Goal: Task Accomplishment & Management: Complete application form

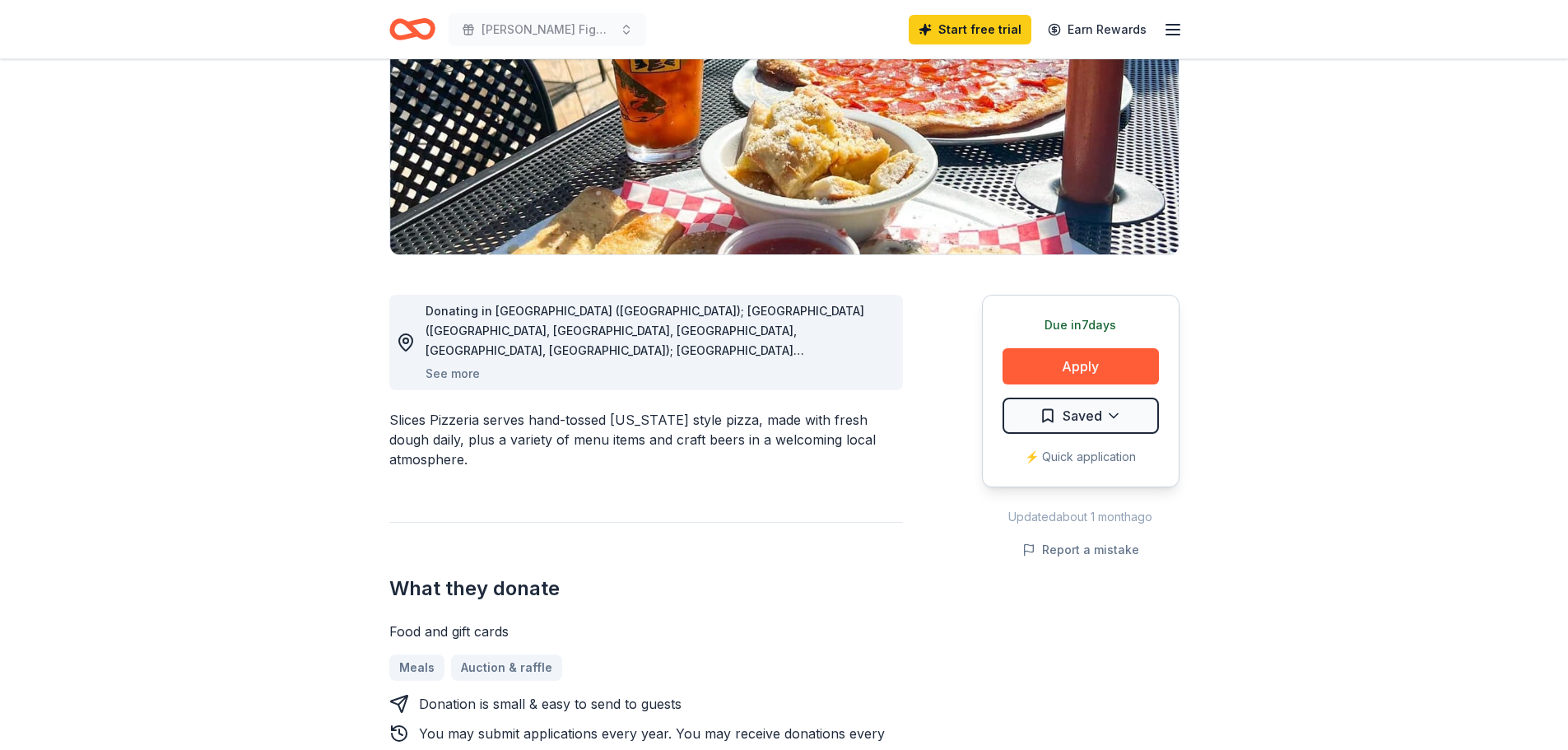
scroll to position [247, 0]
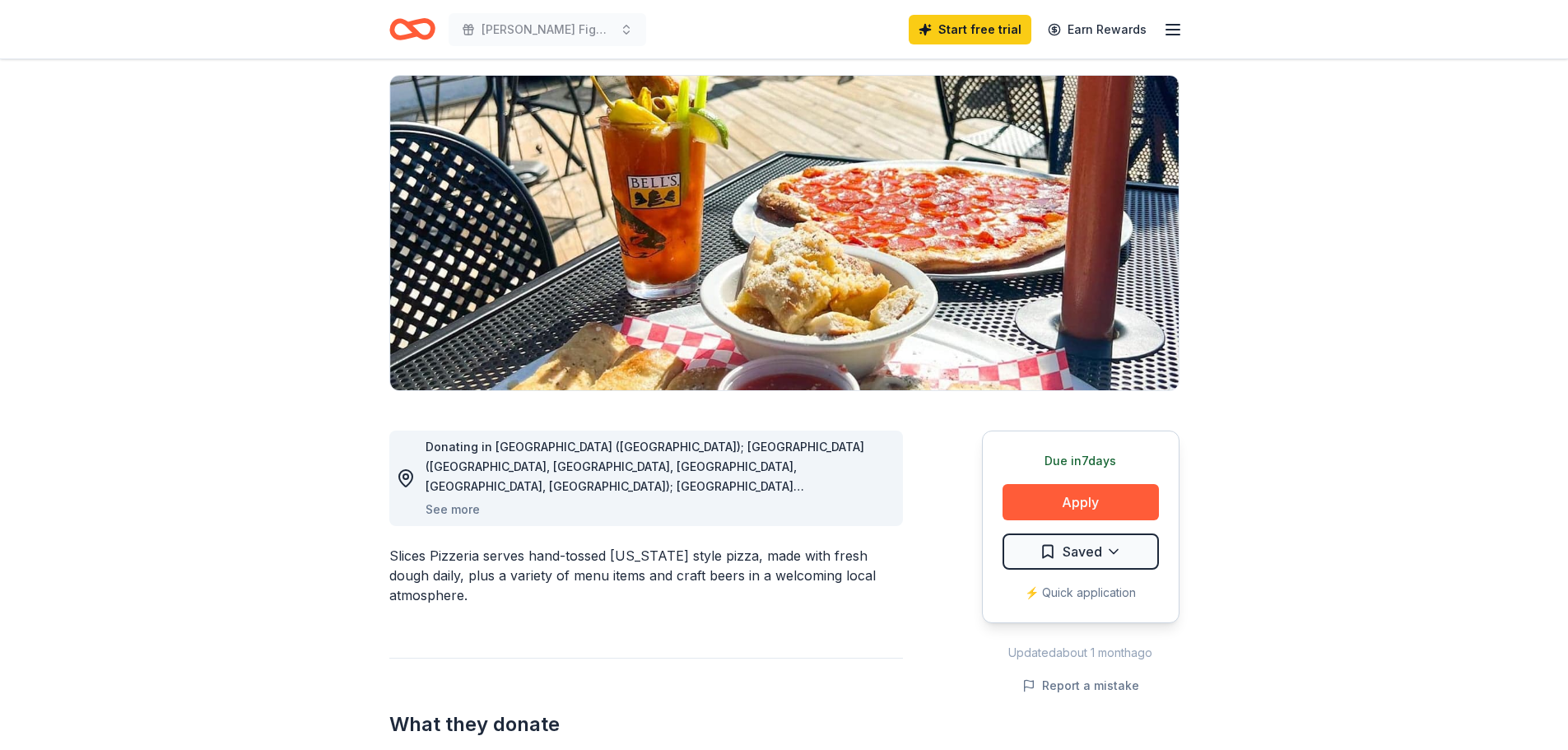
scroll to position [0, 0]
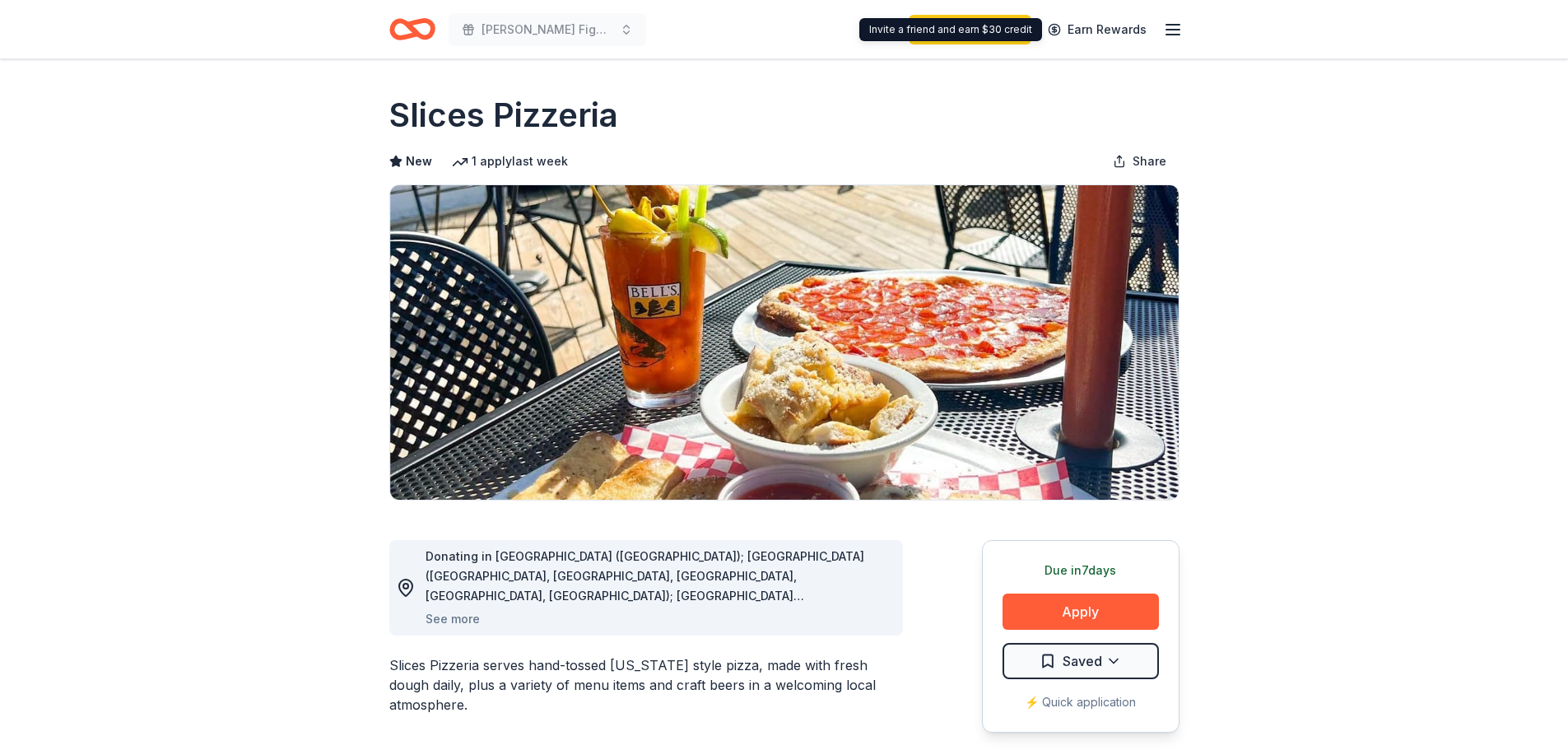
click at [1176, 27] on icon "button" at bounding box center [1173, 29] width 20 height 20
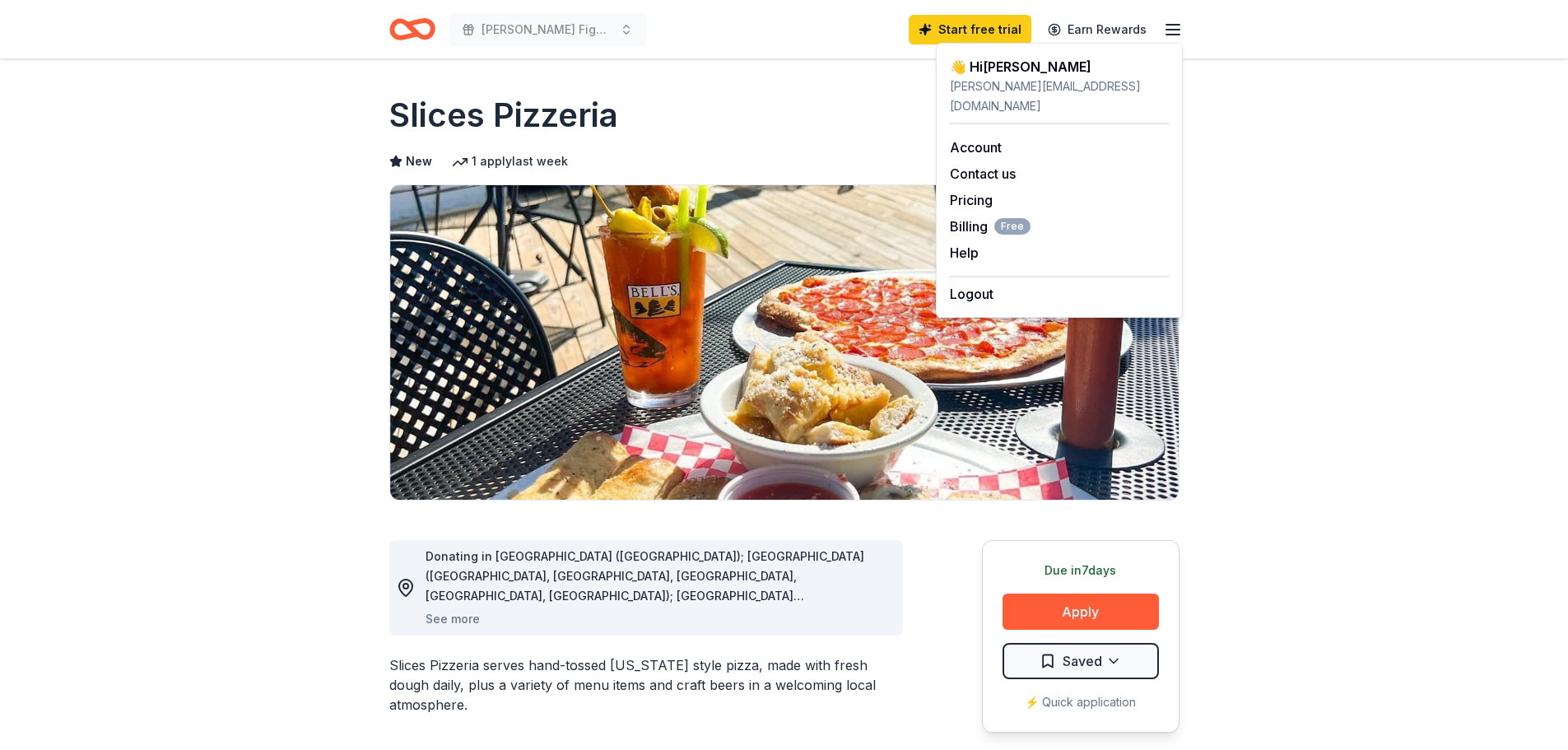
click at [1176, 27] on icon "button" at bounding box center [1173, 29] width 20 height 20
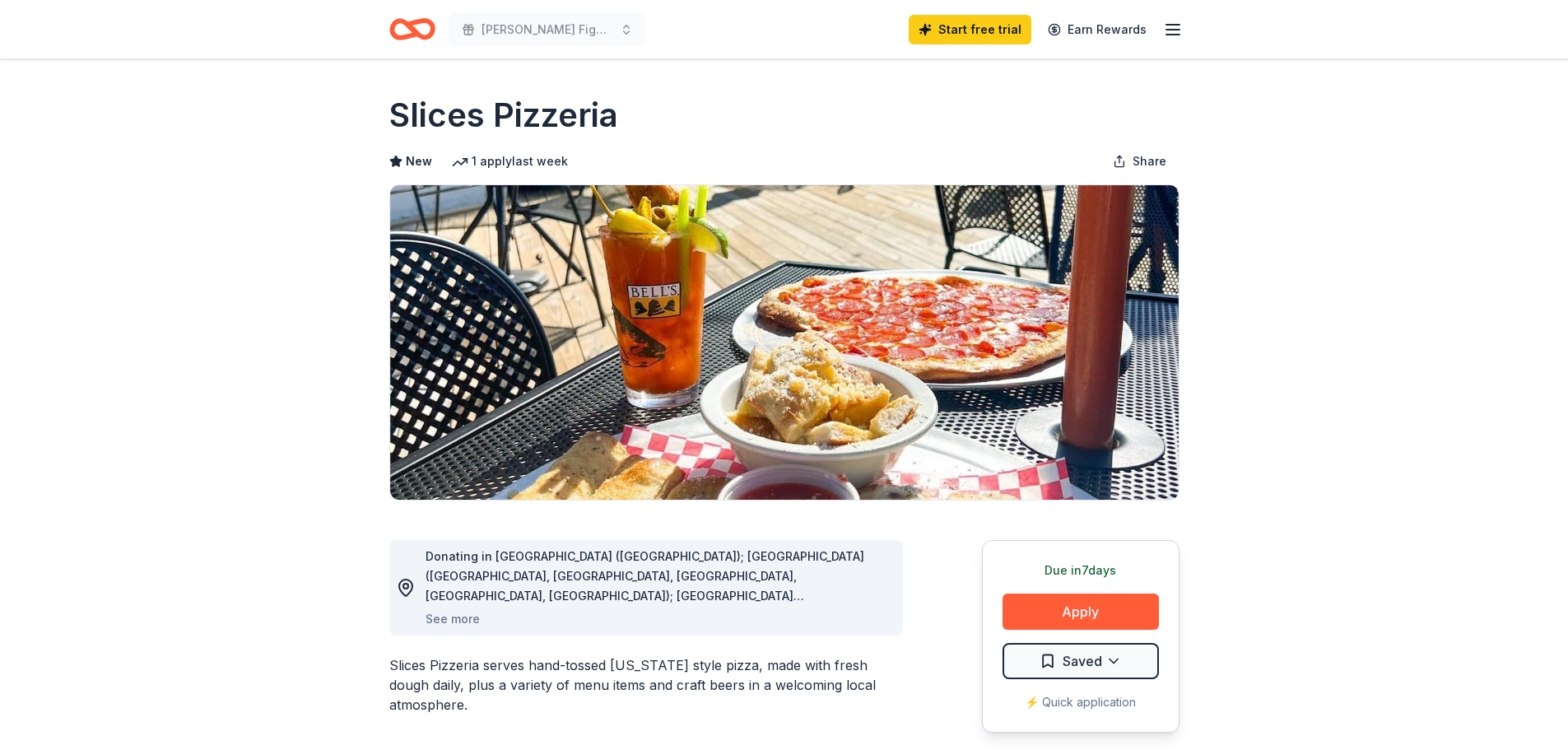
click at [400, 26] on icon "Home" at bounding box center [412, 28] width 46 height 39
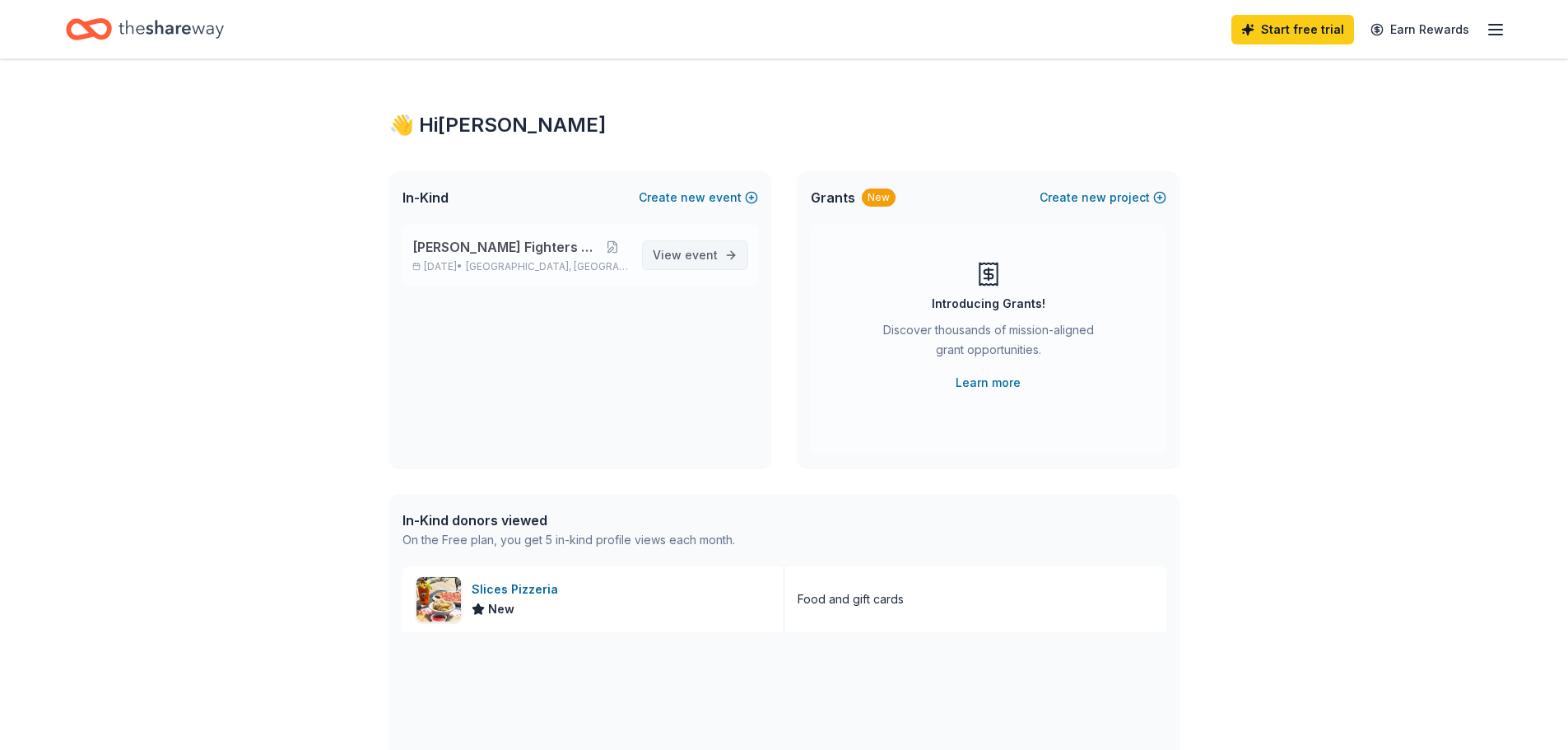
click at [702, 254] on span "event" at bounding box center [701, 255] width 33 height 14
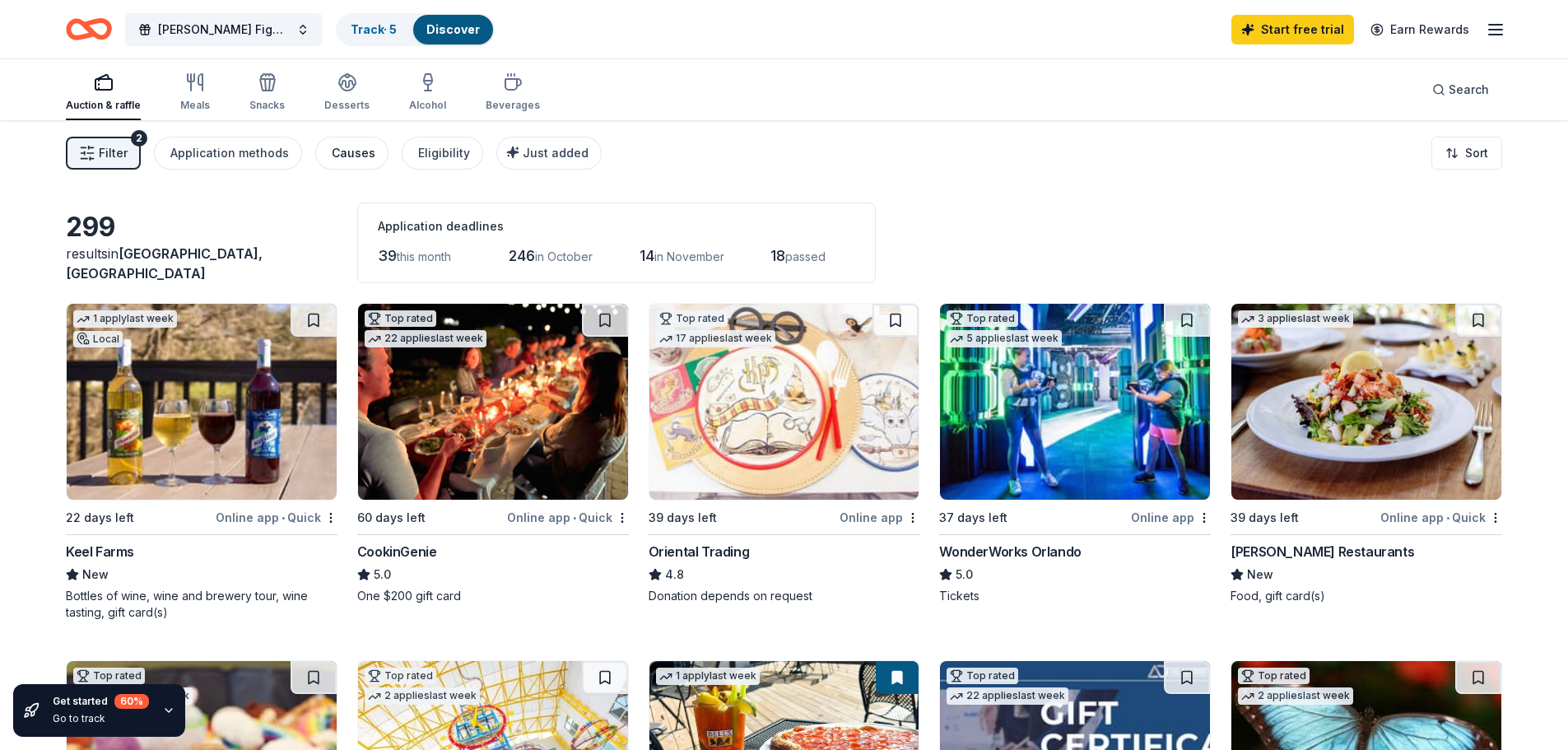
click at [342, 151] on div "Causes" at bounding box center [353, 153] width 44 height 20
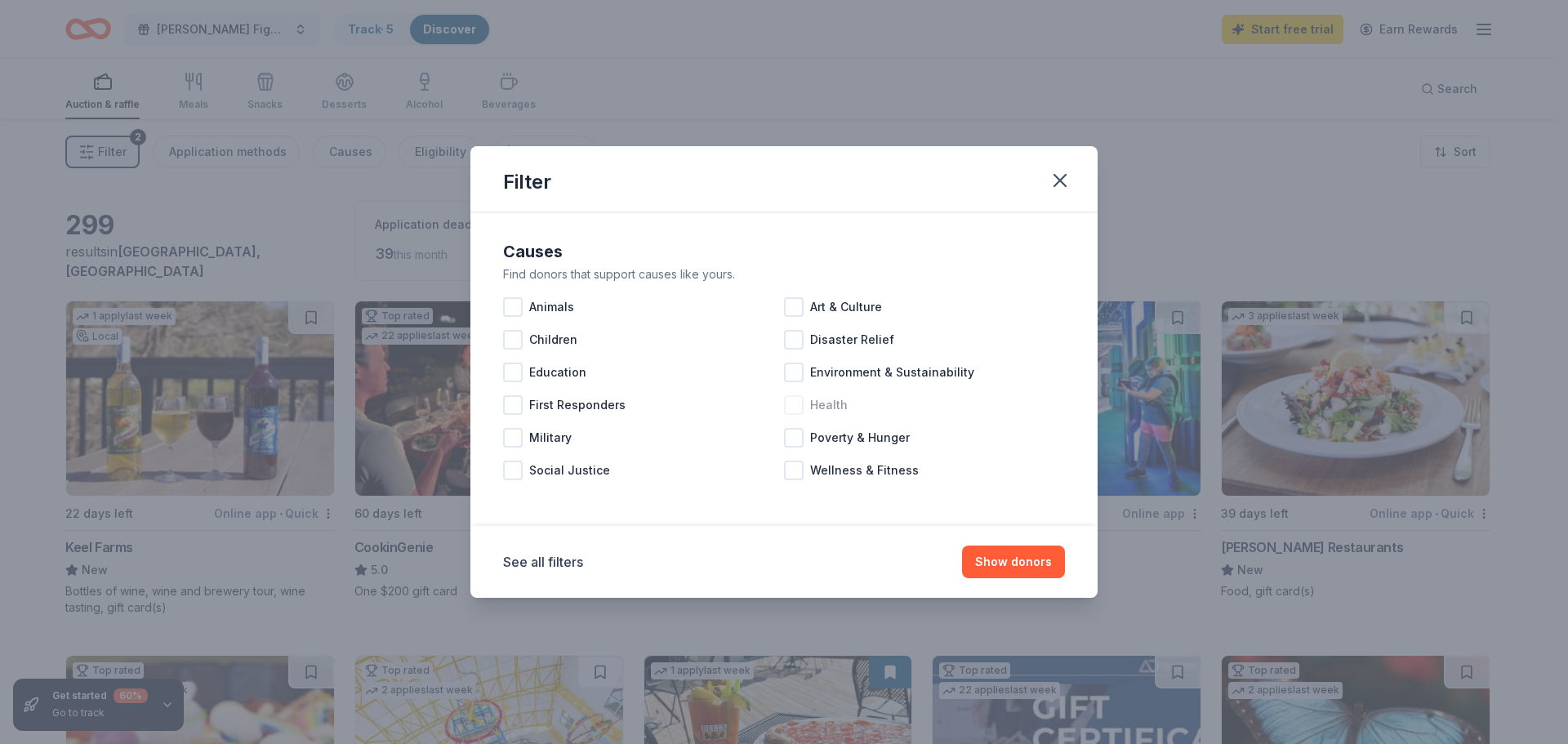
click at [840, 406] on span "Health" at bounding box center [829, 404] width 38 height 20
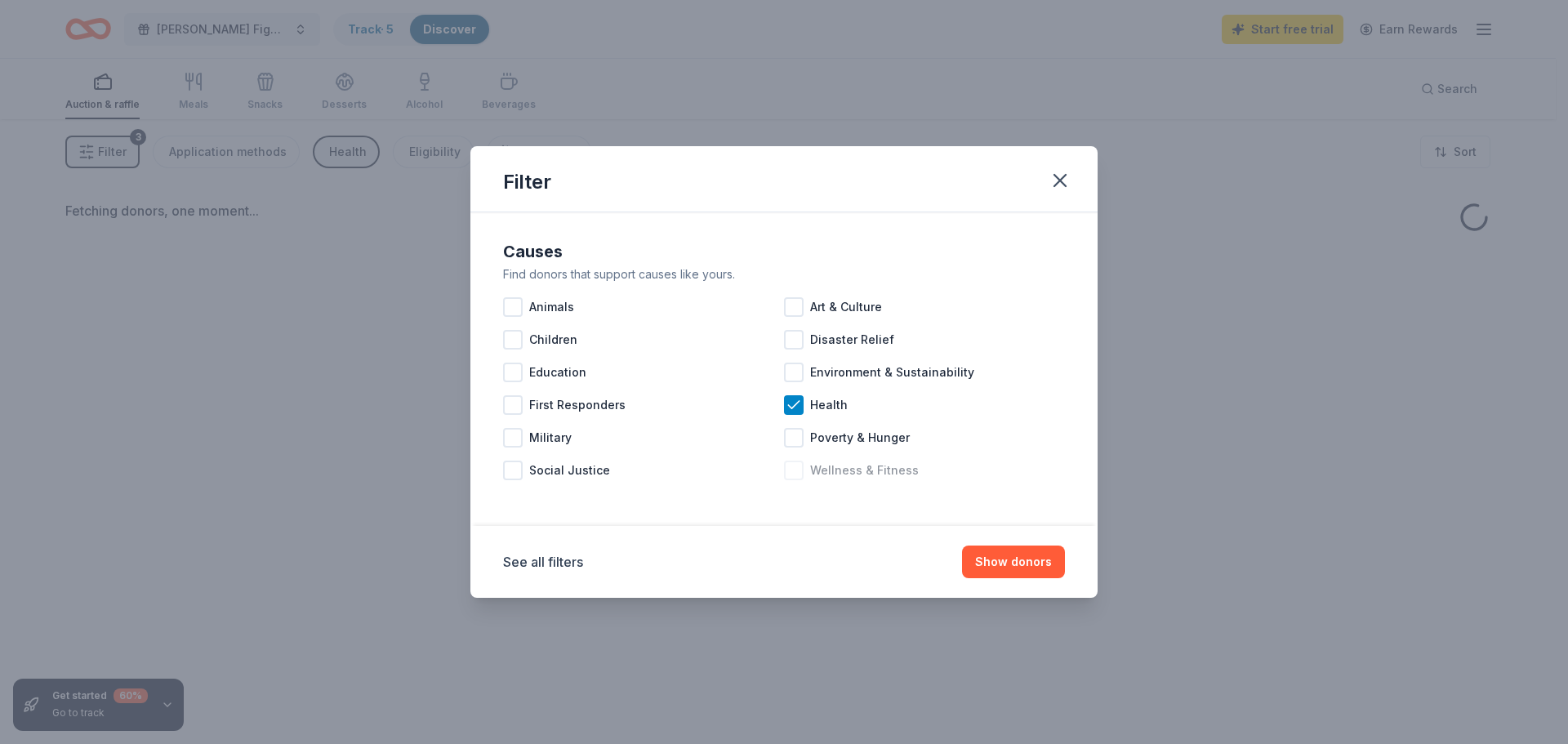
click at [886, 470] on span "Wellness & Fitness" at bounding box center [864, 470] width 109 height 20
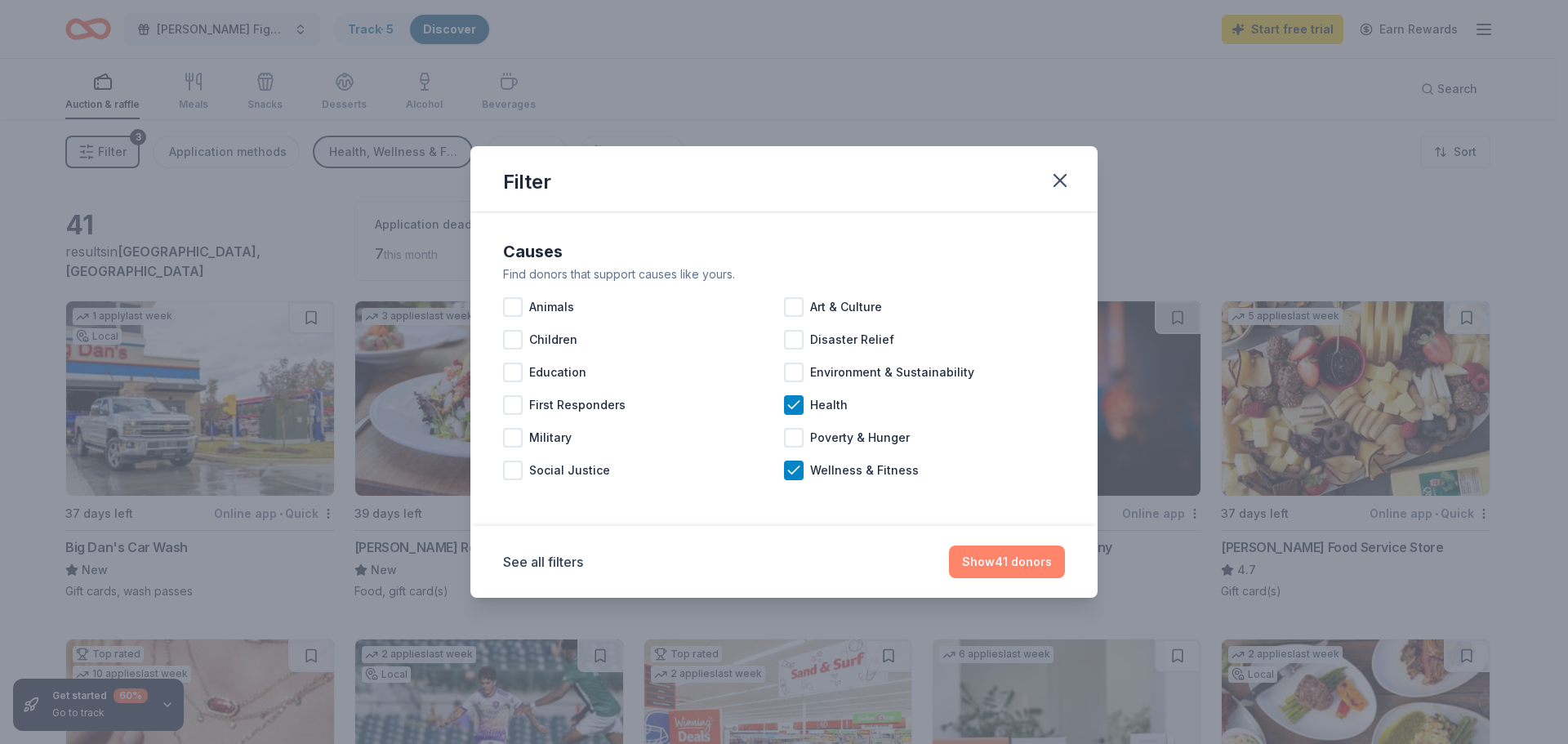
click at [1022, 562] on button "Show 41 donors" at bounding box center [1006, 562] width 116 height 33
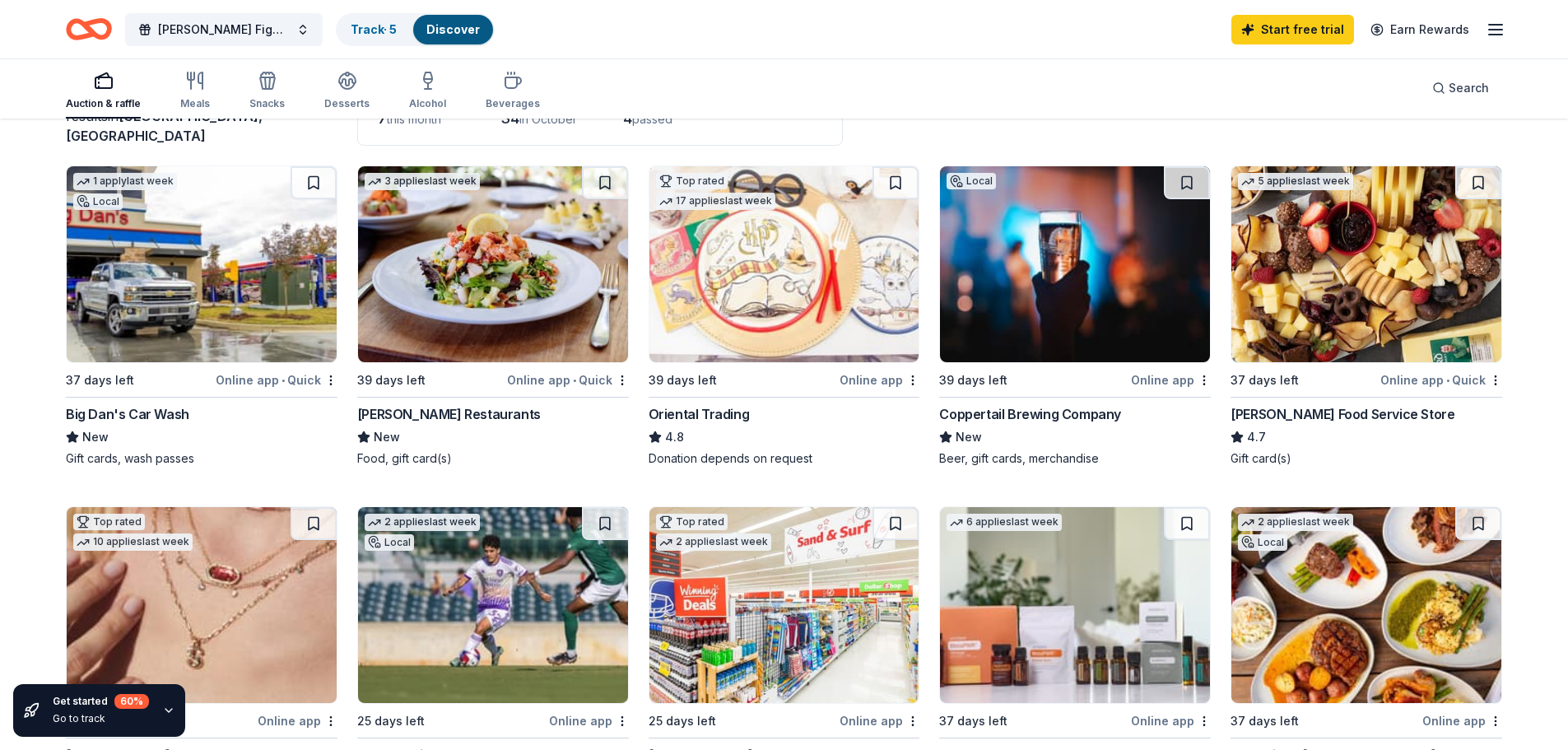
scroll to position [165, 0]
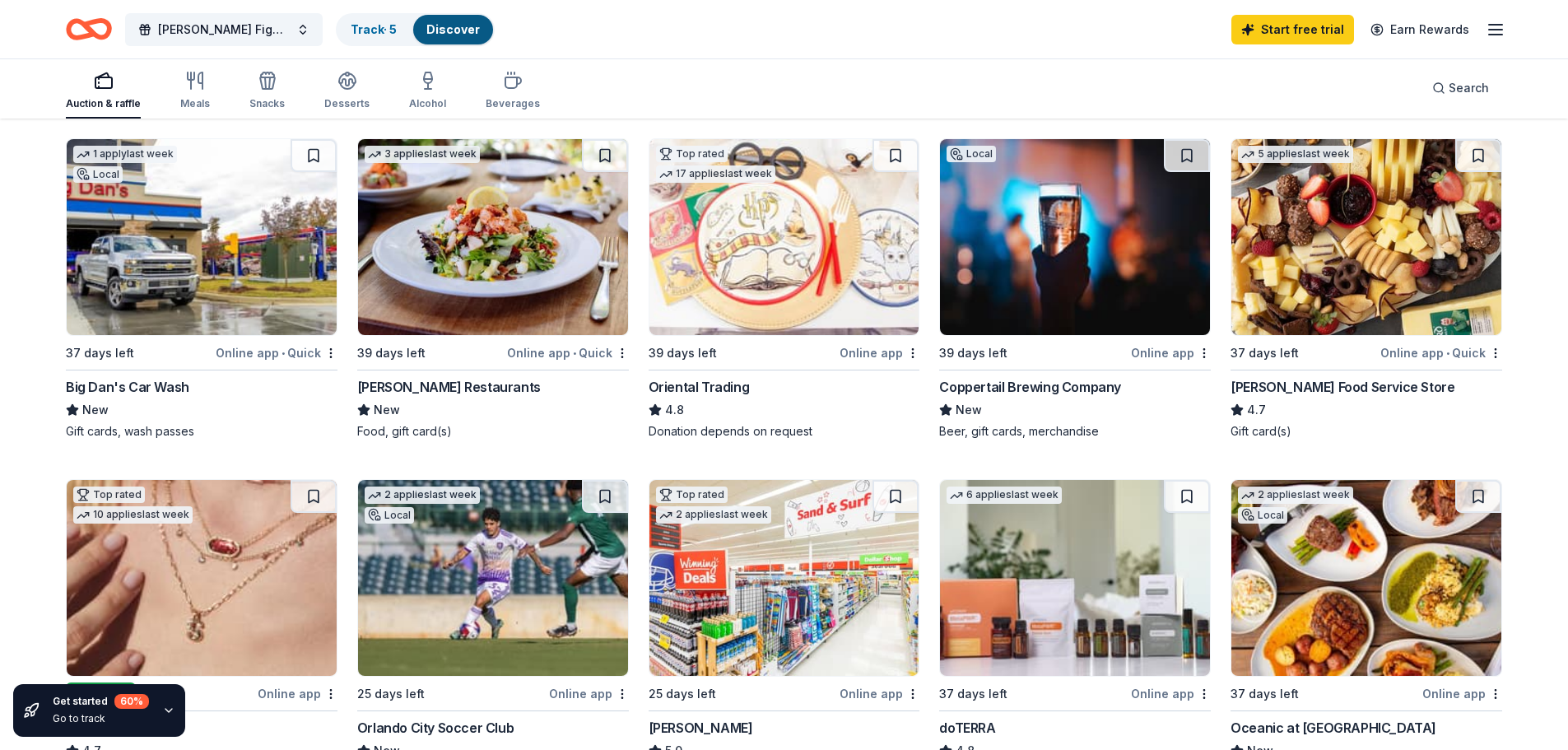
click at [1371, 296] on img at bounding box center [1366, 236] width 270 height 196
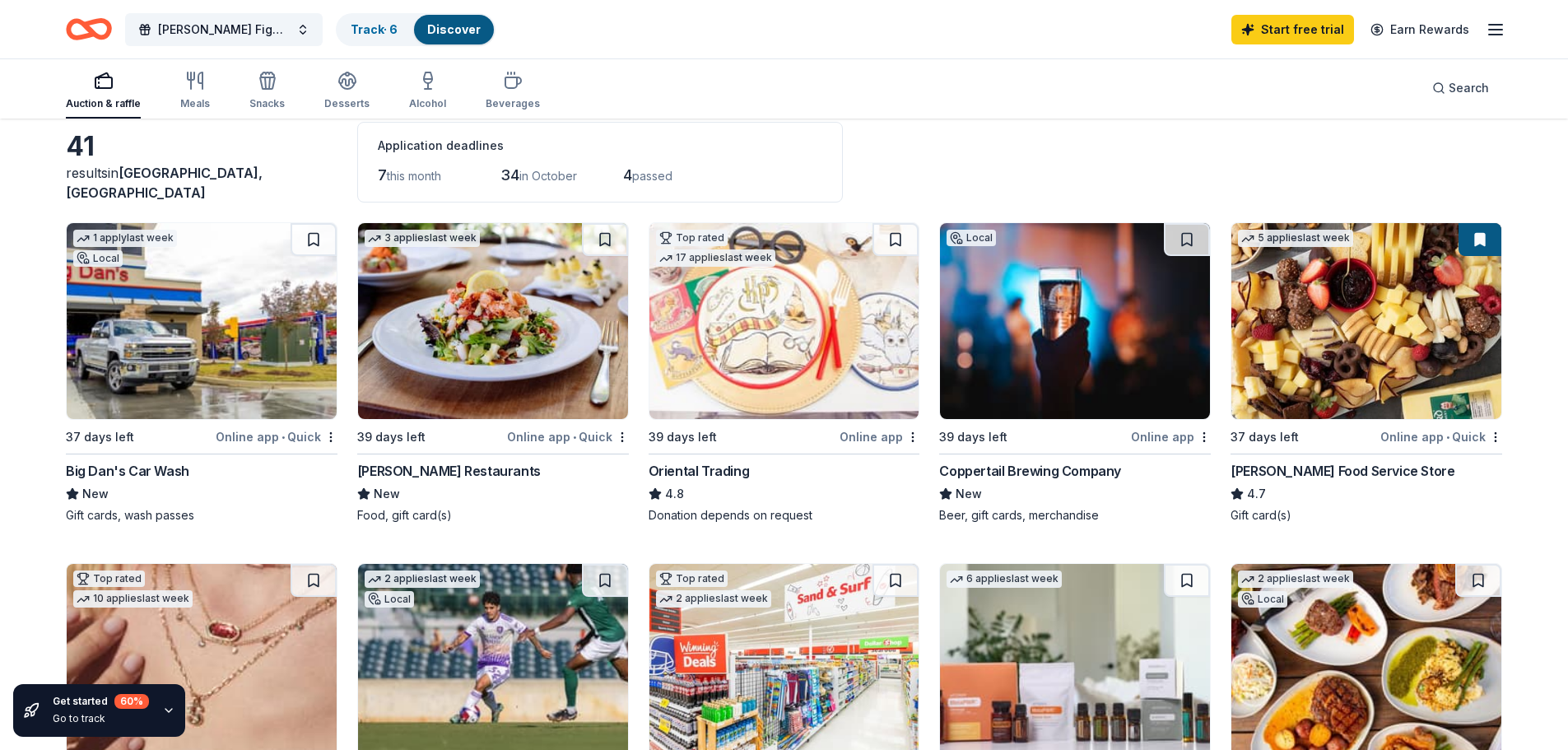
scroll to position [0, 0]
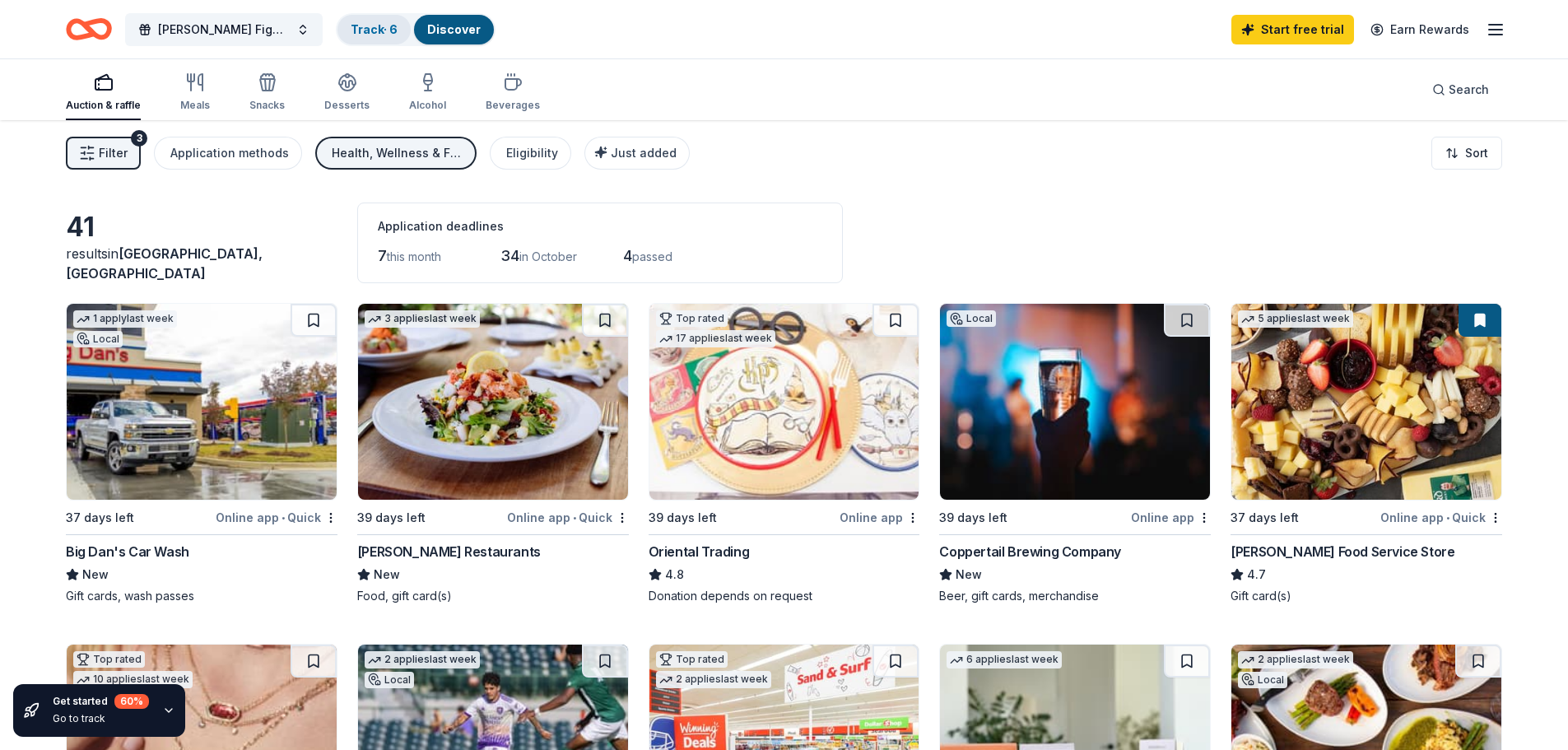
click at [351, 22] on link "Track · 6" at bounding box center [374, 29] width 47 height 14
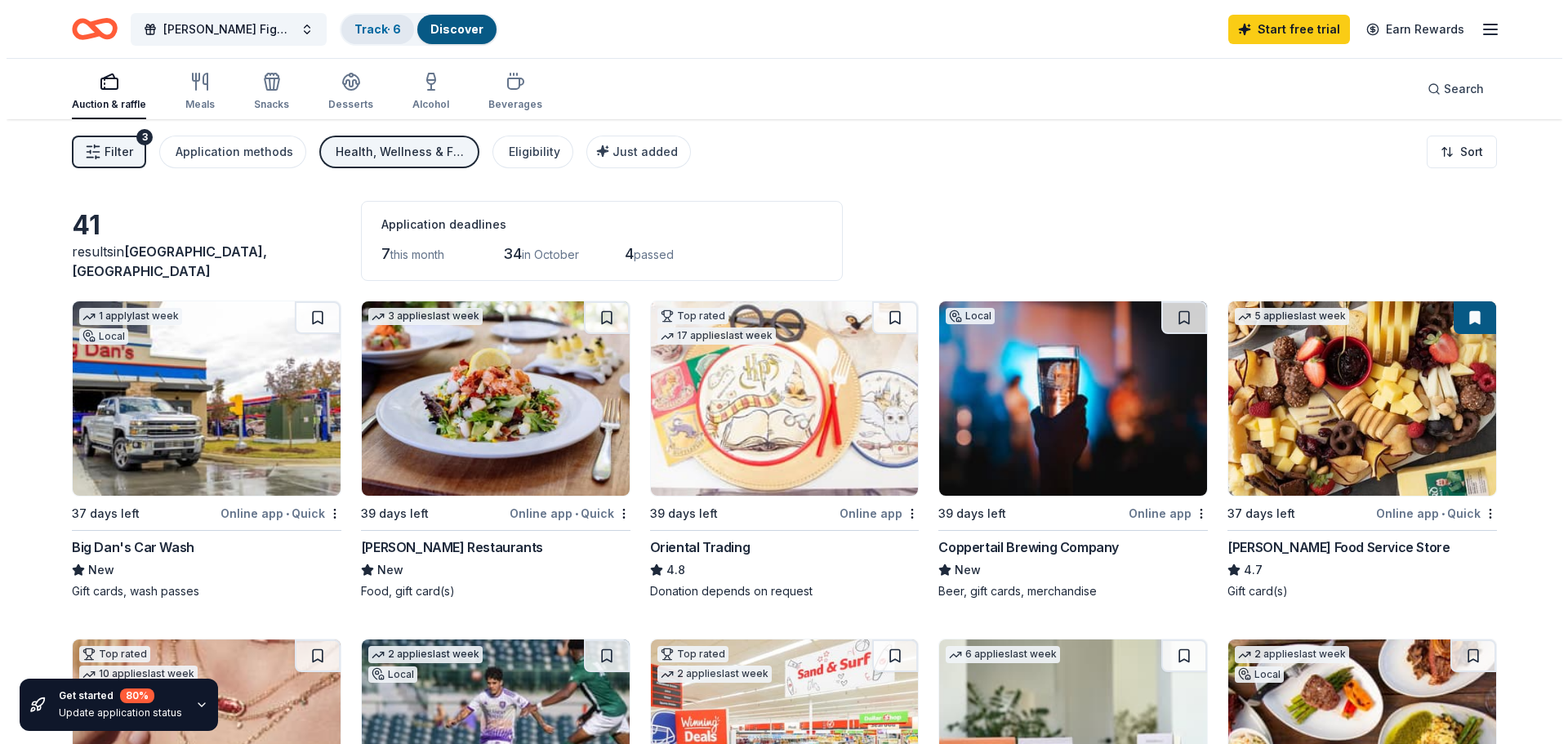
scroll to position [1, 0]
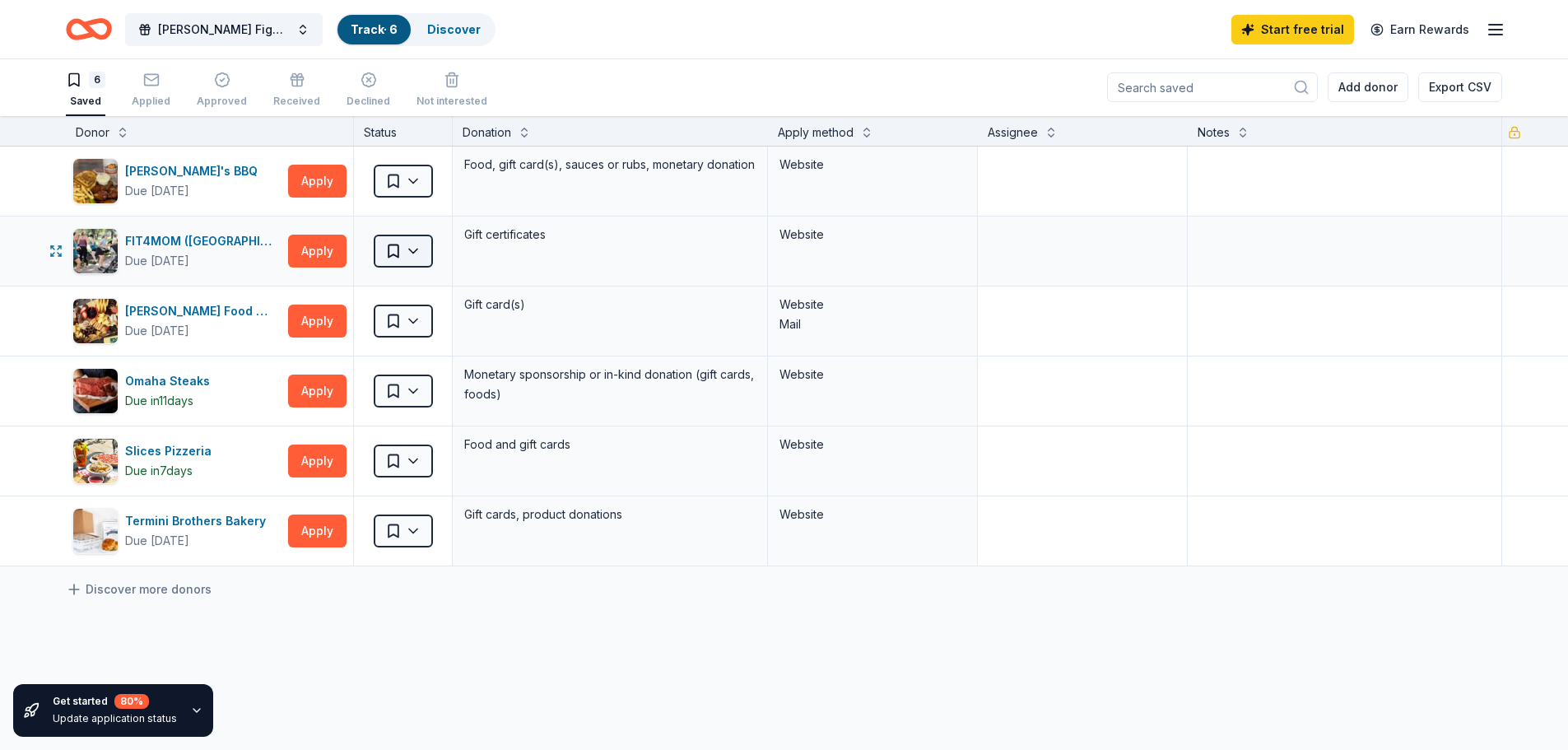
click at [412, 255] on html "Finn's Fighters 5K Track · 6 Discover Start free trial Earn Rewards 6 Saved App…" at bounding box center [784, 374] width 1568 height 750
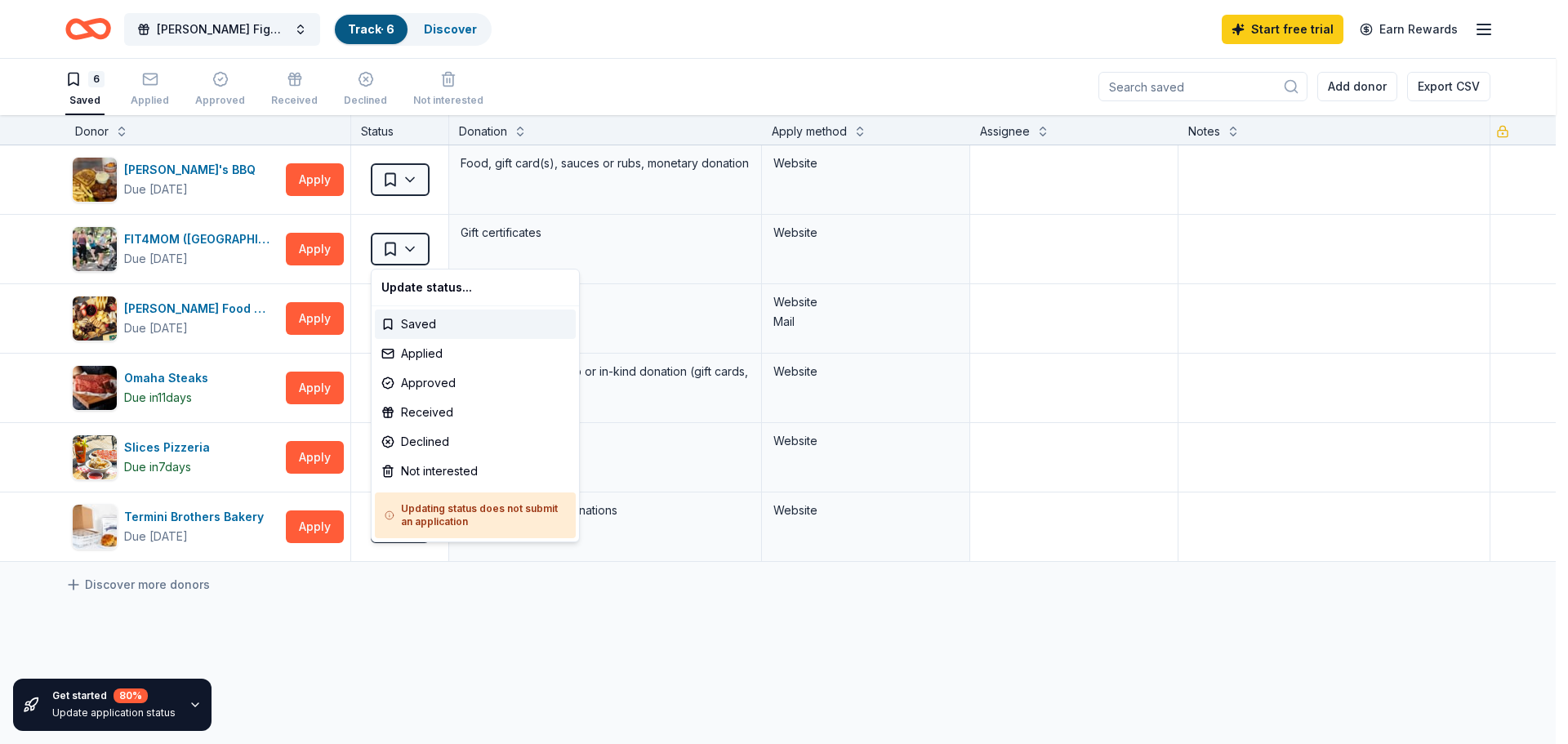
click at [408, 661] on html "Finn's Fighters 5K Track · 6 Discover Start free trial Earn Rewards 6 Saved App…" at bounding box center [784, 371] width 1568 height 744
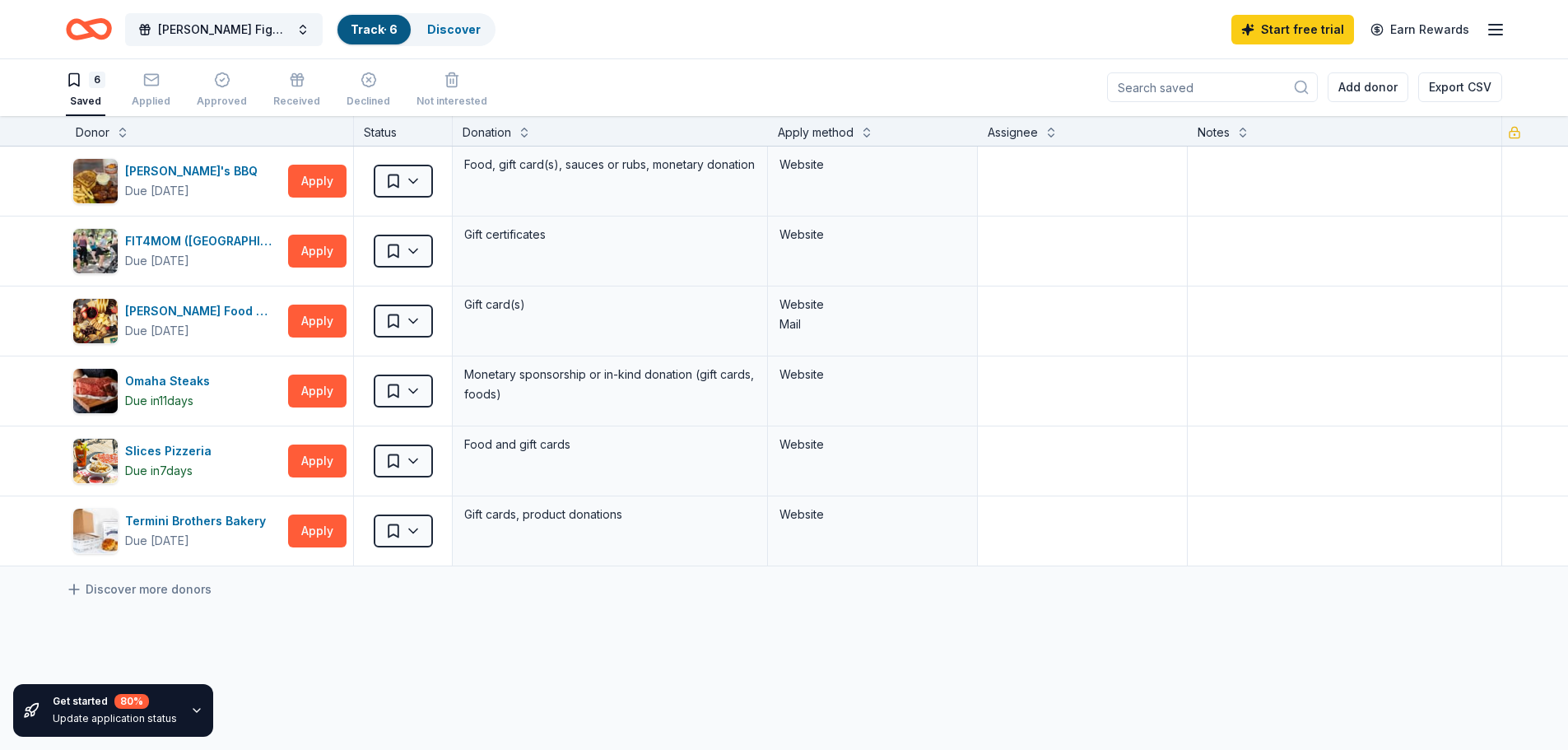
click at [559, 687] on div "Bubbaque's BBQ Due in 37 days Apply Saved Food, gift card(s), sauces or rubs, m…" at bounding box center [784, 511] width 1568 height 729
click at [301, 528] on button "Apply" at bounding box center [318, 531] width 59 height 33
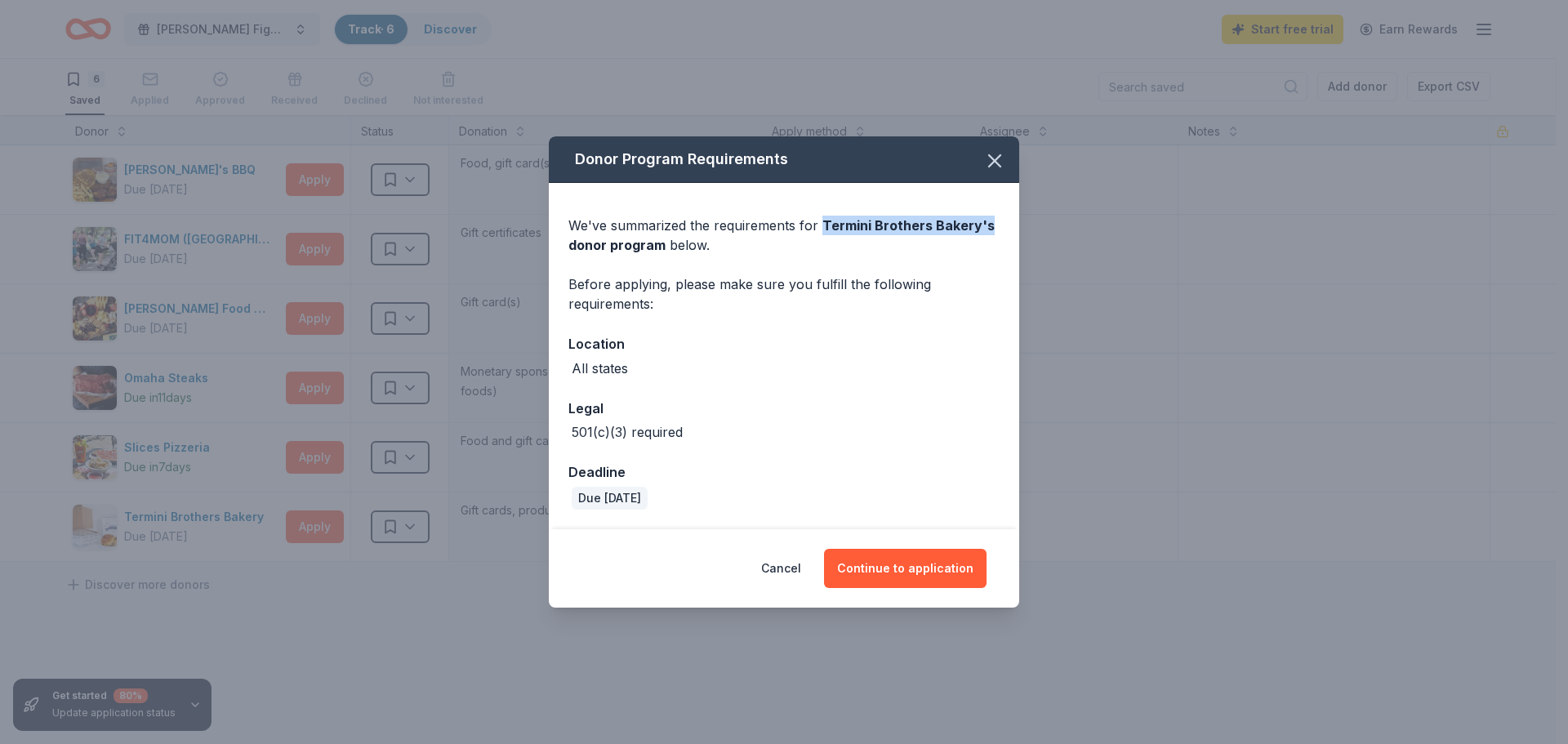
drag, startPoint x: 824, startPoint y: 227, endPoint x: 985, endPoint y: 223, distance: 161.0
click at [985, 223] on div "We've summarized the requirements for Termini Brothers Bakery 's donor program …" at bounding box center [784, 235] width 431 height 39
copy span "Termini Brothers Bakery 's"
click at [793, 566] on button "Cancel" at bounding box center [781, 568] width 40 height 39
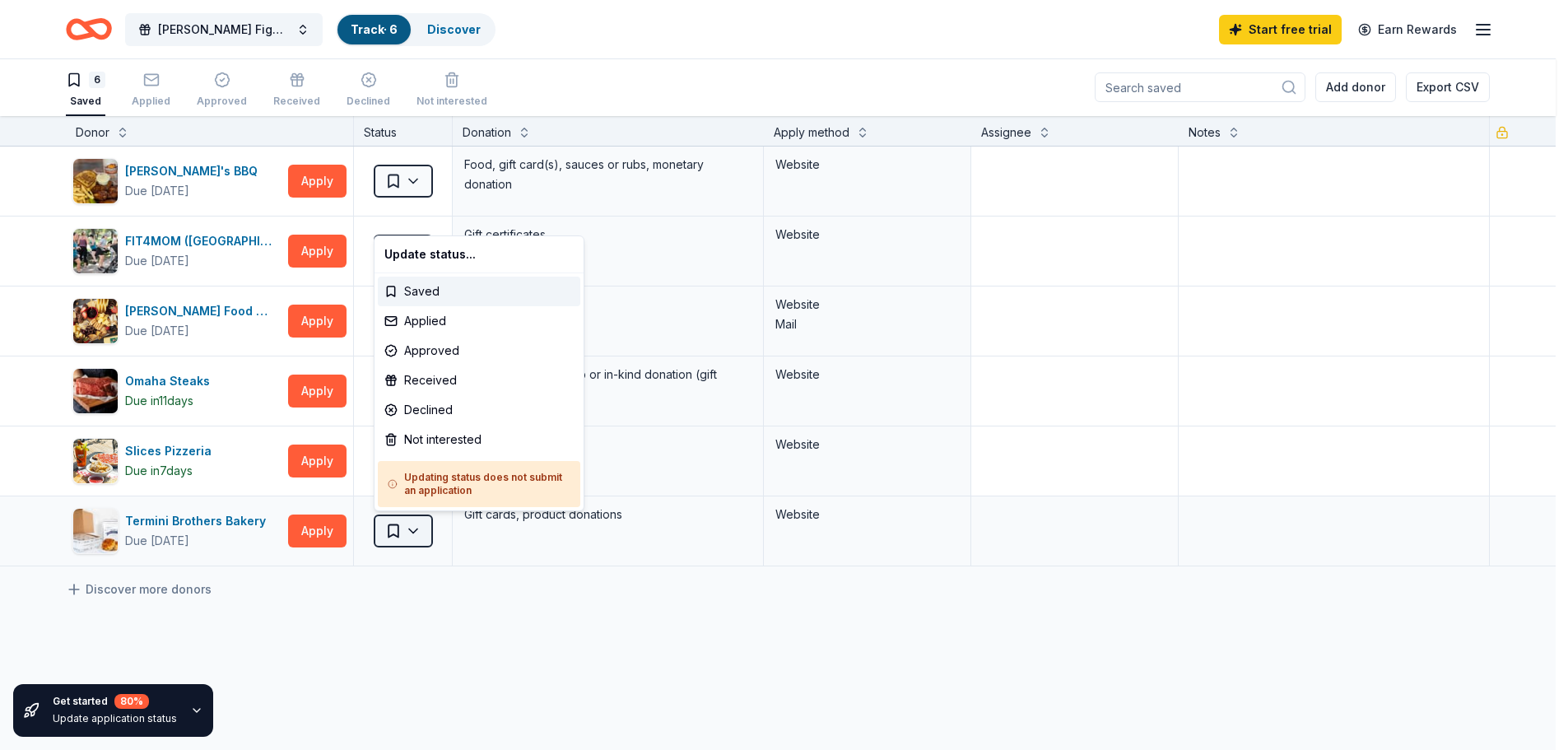
click at [383, 521] on html "Finn's Fighters 5K Track · 6 Discover Start free trial Earn Rewards 6 Saved App…" at bounding box center [784, 374] width 1568 height 750
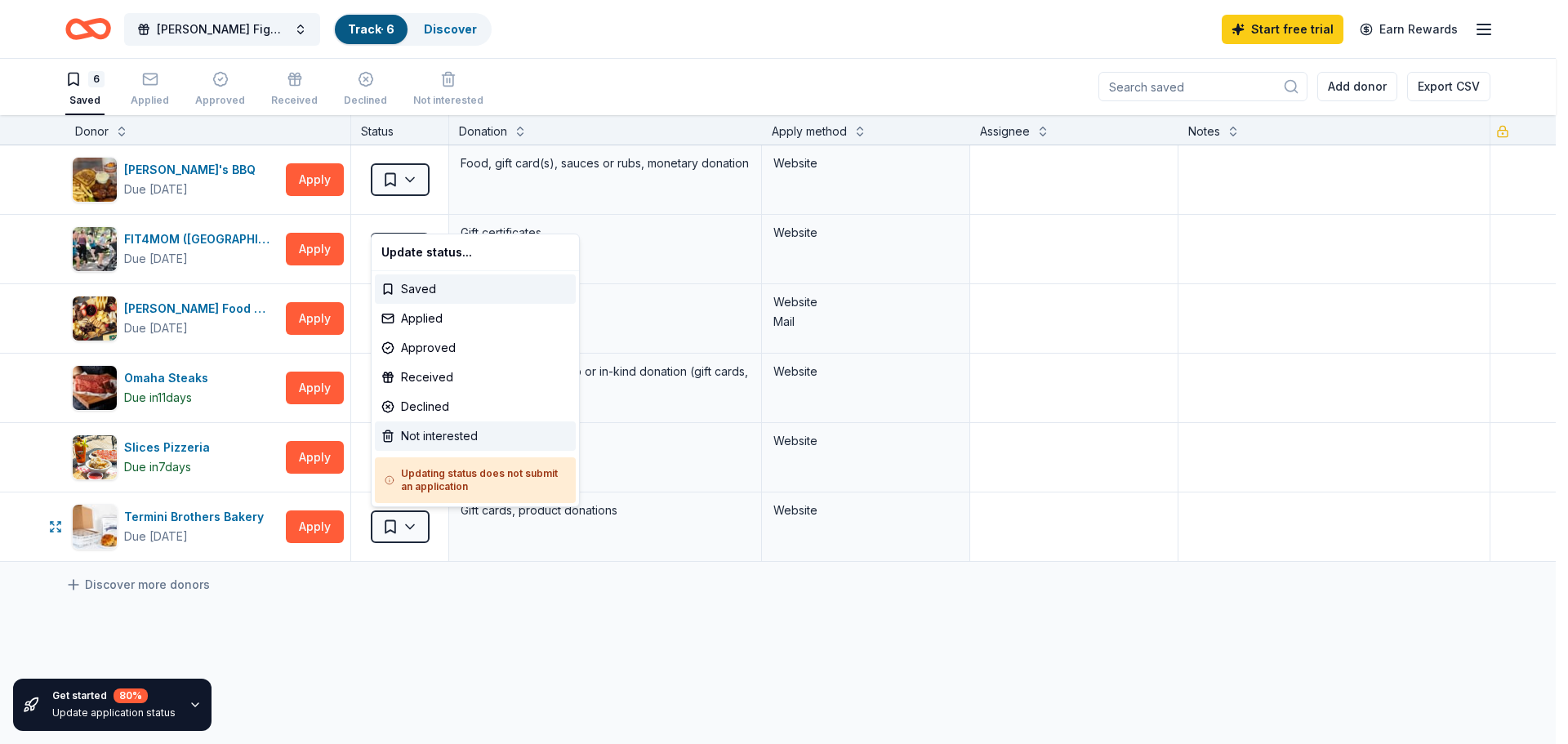
click at [493, 438] on div "Not interested" at bounding box center [475, 436] width 201 height 29
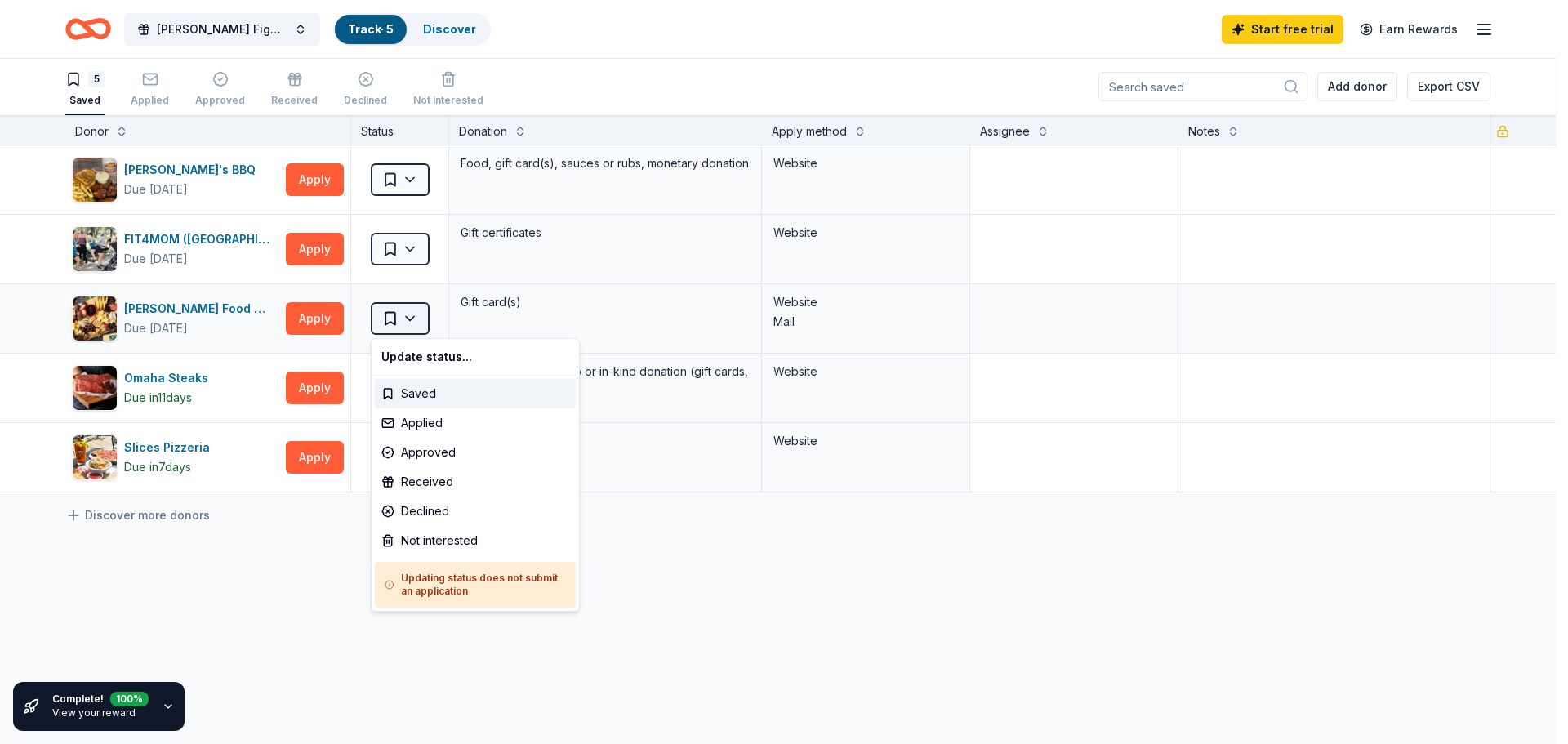
click at [393, 327] on html "Finn's Fighters 5K Track · 5 Discover Start free trial Earn Rewards 5 Saved App…" at bounding box center [784, 371] width 1568 height 744
click at [450, 430] on div "Applied" at bounding box center [475, 423] width 201 height 29
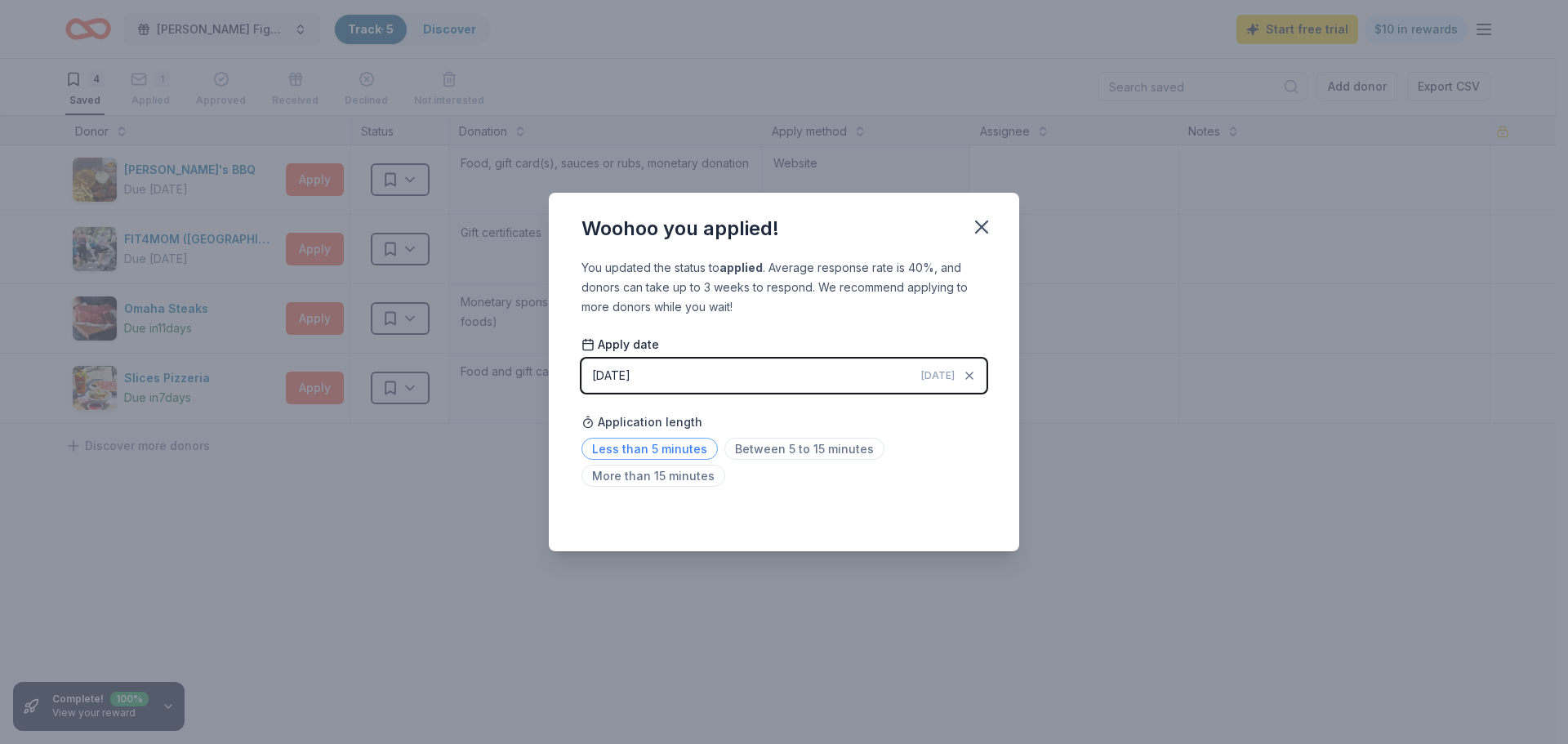
click at [673, 445] on span "Less than 5 minutes" at bounding box center [649, 449] width 136 height 22
click at [487, 622] on div "Woohoo you applied! You updated the status to applied . Average response rate i…" at bounding box center [784, 372] width 1568 height 744
click at [987, 221] on icon "button" at bounding box center [981, 226] width 11 height 11
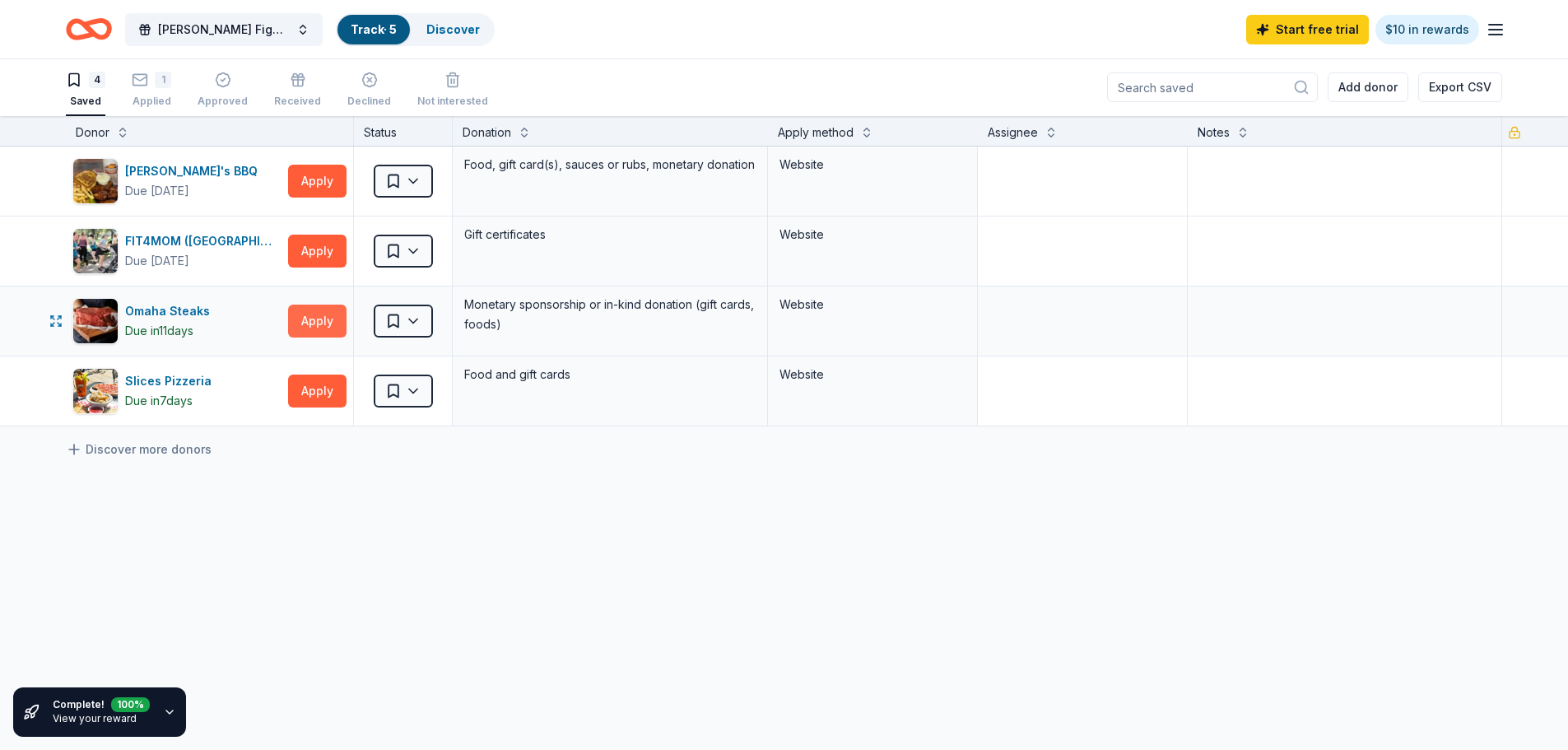
click at [318, 325] on button "Apply" at bounding box center [318, 321] width 59 height 33
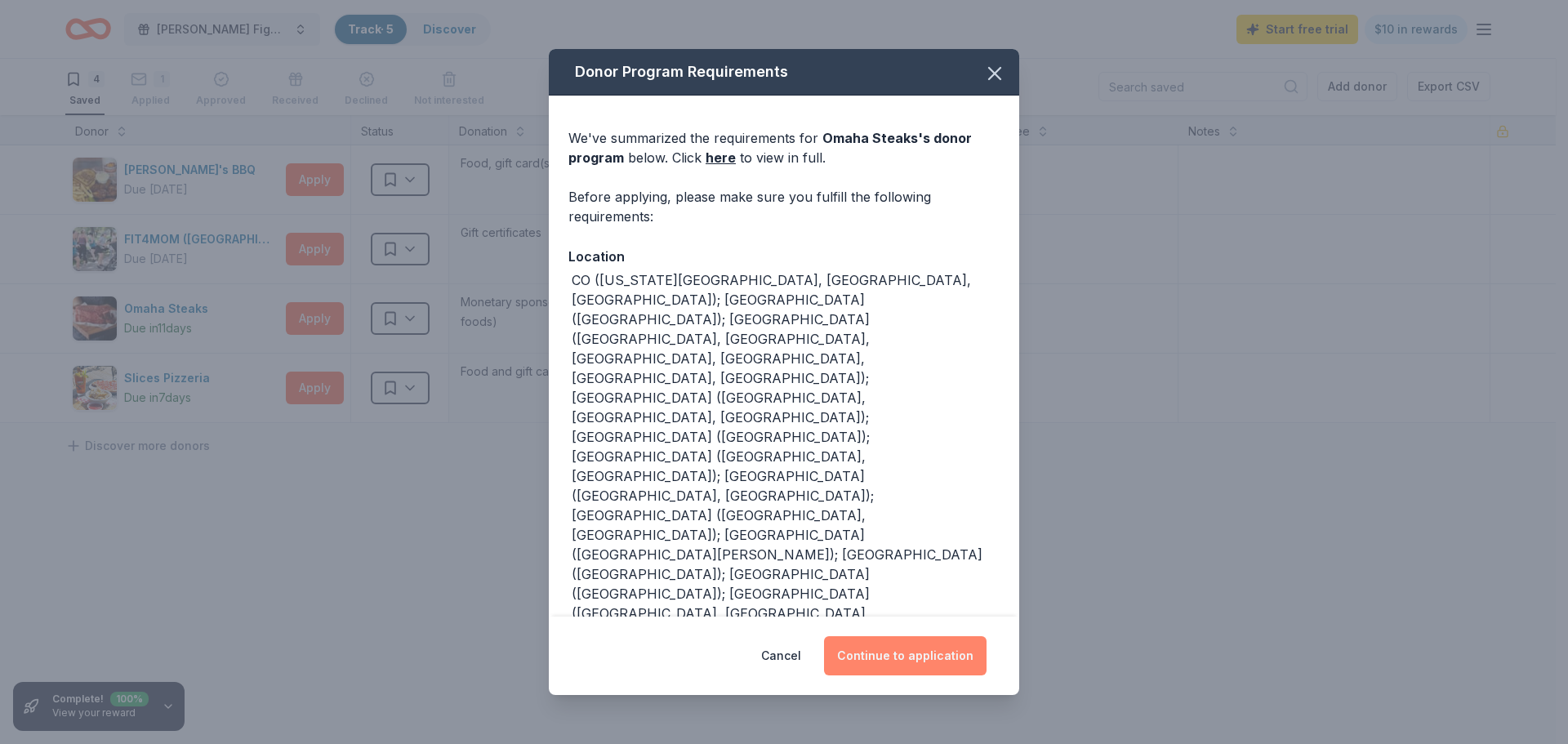
click at [896, 657] on button "Continue to application" at bounding box center [905, 656] width 163 height 39
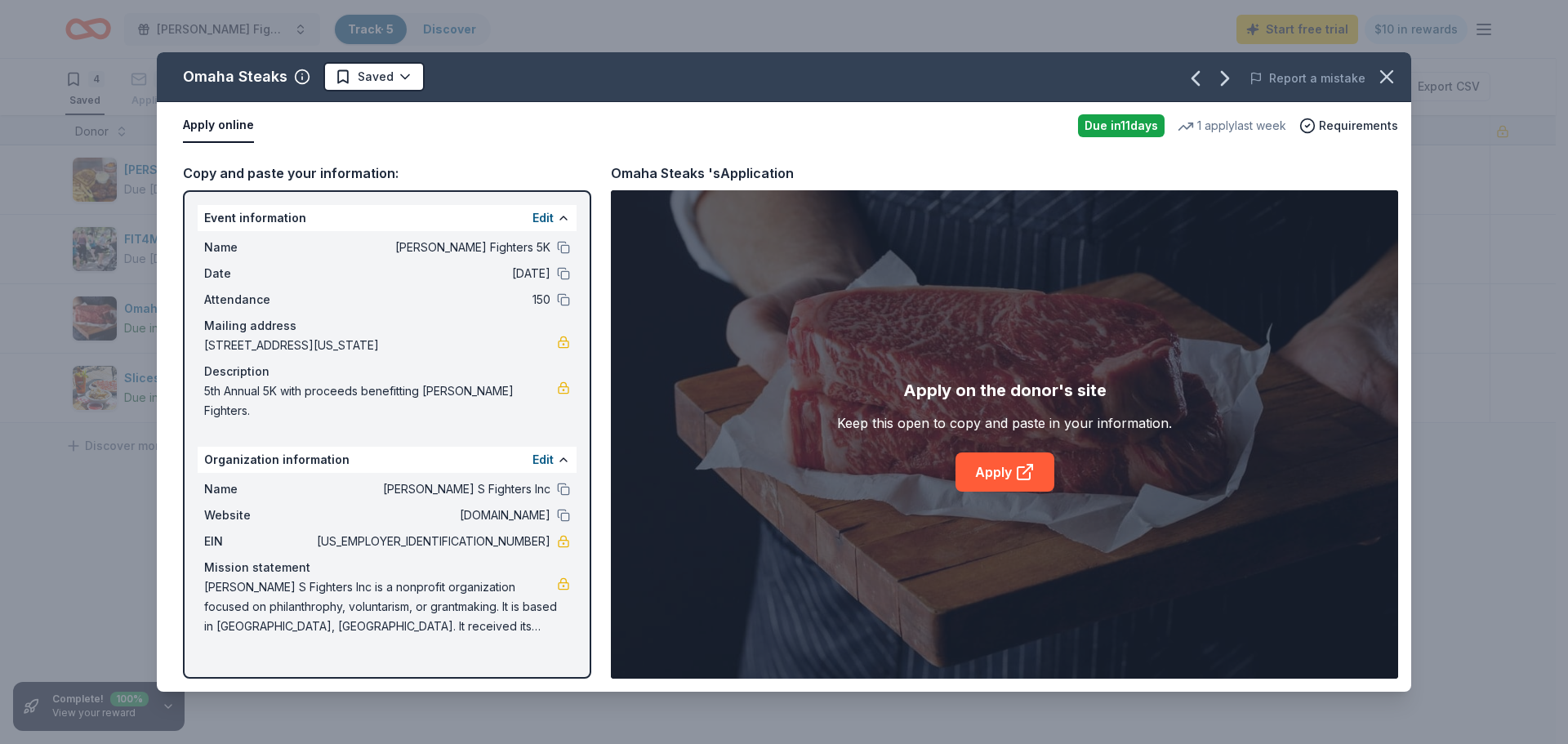
click at [1011, 495] on div "Apply on the donor's site Keep this open to copy and paste in your information.…" at bounding box center [1004, 434] width 787 height 488
click at [1015, 466] on icon at bounding box center [1024, 472] width 20 height 20
drag, startPoint x: 466, startPoint y: 610, endPoint x: 205, endPoint y: 574, distance: 263.5
click at [211, 580] on span "Finn S Fighters Inc is a nonprofit organization focused on philanthrophy, volun…" at bounding box center [380, 606] width 353 height 59
drag, startPoint x: 205, startPoint y: 574, endPoint x: 401, endPoint y: 608, distance: 198.9
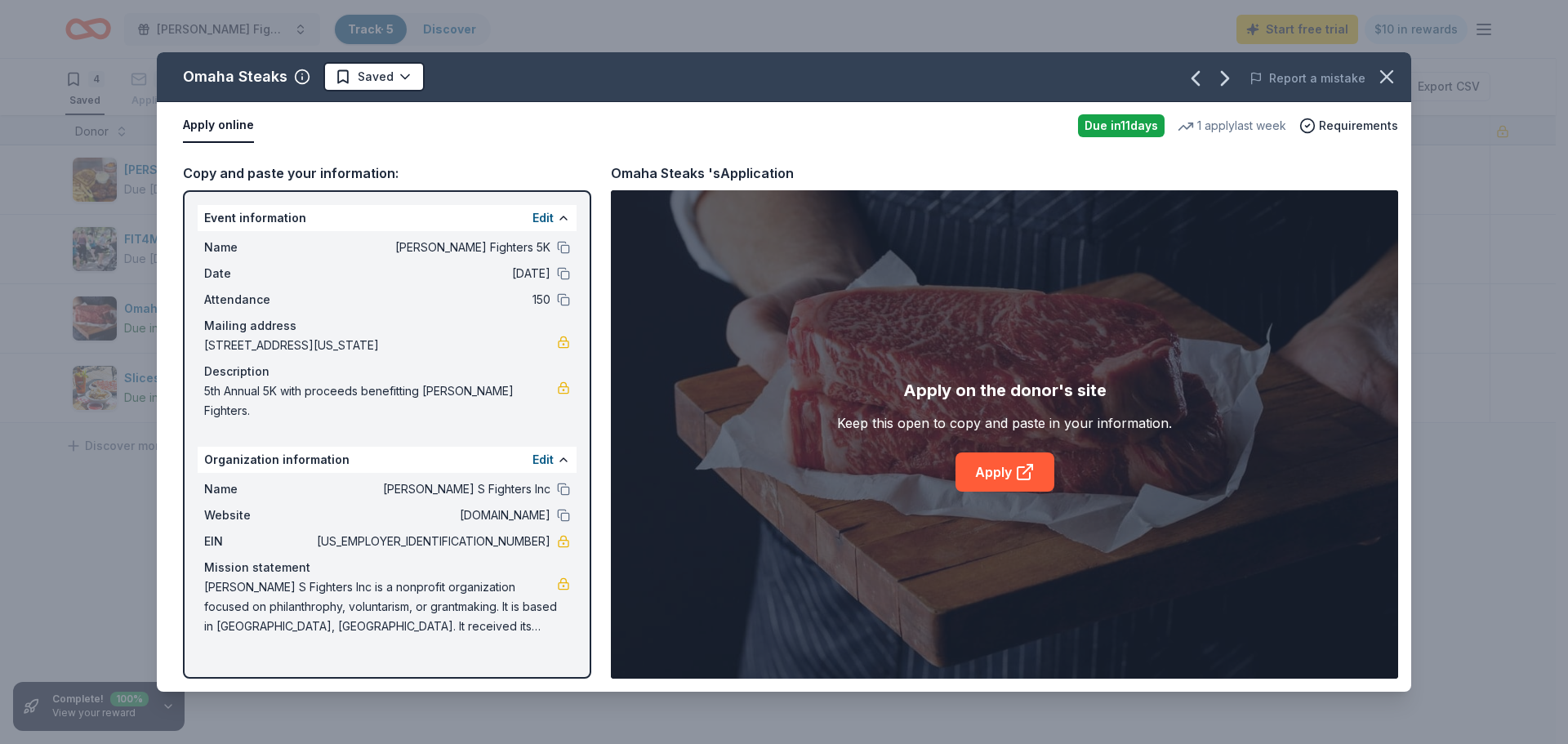
click at [399, 608] on span "Finn S Fighters Inc is a nonprofit organization focused on philanthrophy, volun…" at bounding box center [380, 606] width 353 height 59
click at [408, 608] on span "Finn S Fighters Inc is a nonprofit organization focused on philanthrophy, volun…" at bounding box center [380, 606] width 353 height 59
click at [539, 449] on button "Edit" at bounding box center [543, 459] width 21 height 20
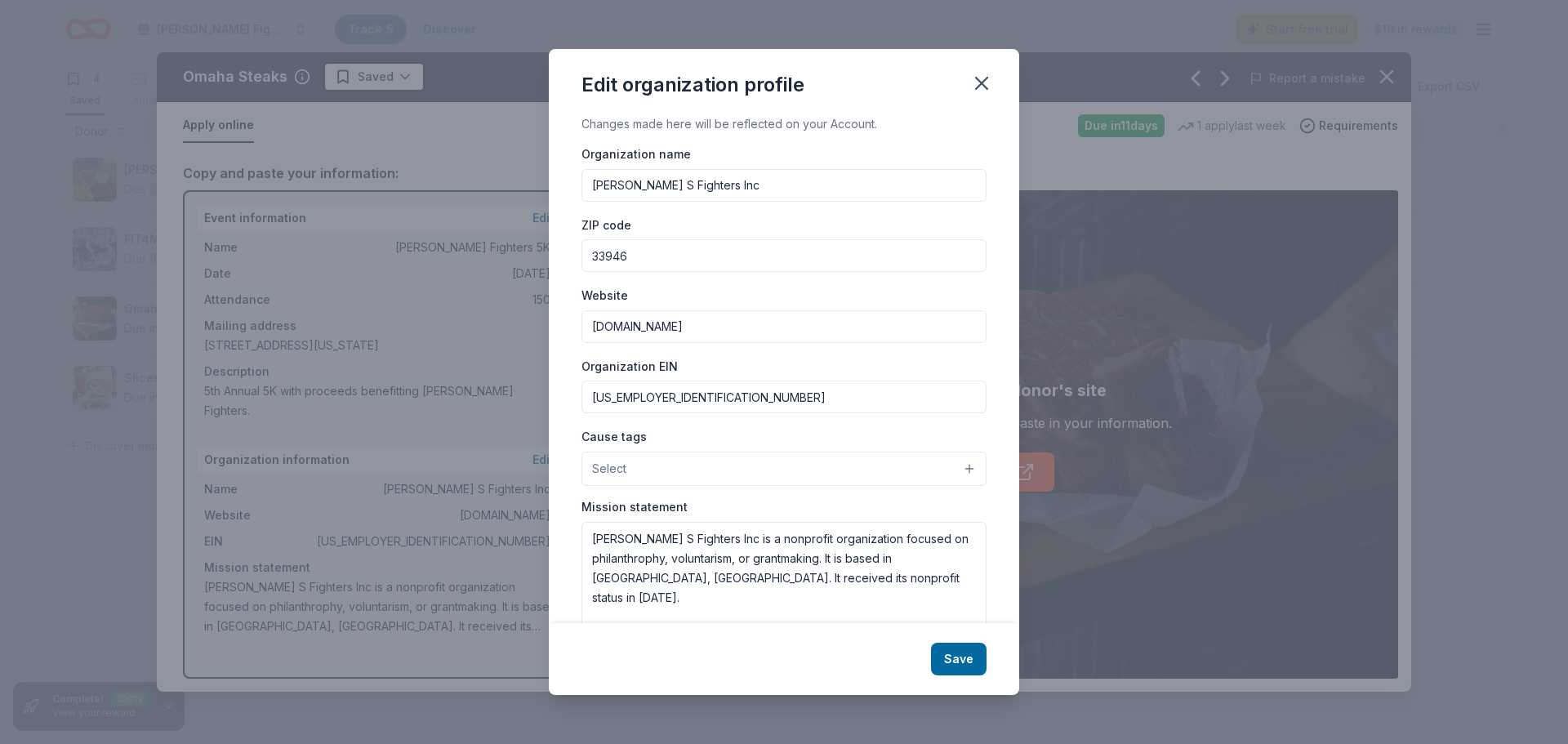
click at [620, 183] on input "Finn S Fighters Inc" at bounding box center [784, 185] width 405 height 33
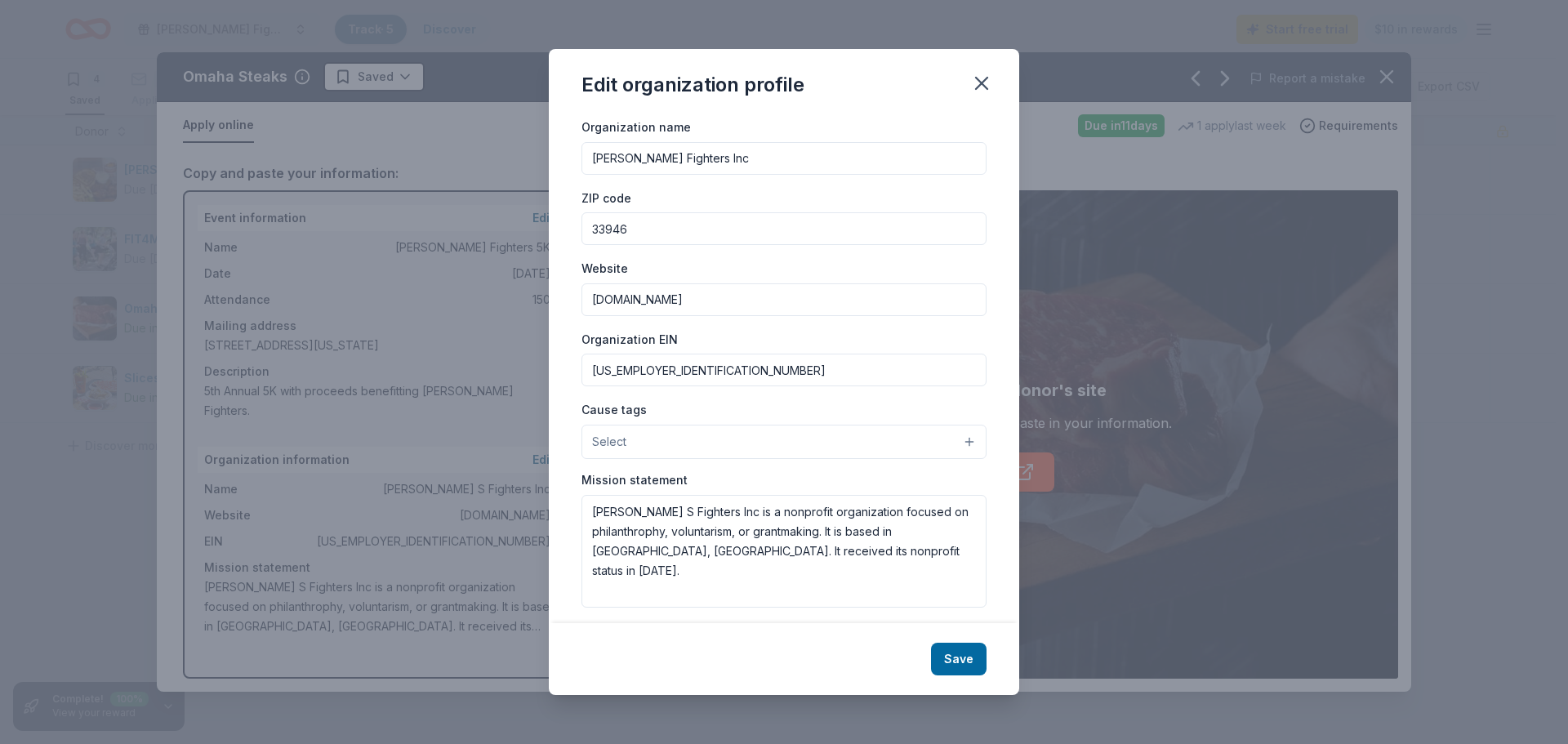
scroll to position [38, 0]
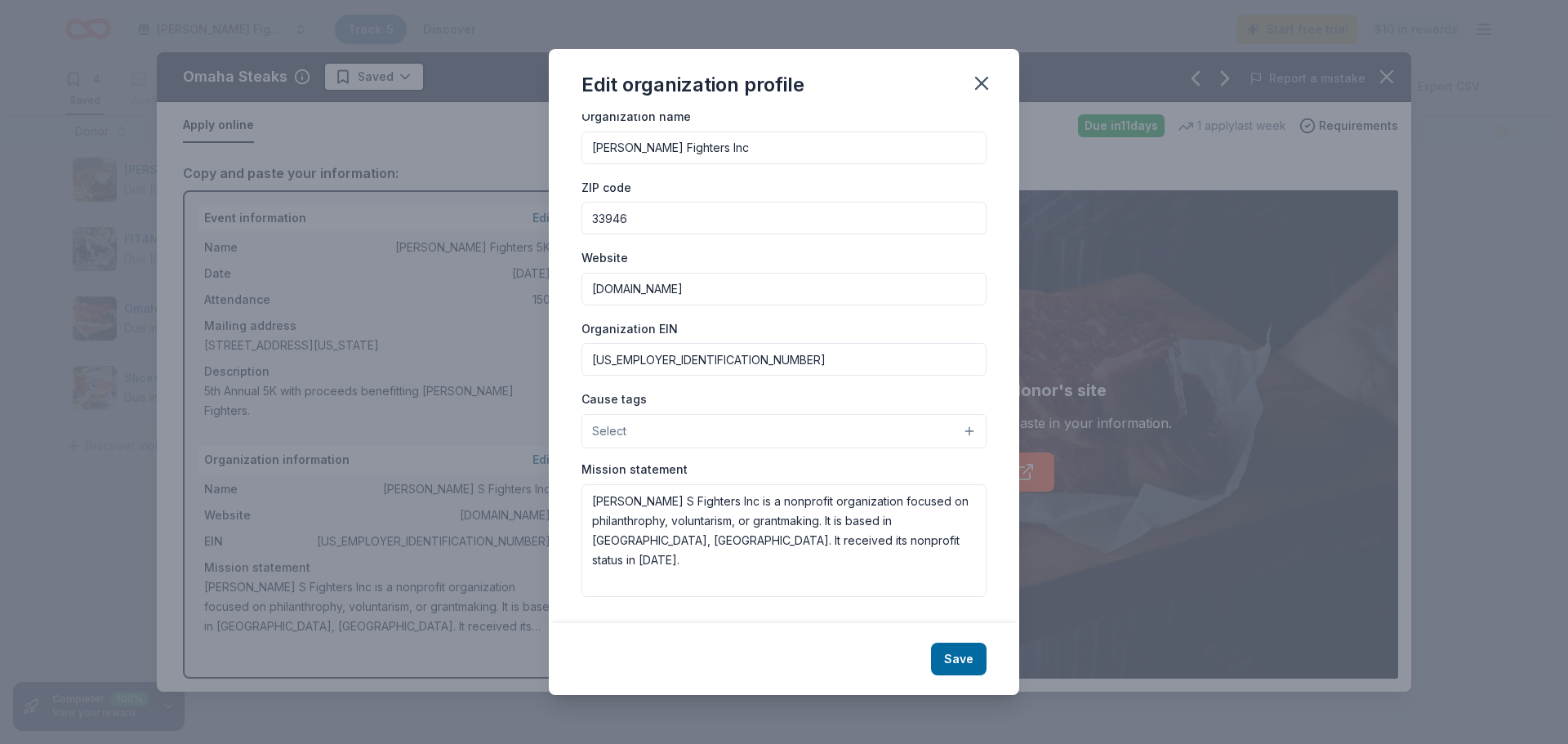
type input "Finn's Fighters Inc"
click at [722, 524] on textarea "Finn S Fighters Inc is a nonprofit organization focused on philanthrophy, volun…" at bounding box center [784, 540] width 405 height 113
paste textarea "'s Fighters is committed to increasing awareness of pediatric cancer and suppor…"
click at [851, 561] on textarea "Finn's Fighters is committed to increasing awareness of pediatric cancer and su…" at bounding box center [784, 540] width 405 height 113
type textarea "Finn's Fighters is committed to increasing awareness of pediatric cancer and su…"
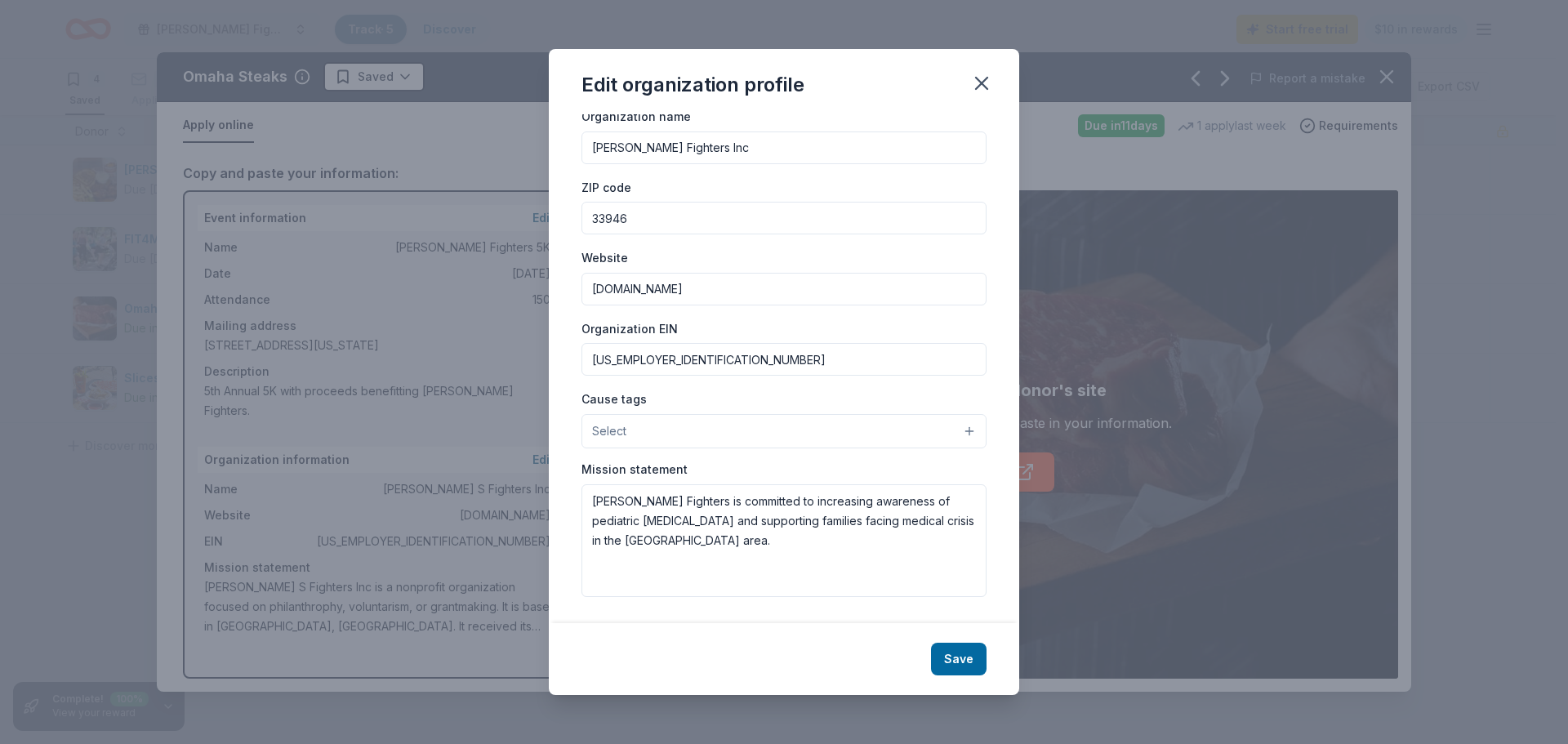
click at [749, 416] on button "Select" at bounding box center [784, 431] width 405 height 34
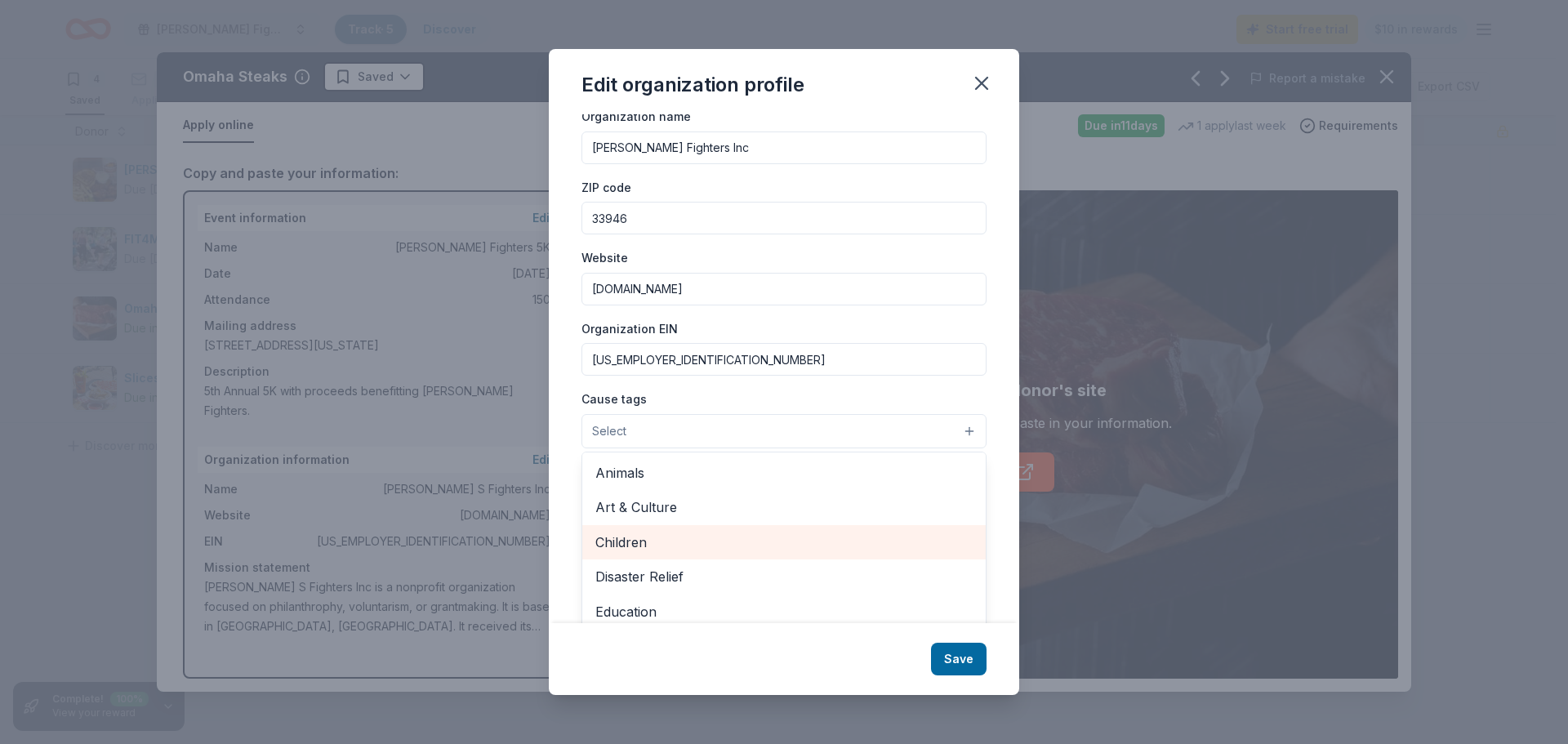
click at [707, 545] on span "Children" at bounding box center [784, 542] width 377 height 21
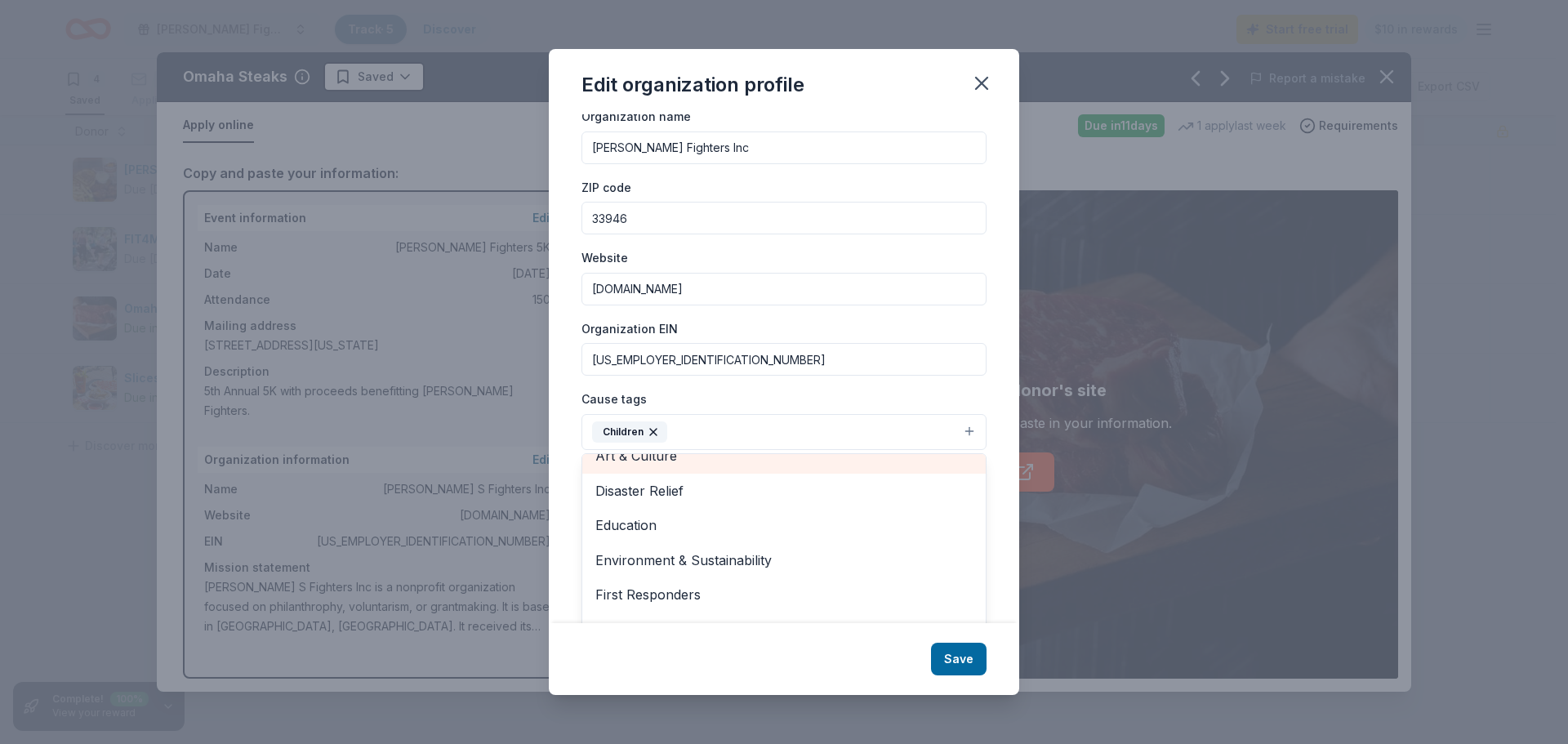
scroll to position [81, 0]
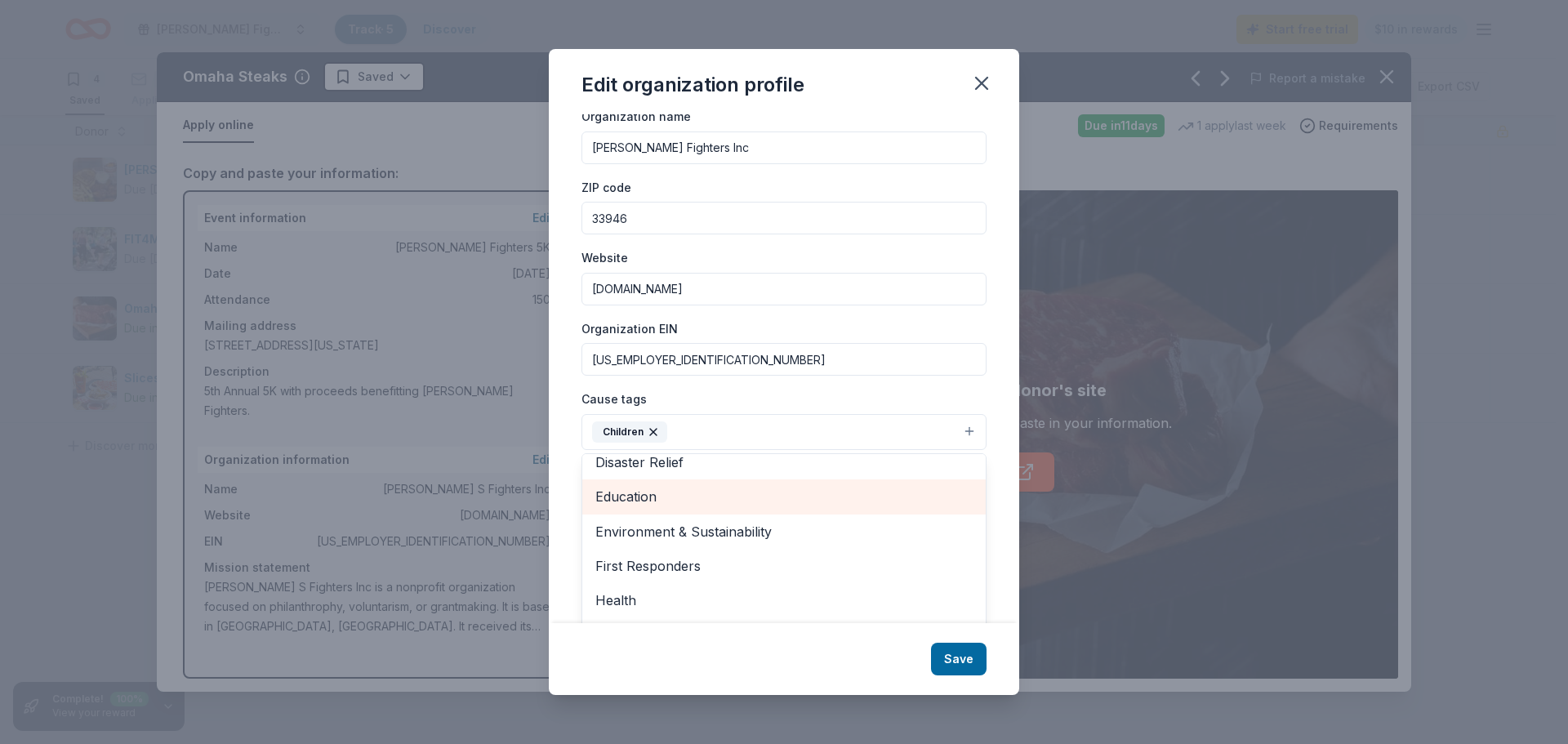
click at [742, 505] on span "Education" at bounding box center [784, 496] width 377 height 21
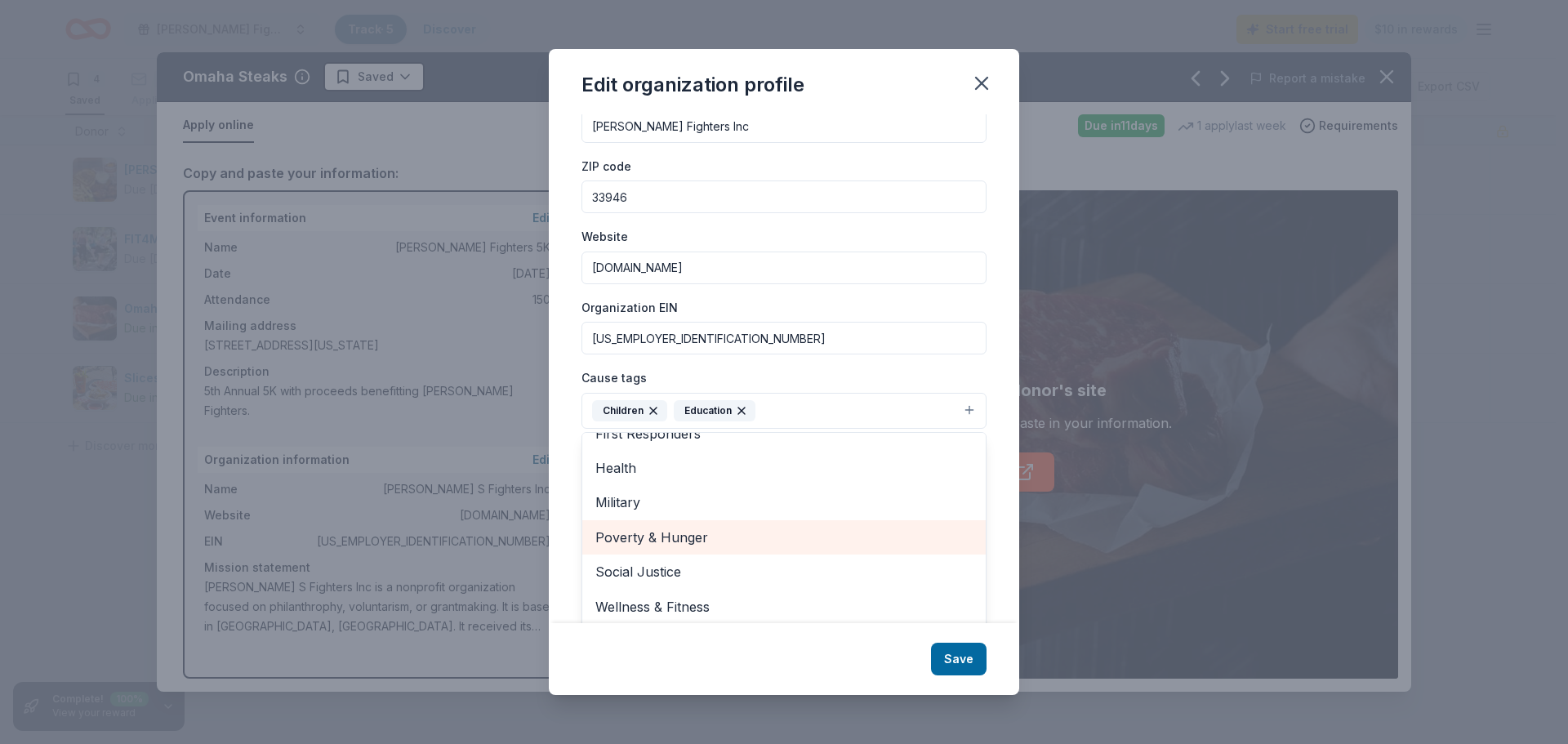
scroll to position [63, 0]
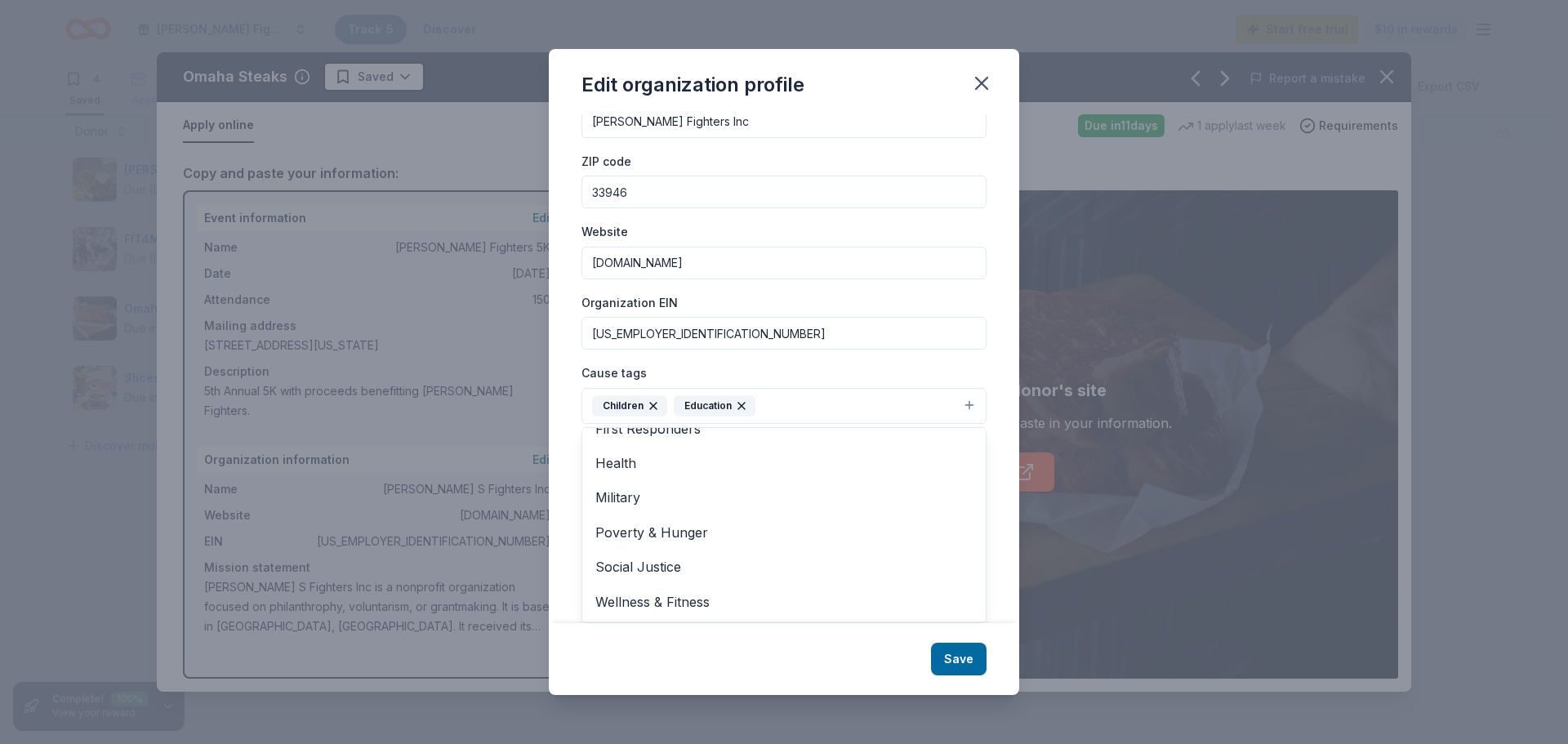
click at [801, 369] on div "Cause tags Children Education Animals Art & Culture Disaster Relief Environment…" at bounding box center [784, 393] width 405 height 62
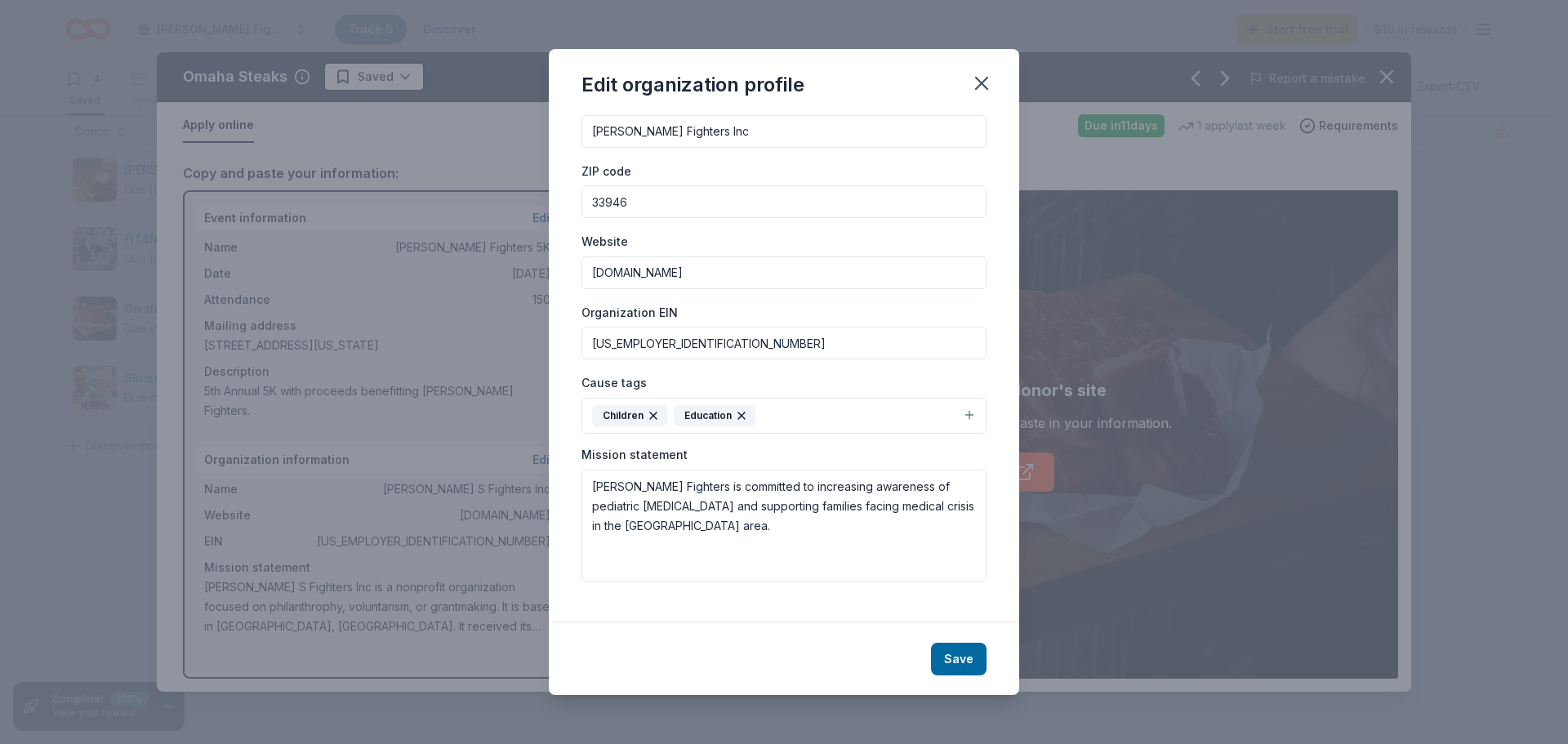
scroll to position [39, 0]
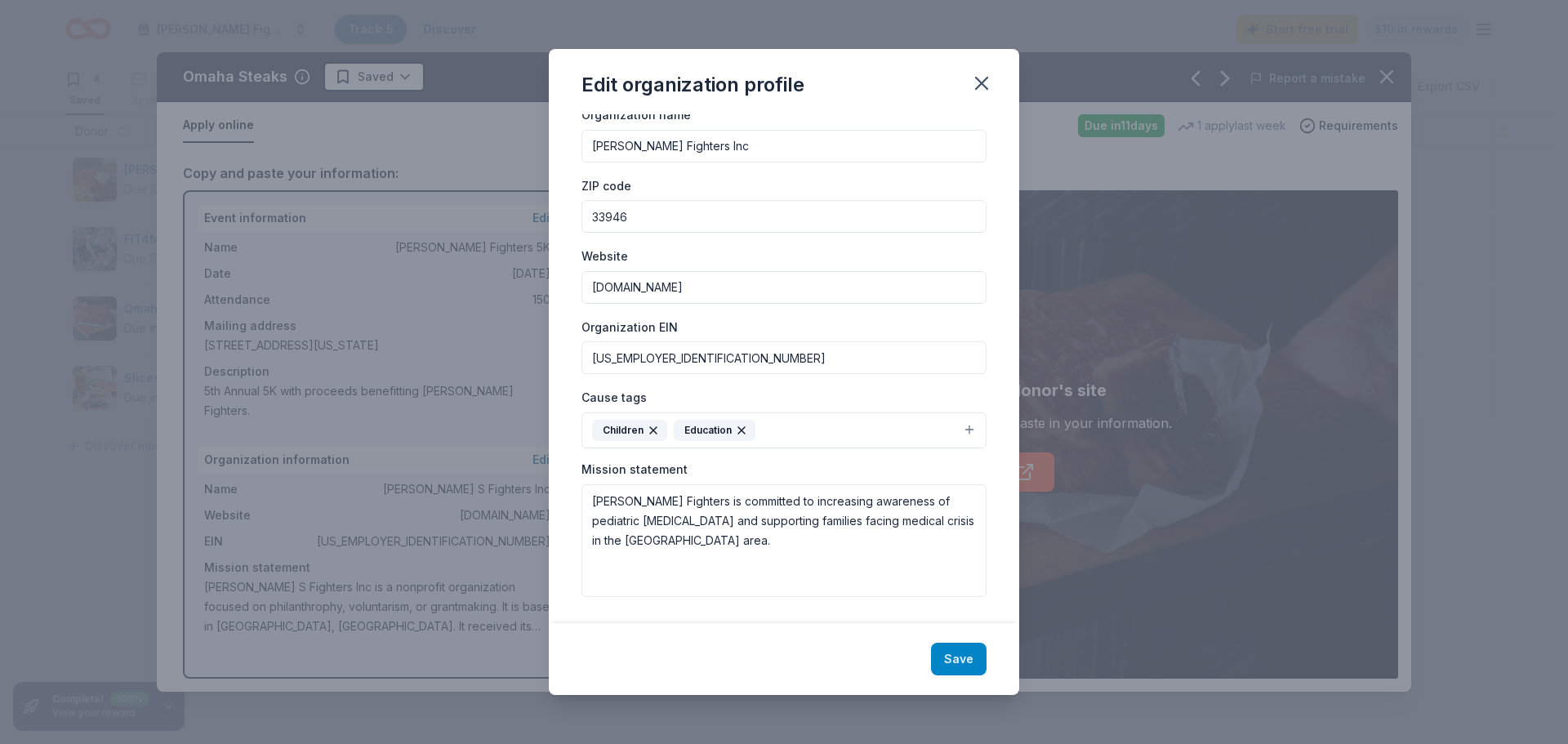
click at [972, 664] on button "Save" at bounding box center [958, 658] width 56 height 33
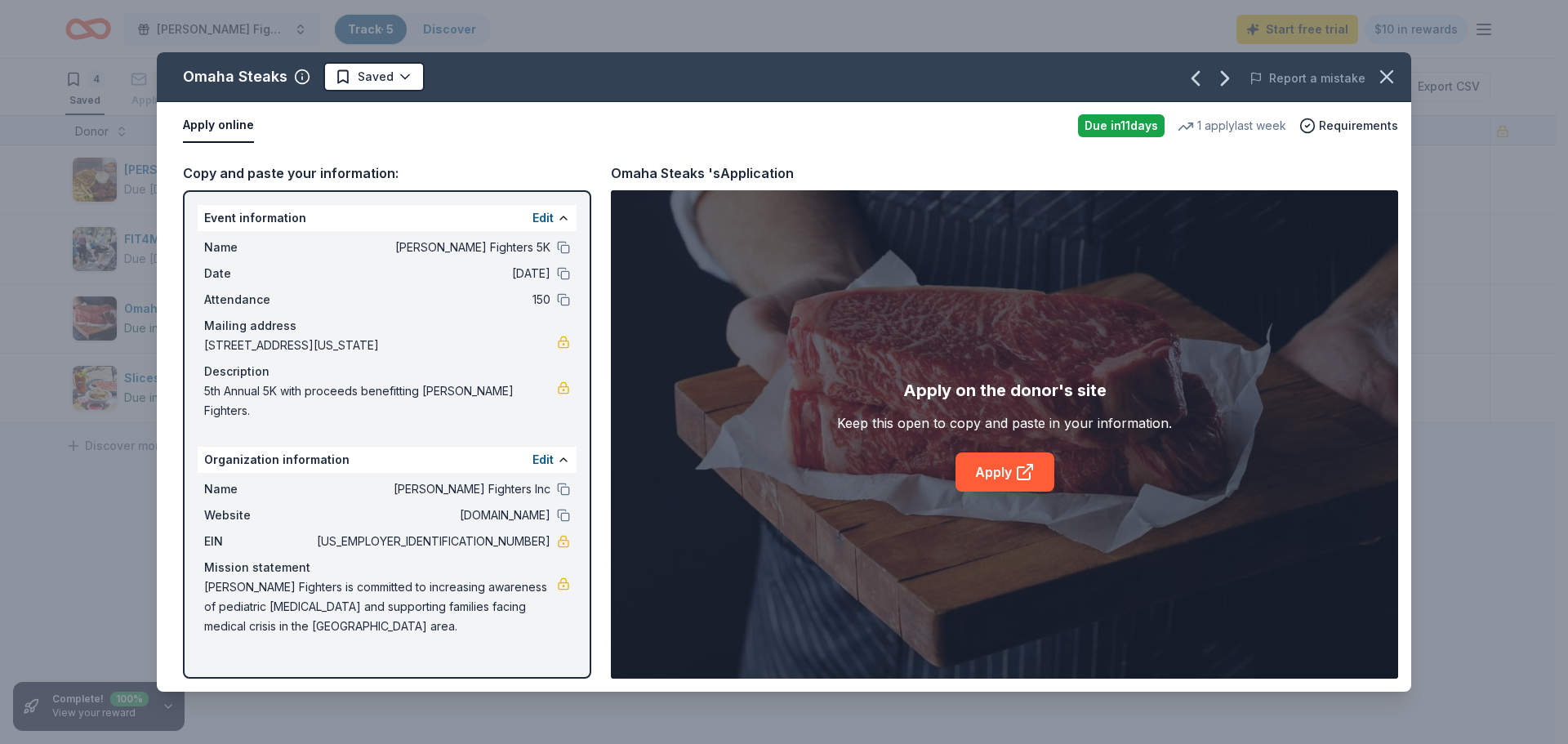
drag, startPoint x: 320, startPoint y: 598, endPoint x: 195, endPoint y: 572, distance: 127.7
click at [195, 572] on div "Event information Edit Name Finn's Fighters 5K Date 11/16/25 Attendance 150 Mai…" at bounding box center [387, 434] width 408 height 488
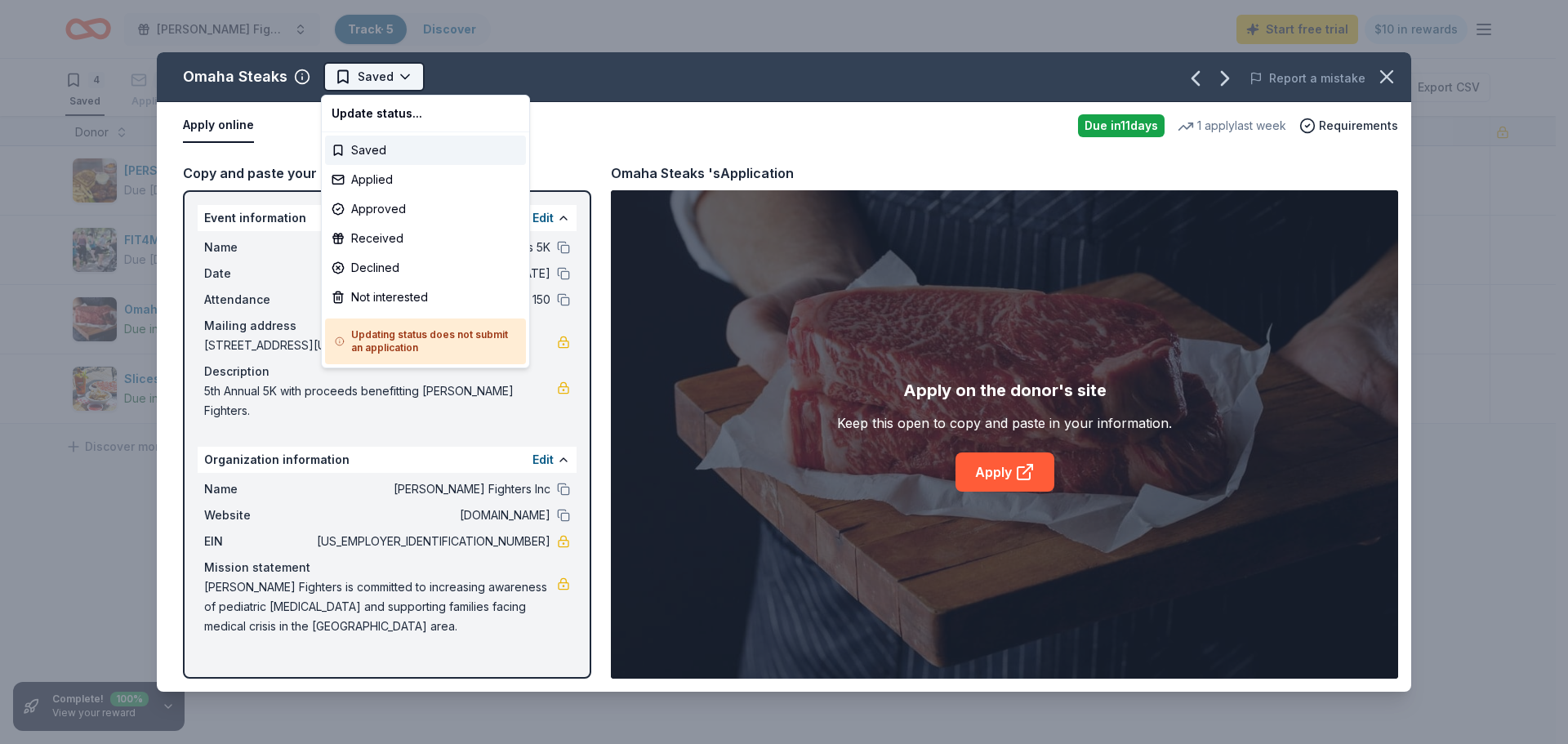
click at [362, 77] on html "Finn's Fighters 5K Track · 5 Discover Start free trial $10 in rewards 4 Saved 1…" at bounding box center [784, 372] width 1568 height 744
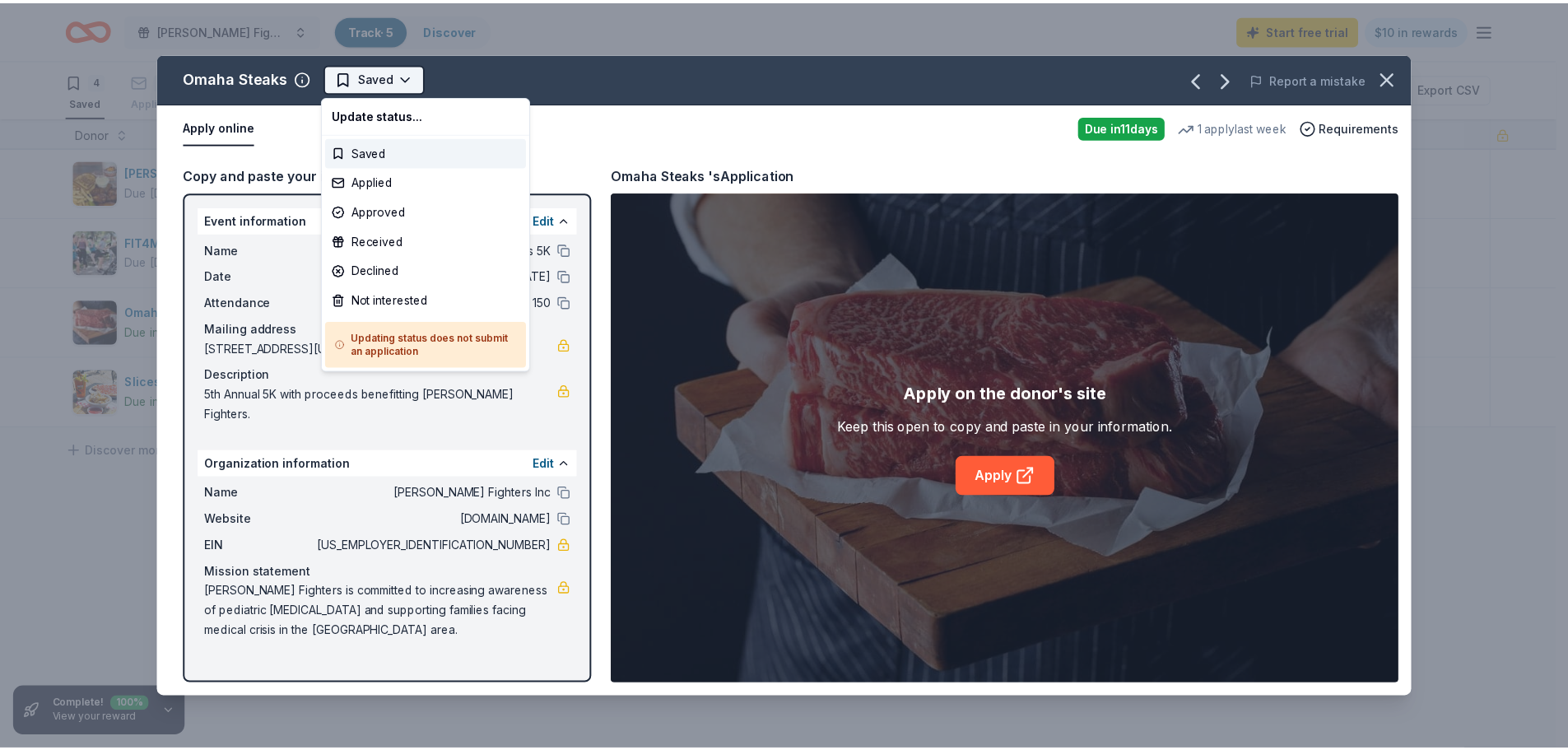
scroll to position [0, 0]
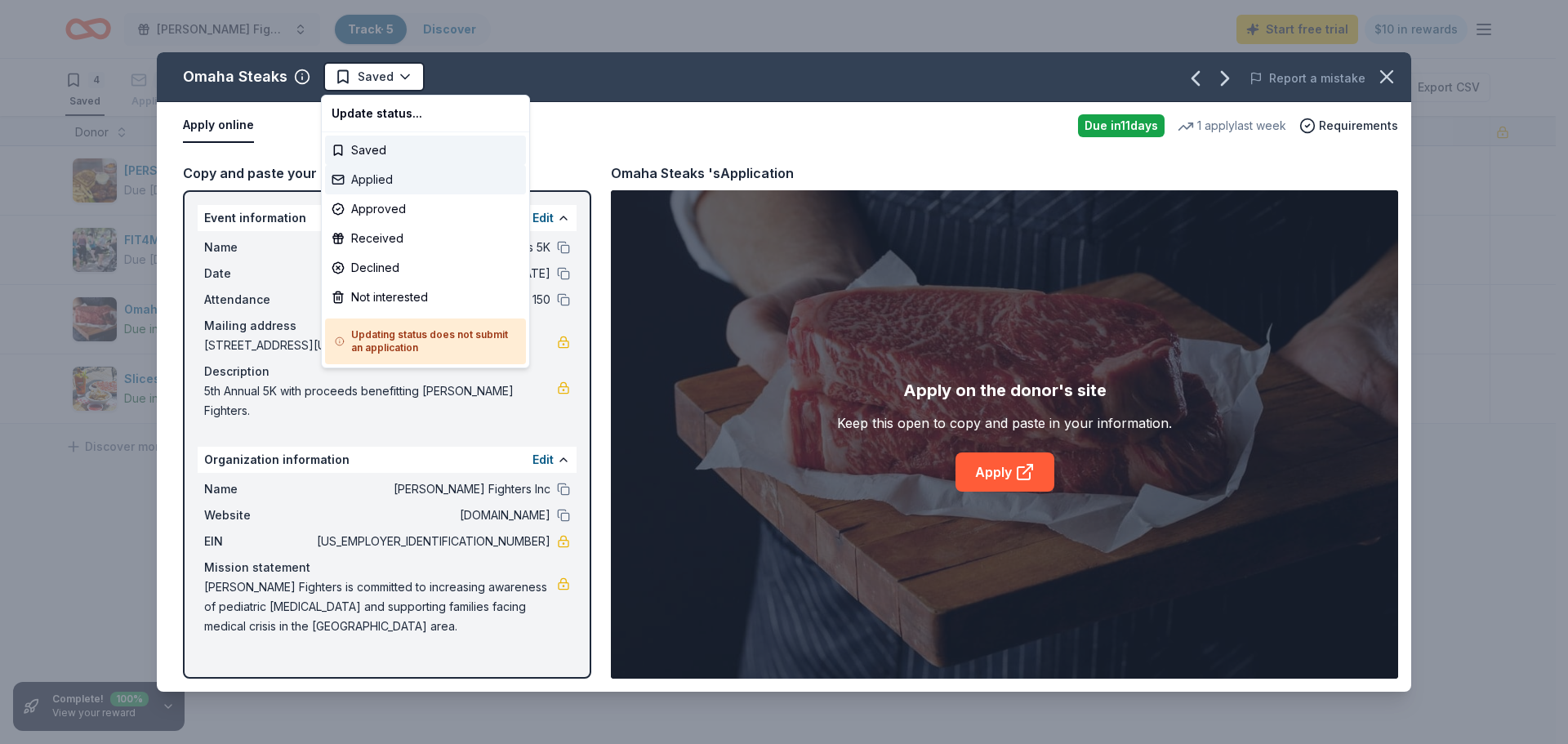
click at [398, 185] on div "Applied" at bounding box center [425, 180] width 201 height 29
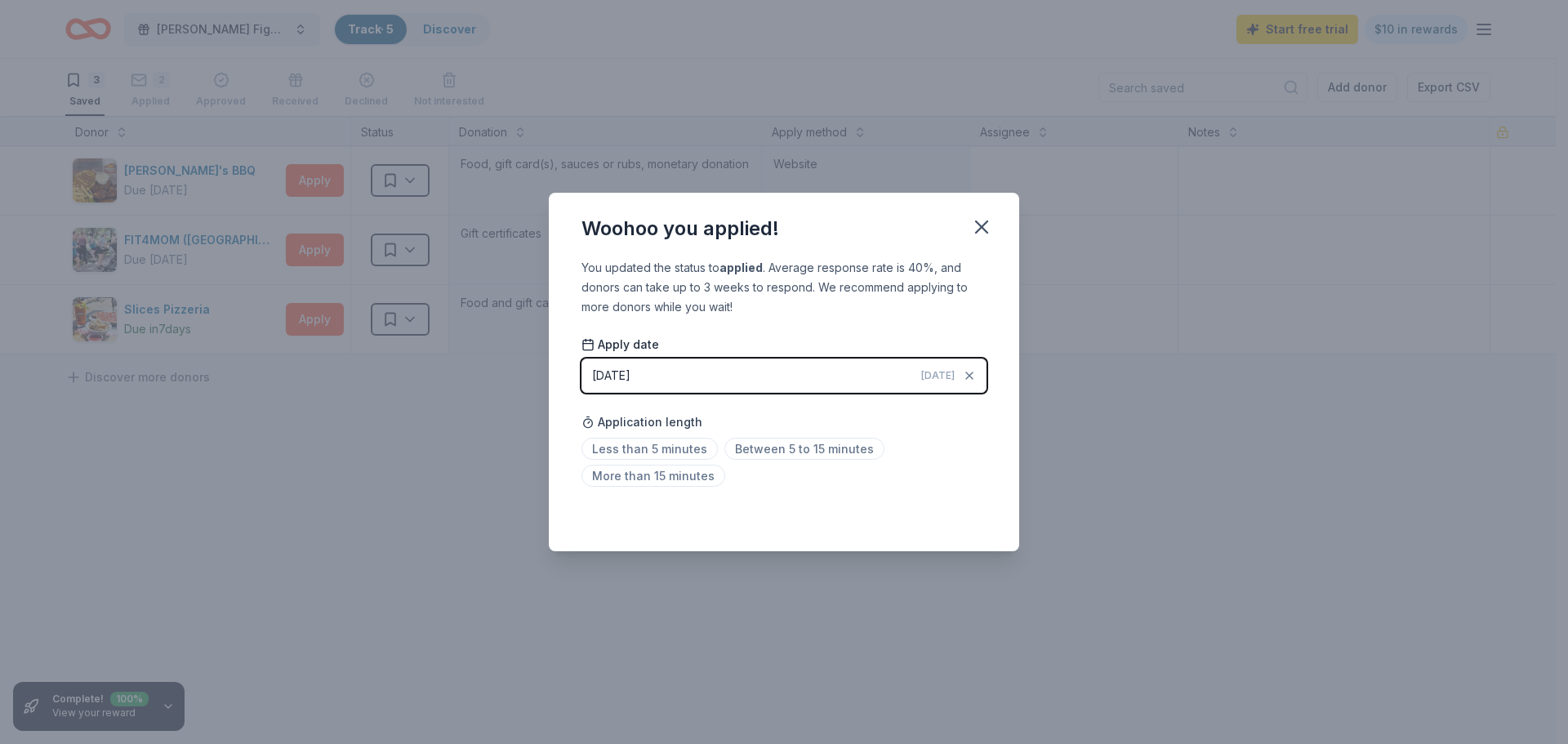
click at [916, 587] on div "Woohoo you applied! You updated the status to applied . Average response rate i…" at bounding box center [784, 372] width 1568 height 744
click at [671, 387] on div "How long did the application take? How long did the application take?" at bounding box center [682, 397] width 185 height 23
click at [746, 449] on span "Between 5 to 15 minutes" at bounding box center [804, 449] width 160 height 22
click at [984, 224] on icon "button" at bounding box center [981, 226] width 11 height 11
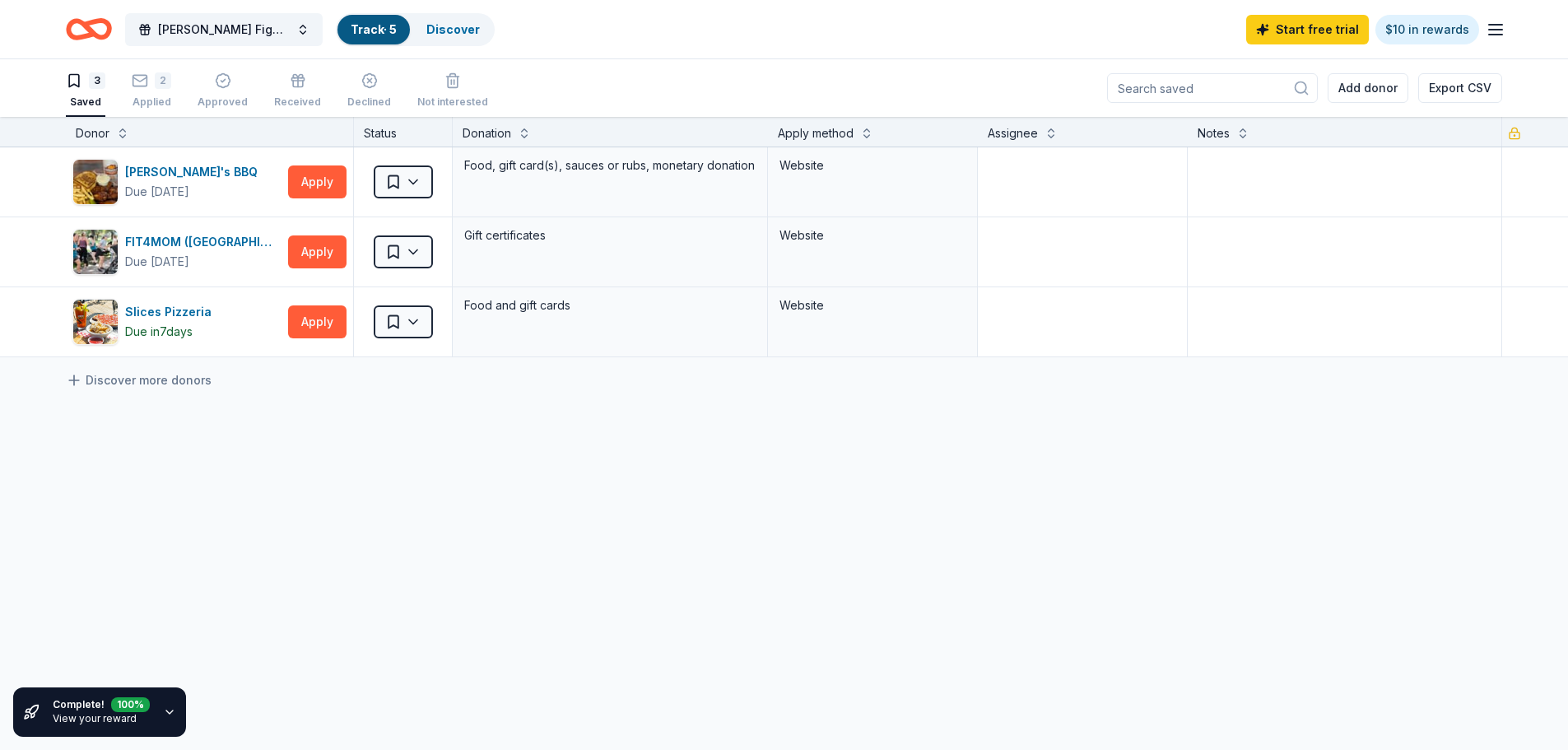
click at [468, 570] on div "Bubbaque's BBQ Due in 37 days Apply Saved Food, gift card(s), sauces or rubs, m…" at bounding box center [784, 407] width 1568 height 520
click at [427, 24] on link "Discover" at bounding box center [453, 29] width 54 height 14
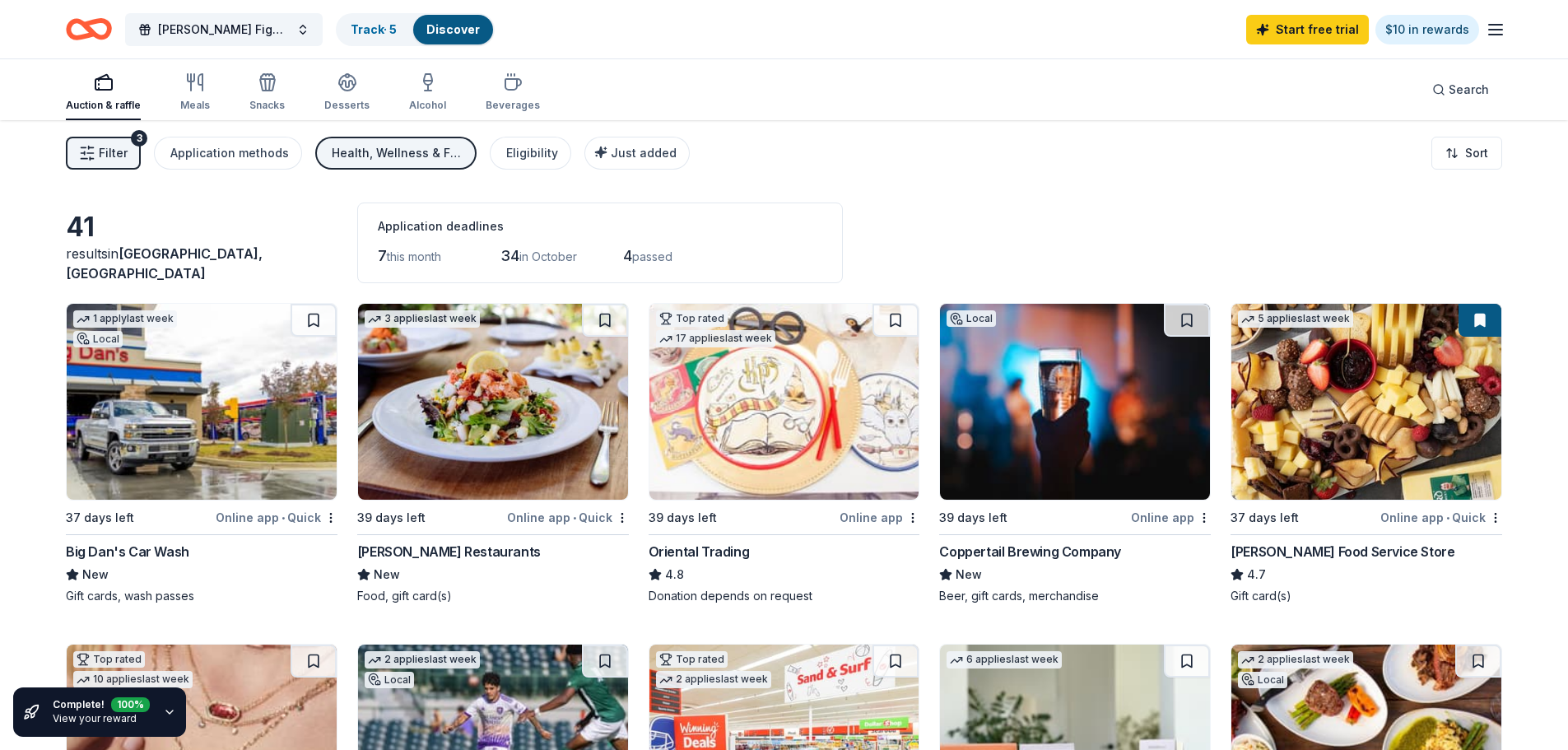
click at [1068, 399] on img at bounding box center [1075, 401] width 270 height 196
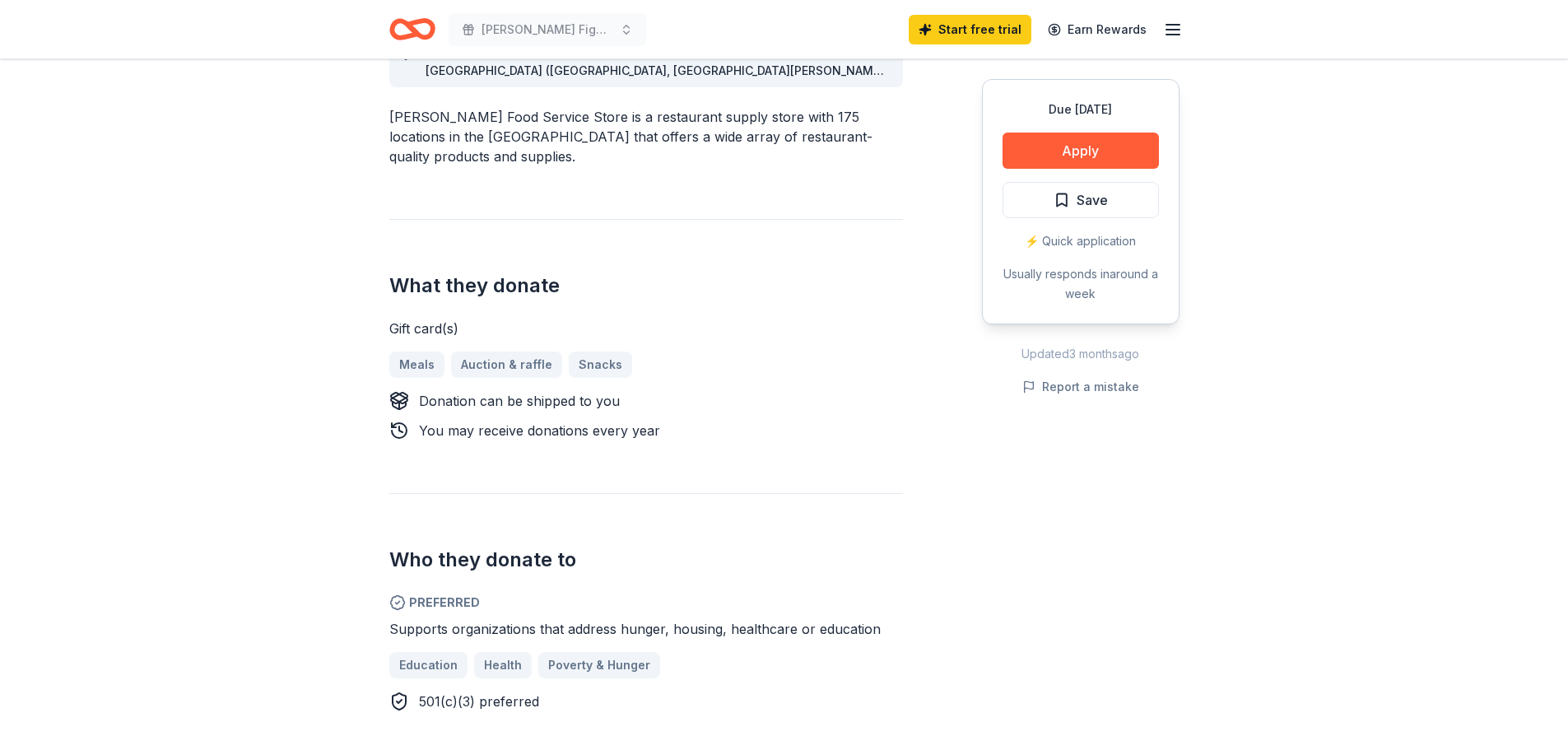
scroll to position [659, 0]
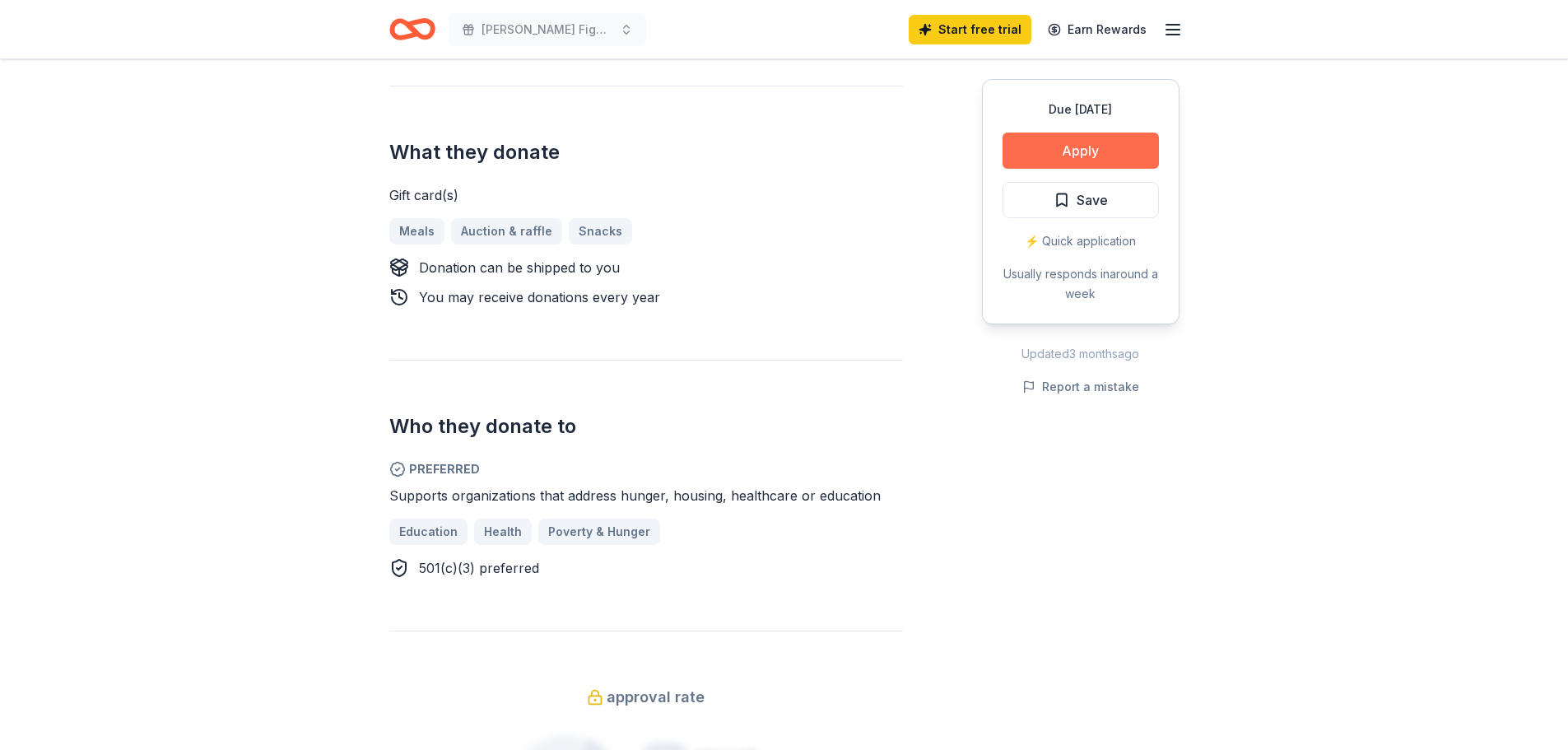
click at [1088, 159] on button "Apply" at bounding box center [1080, 151] width 156 height 36
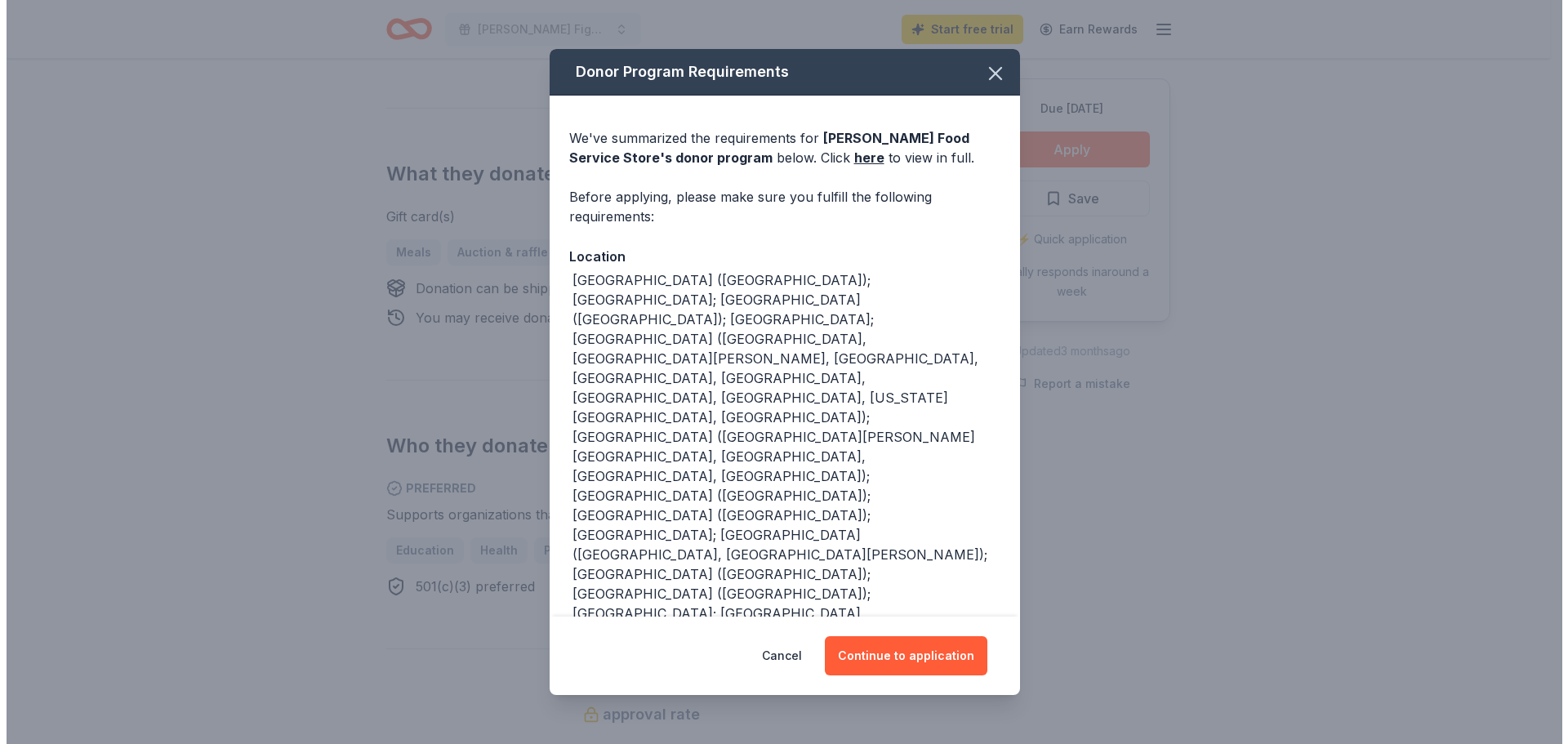
scroll to position [676, 0]
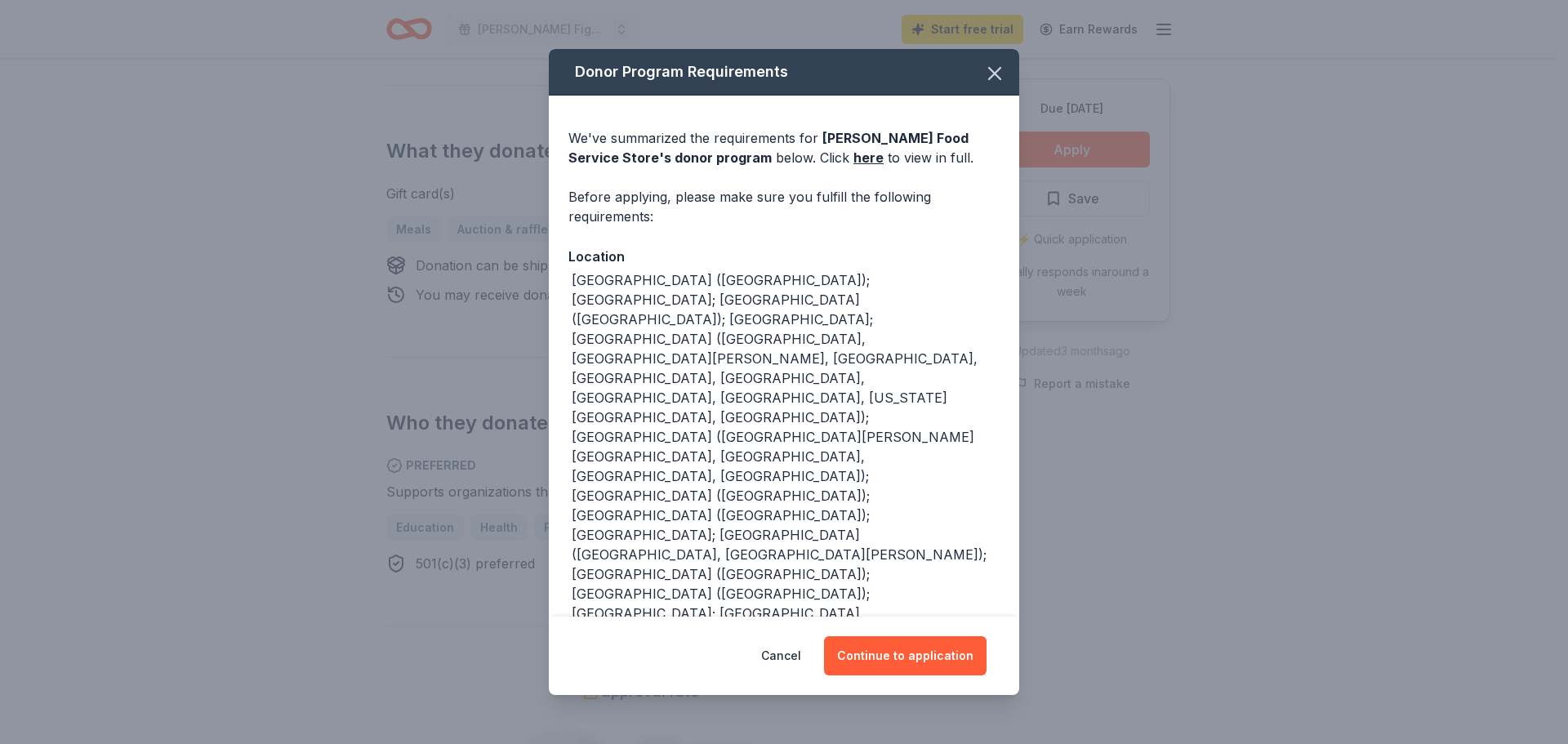
click at [730, 389] on div "AL (Huntsville); FL; GA (Lithia Springs); IL; IN (Elkhart, Fort Wayne, Highland…" at bounding box center [785, 593] width 428 height 646
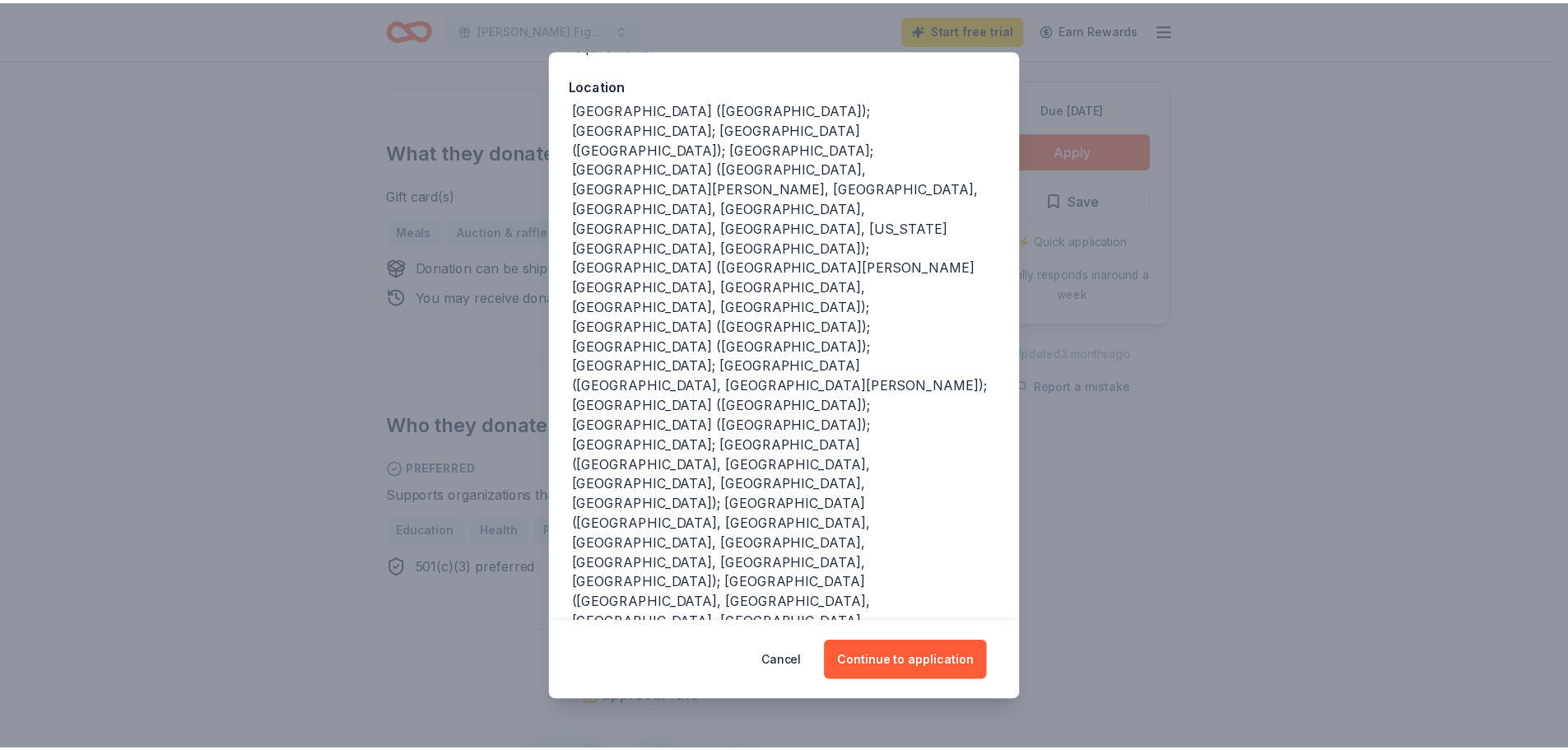
scroll to position [192, 0]
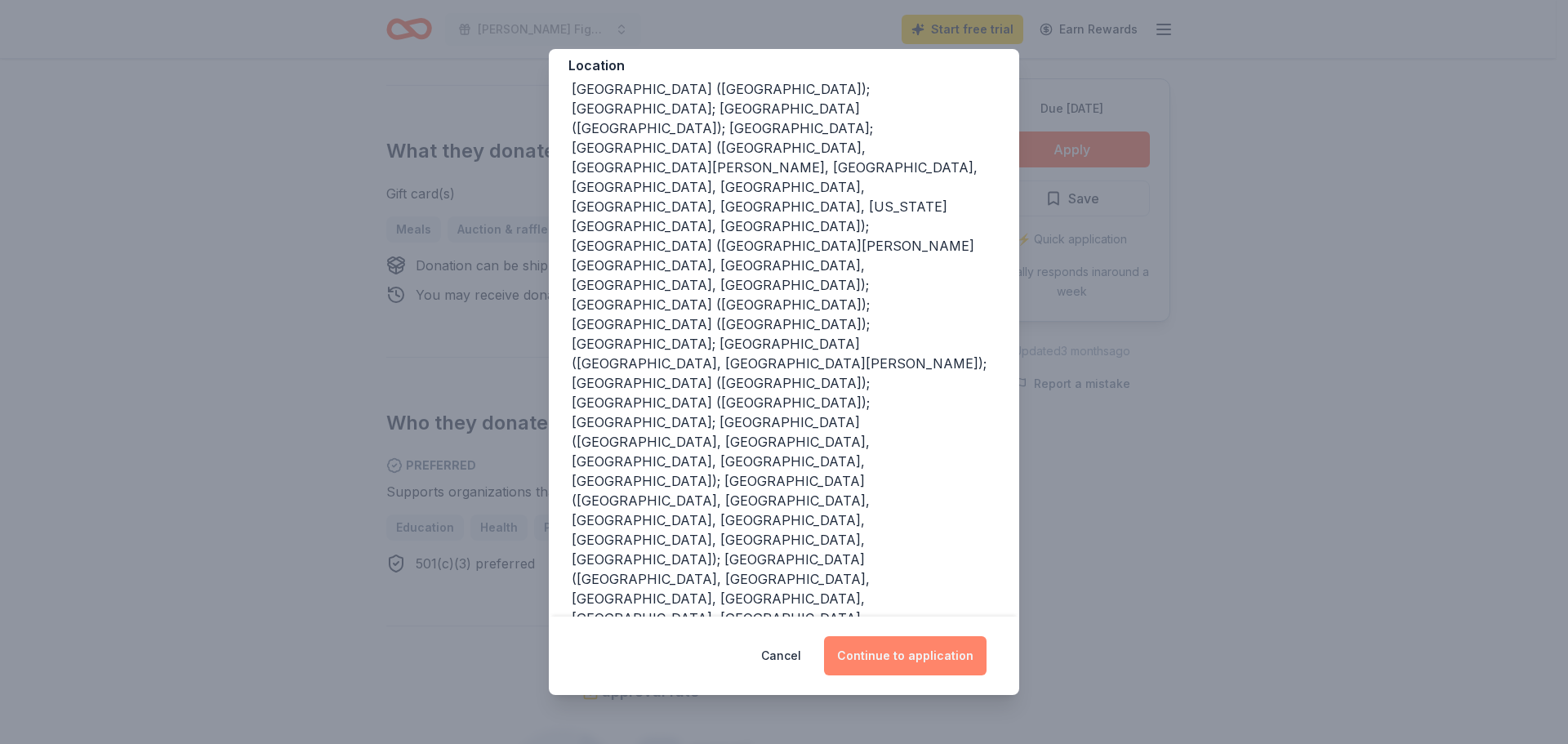
click at [915, 655] on button "Continue to application" at bounding box center [905, 656] width 163 height 39
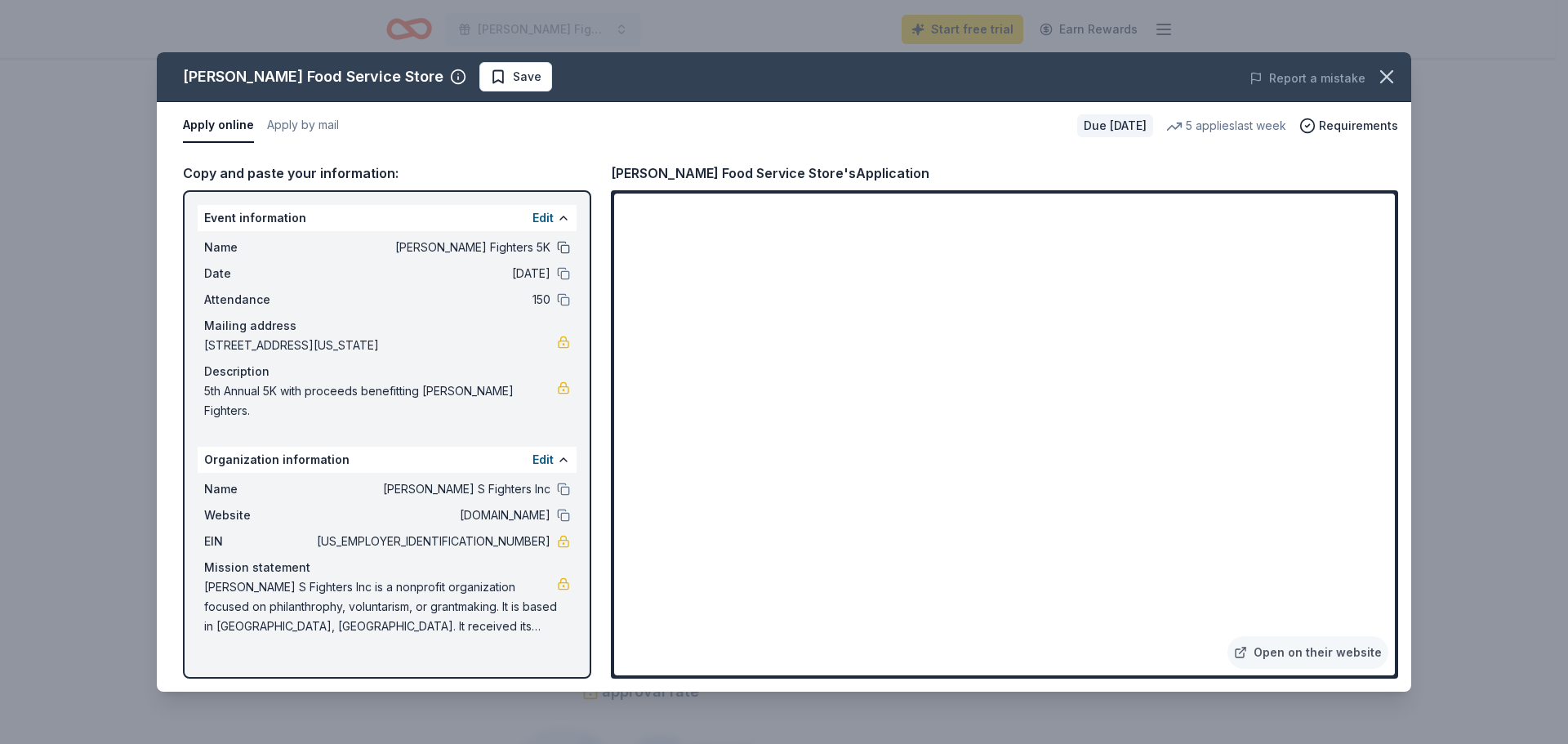
click at [565, 254] on button at bounding box center [563, 247] width 13 height 13
click at [563, 245] on button at bounding box center [563, 247] width 13 height 13
drag, startPoint x: 202, startPoint y: 391, endPoint x: 438, endPoint y: 397, distance: 236.1
click at [438, 397] on div "Name Finn's Fighters 5K Date 11/16/25 Attendance 150 Mailing address 4702 West …" at bounding box center [387, 329] width 379 height 196
click at [1393, 68] on icon "button" at bounding box center [1386, 76] width 23 height 23
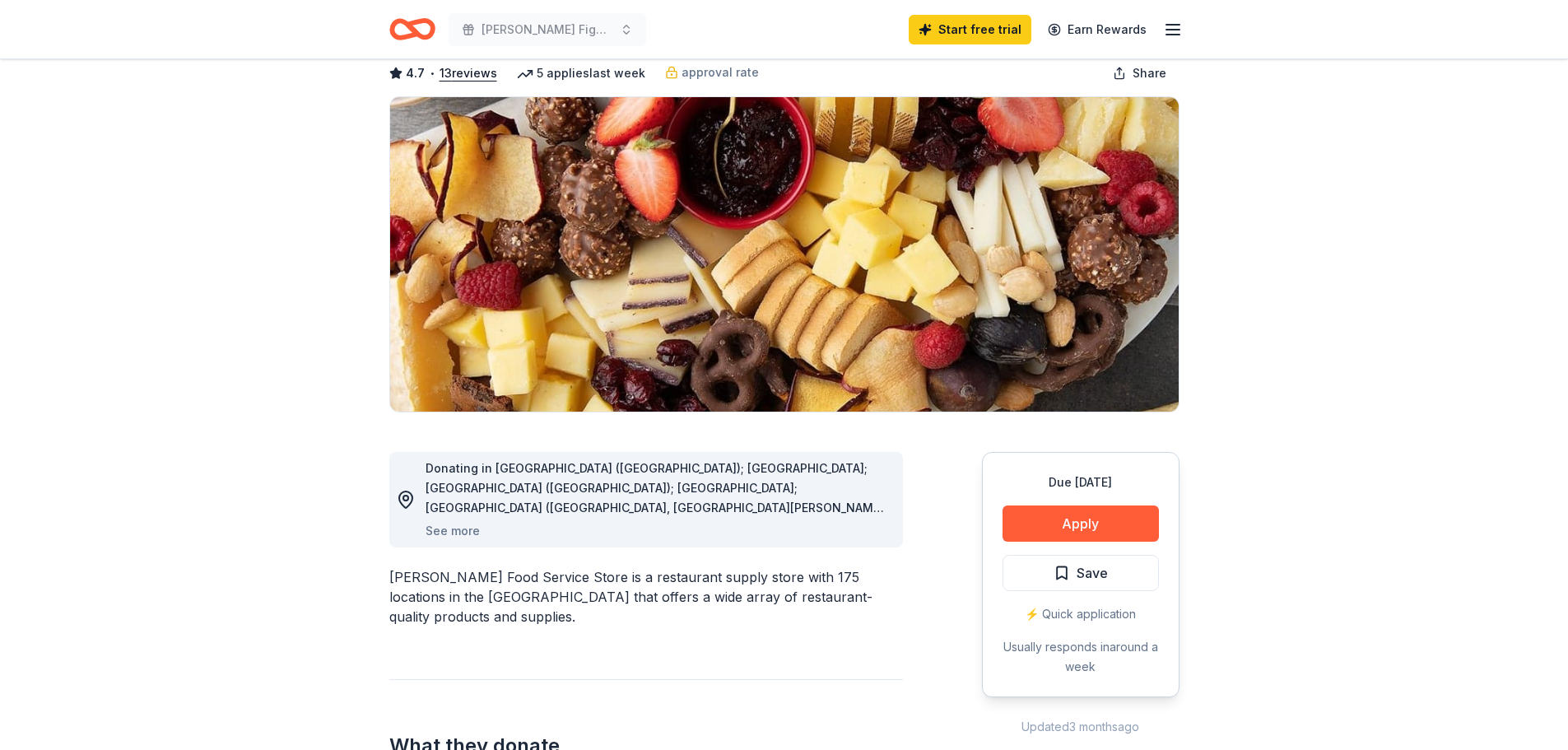
scroll to position [247, 0]
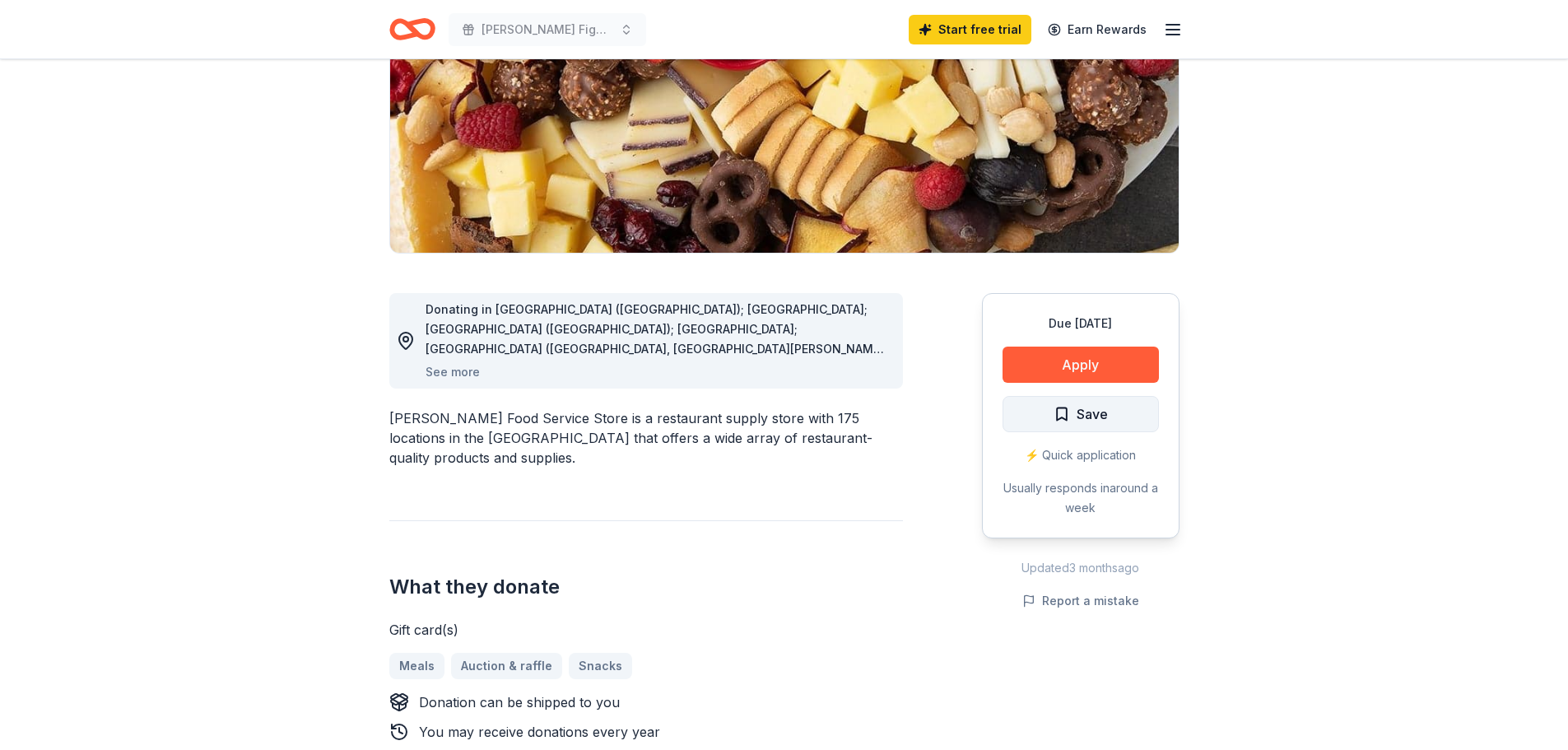
click at [1115, 417] on button "Save" at bounding box center [1080, 414] width 156 height 36
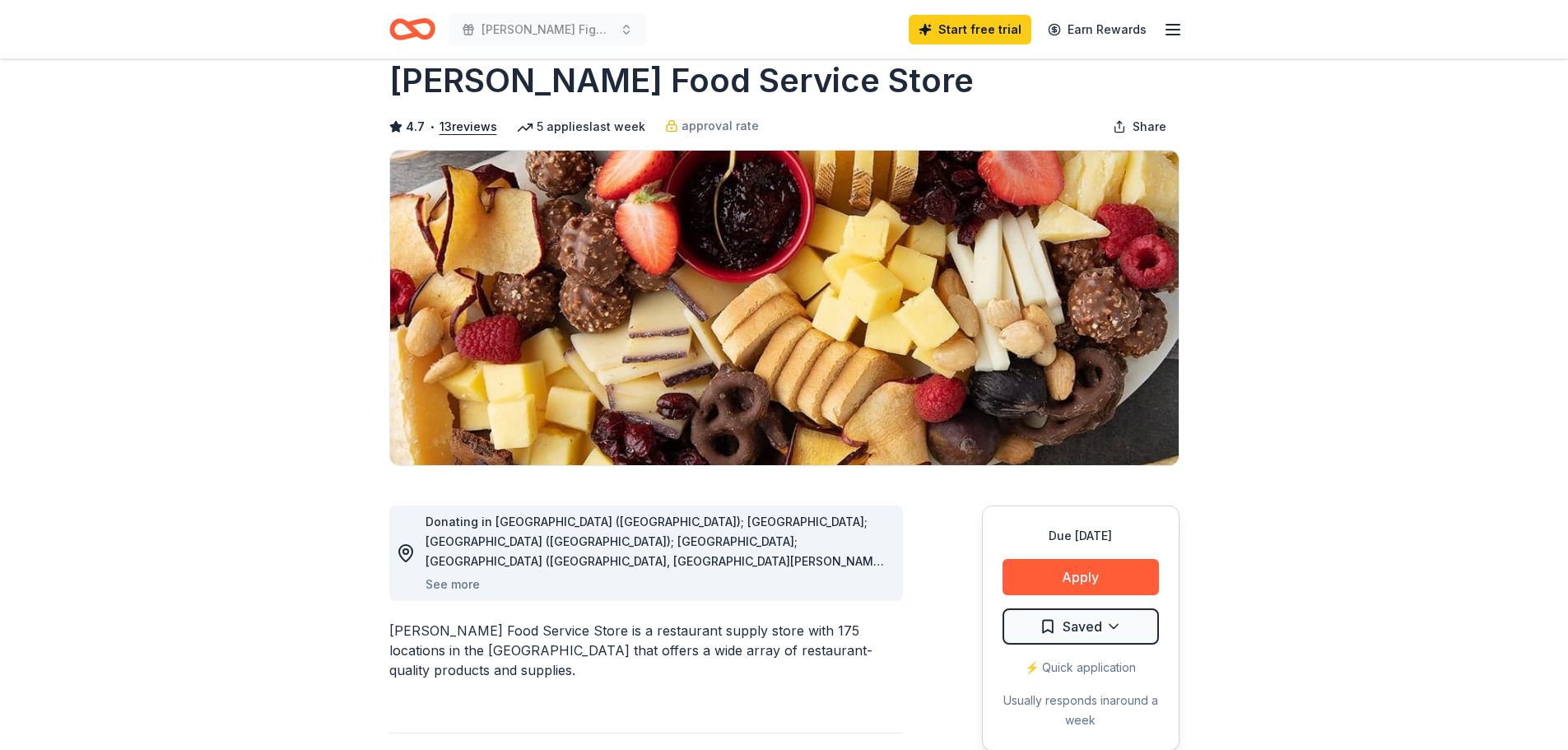
scroll to position [0, 0]
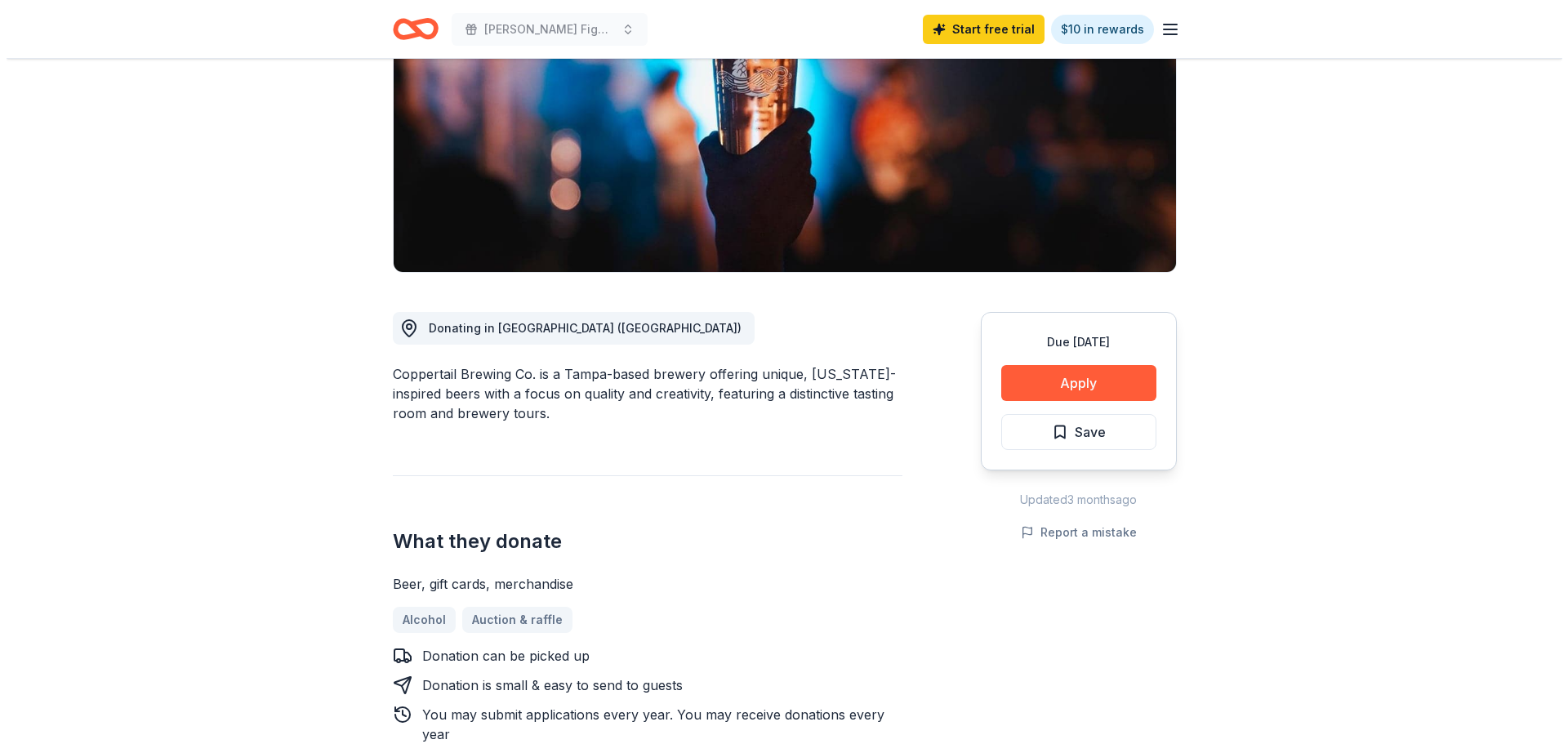
scroll to position [245, 0]
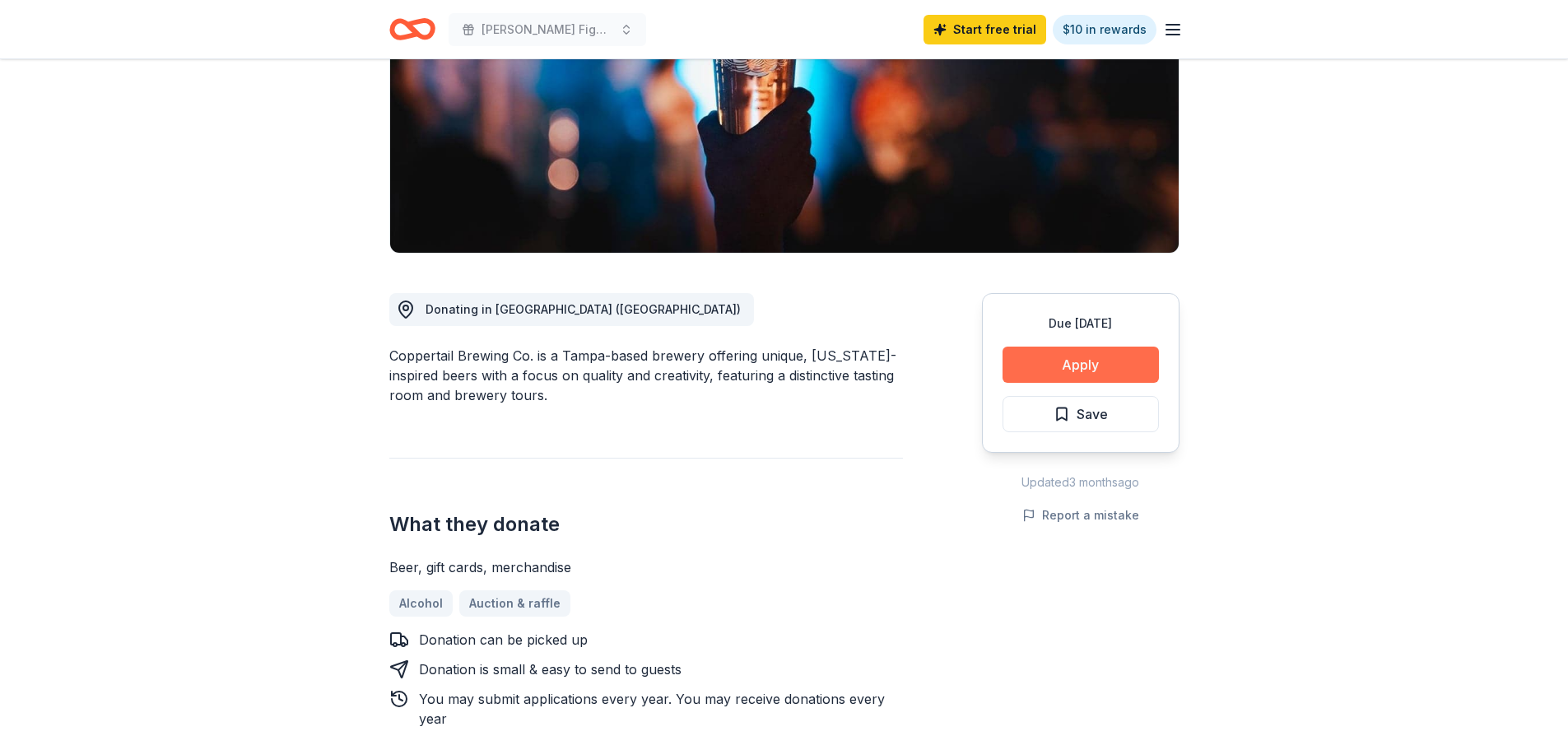
click at [1059, 362] on button "Apply" at bounding box center [1080, 364] width 156 height 36
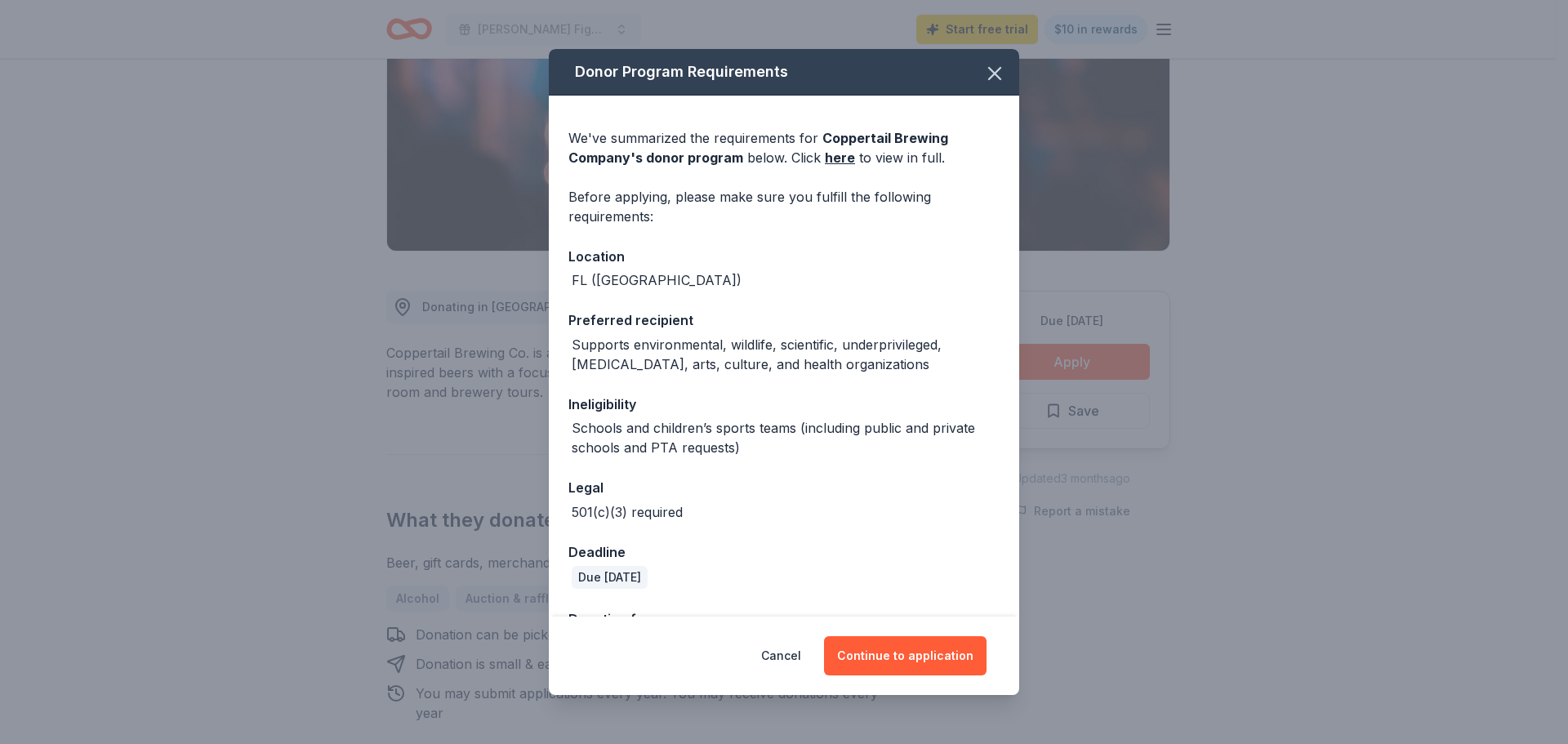
click at [784, 522] on div "We've summarized the requirements for Coppertail Brewing Company 's donor progr…" at bounding box center [784, 416] width 470 height 640
click at [790, 520] on div "501(c)(3) required" at bounding box center [784, 511] width 431 height 20
click at [787, 514] on div "501(c)(3) required" at bounding box center [784, 511] width 431 height 20
click at [783, 511] on div "501(c)(3) required" at bounding box center [784, 511] width 431 height 20
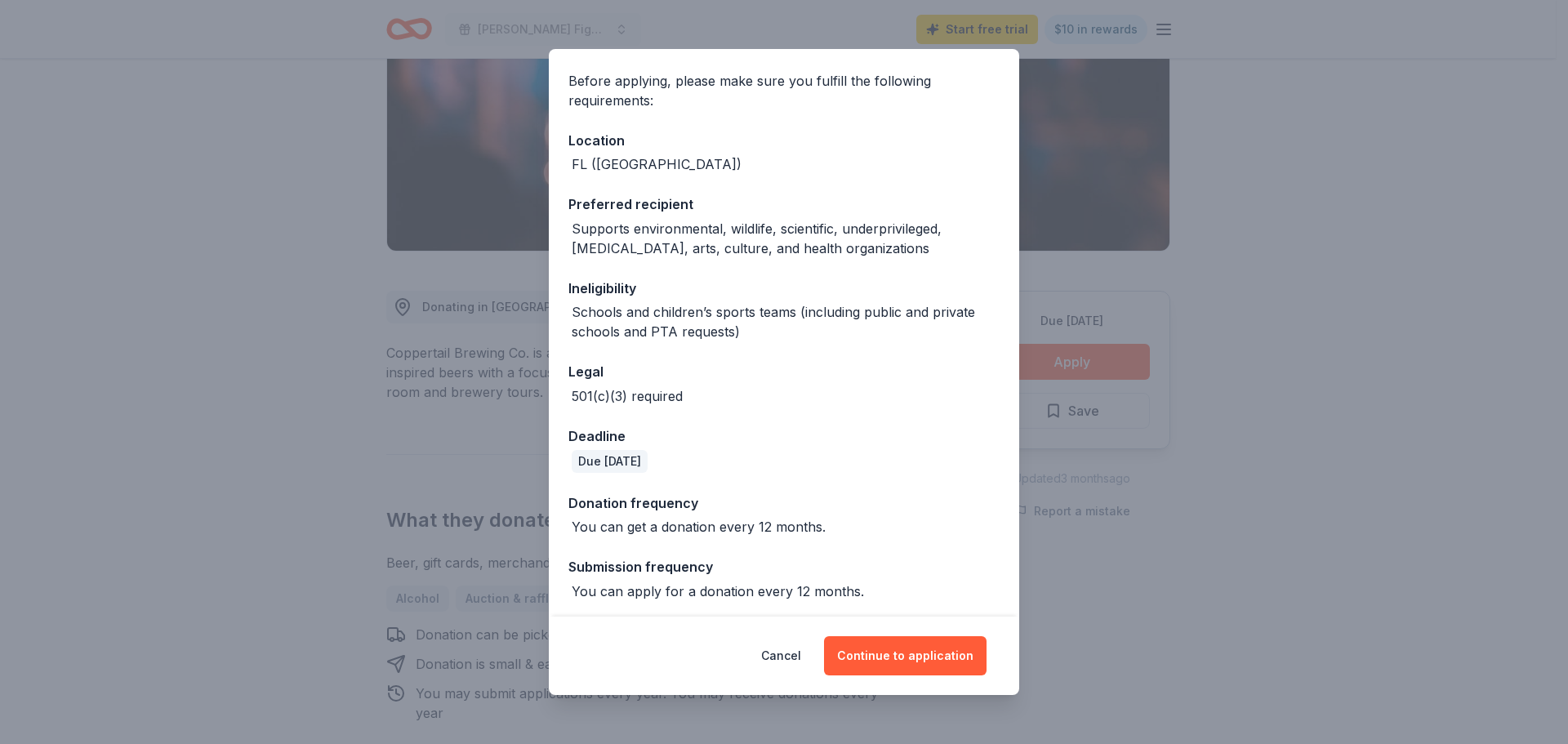
scroll to position [120, 0]
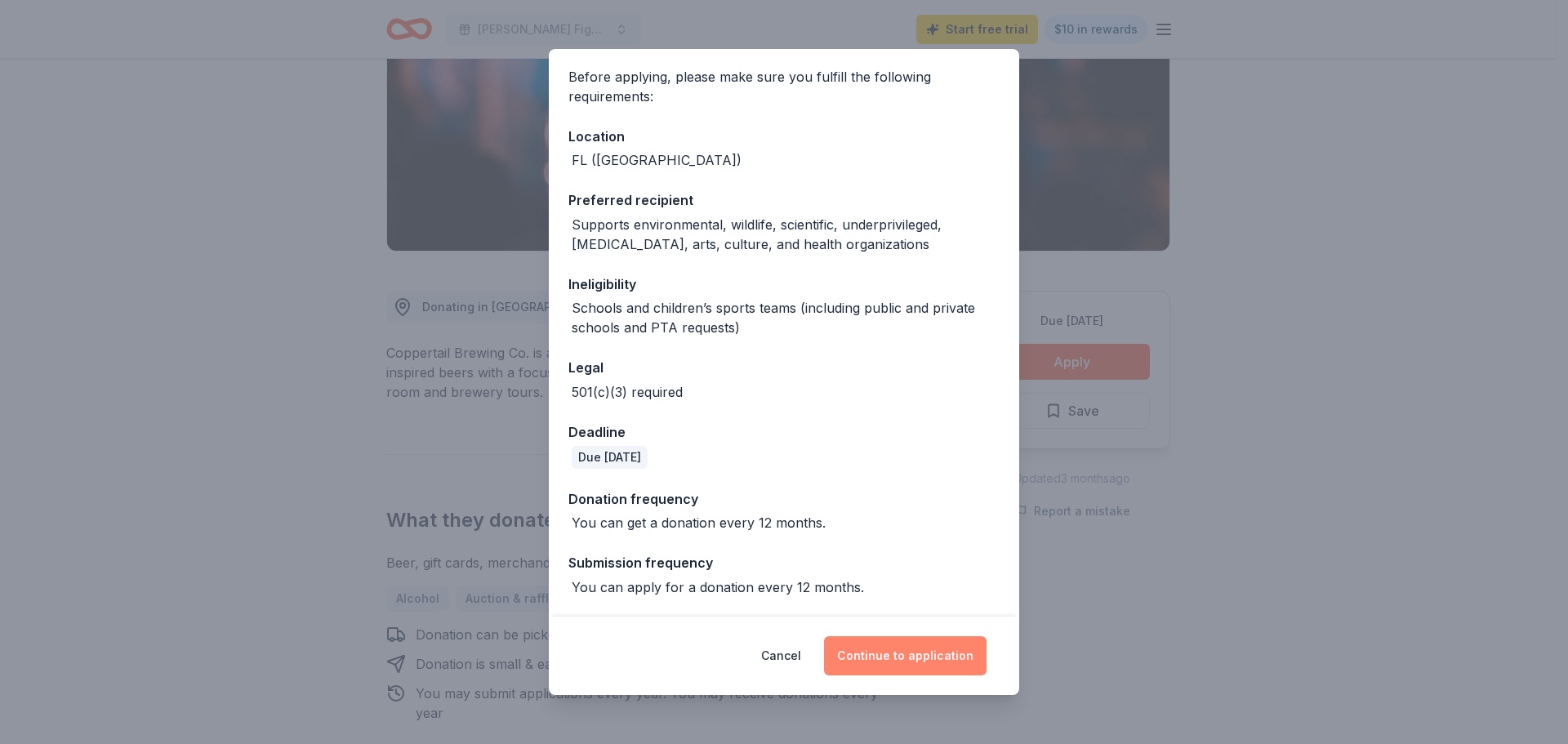
click at [932, 649] on button "Continue to application" at bounding box center [905, 656] width 163 height 39
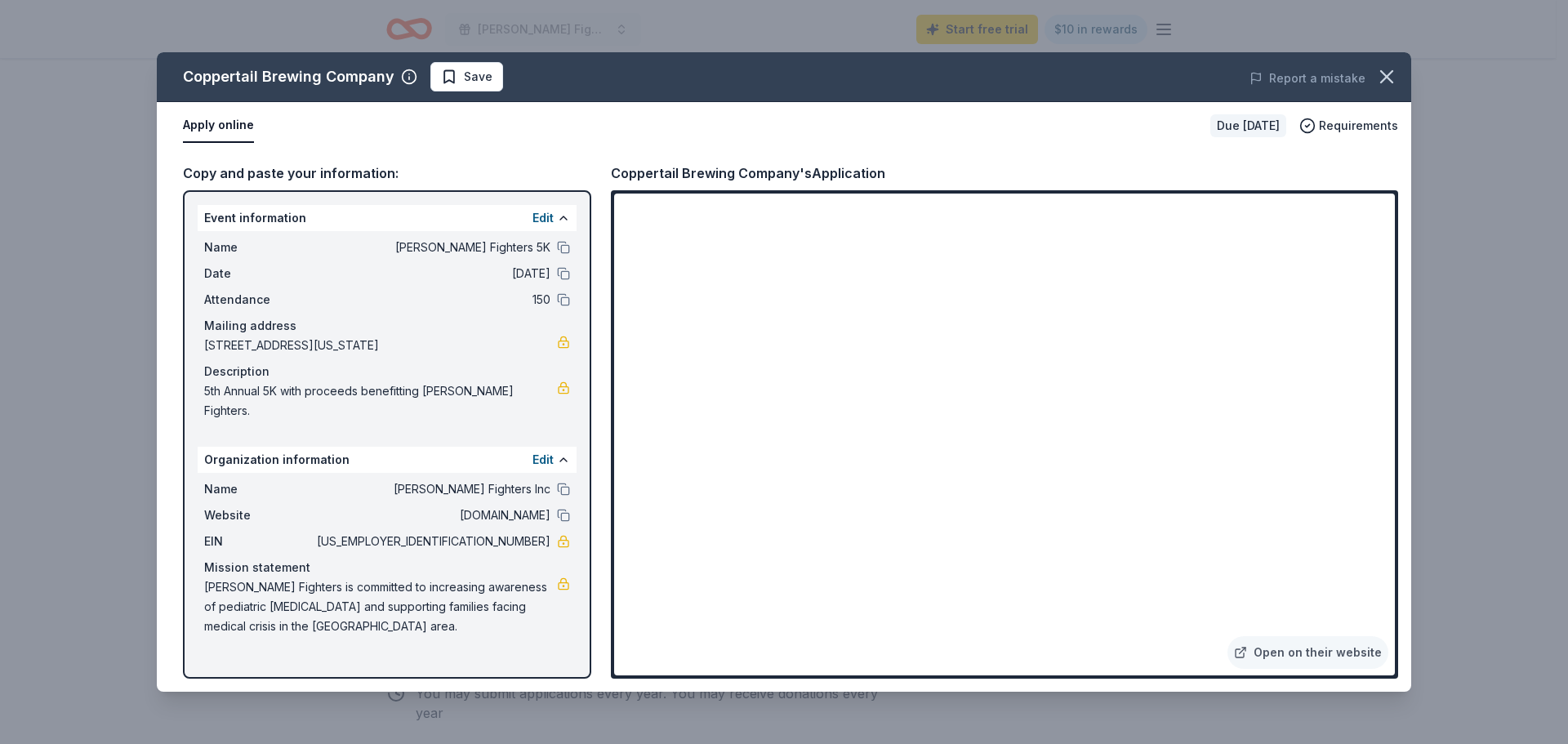
drag, startPoint x: 304, startPoint y: 620, endPoint x: 201, endPoint y: 566, distance: 116.3
click at [203, 567] on div "Name Finn's Fighters Inc Website finnsfighters.org EIN 83-4198446 Mission state…" at bounding box center [387, 557] width 379 height 170
drag, startPoint x: 200, startPoint y: 566, endPoint x: 255, endPoint y: 572, distance: 55.3
click at [255, 572] on div "Name Finn's Fighters Inc Website finnsfighters.org EIN 83-4198446 Mission state…" at bounding box center [387, 557] width 379 height 170
click at [474, 71] on span "Save" at bounding box center [478, 76] width 28 height 20
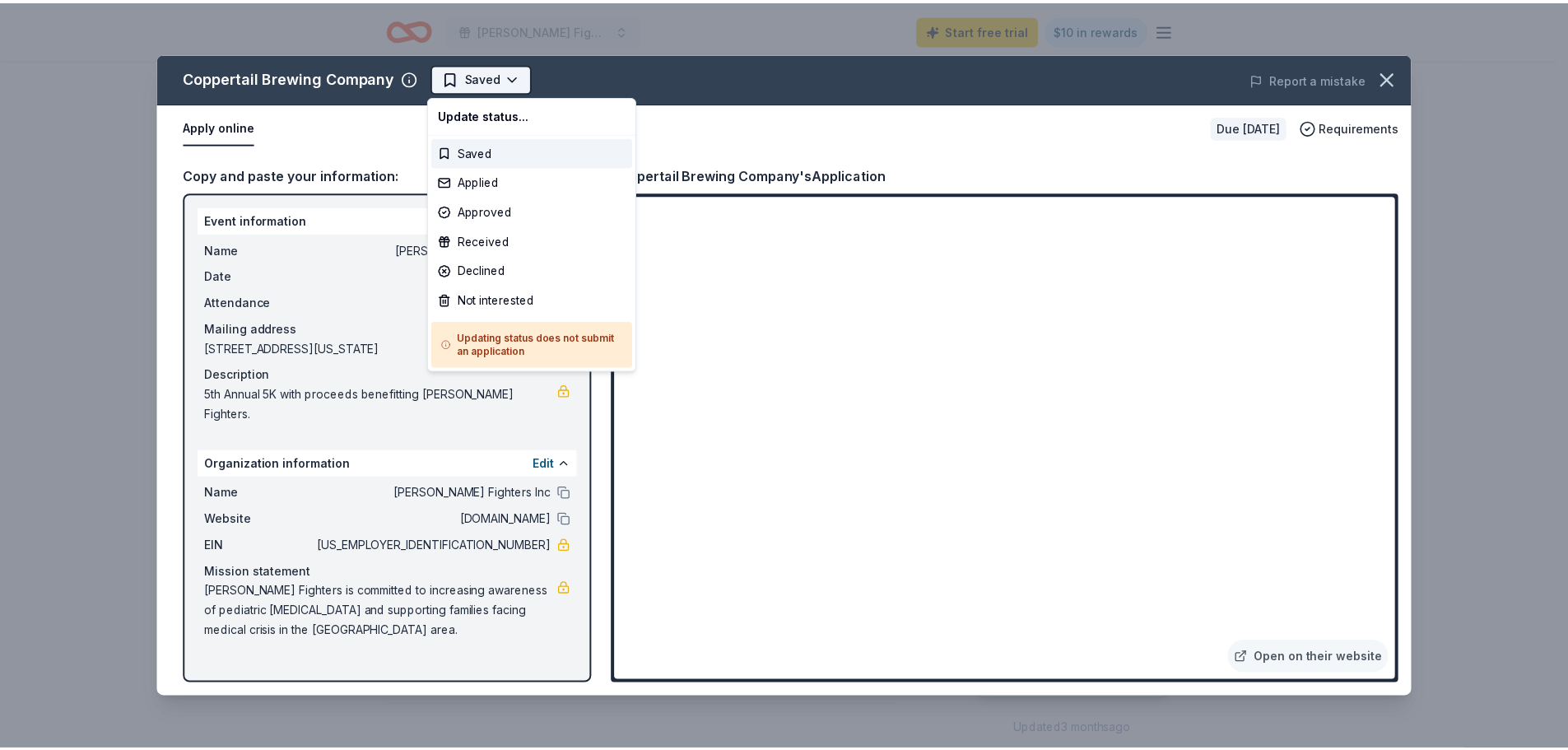
scroll to position [0, 0]
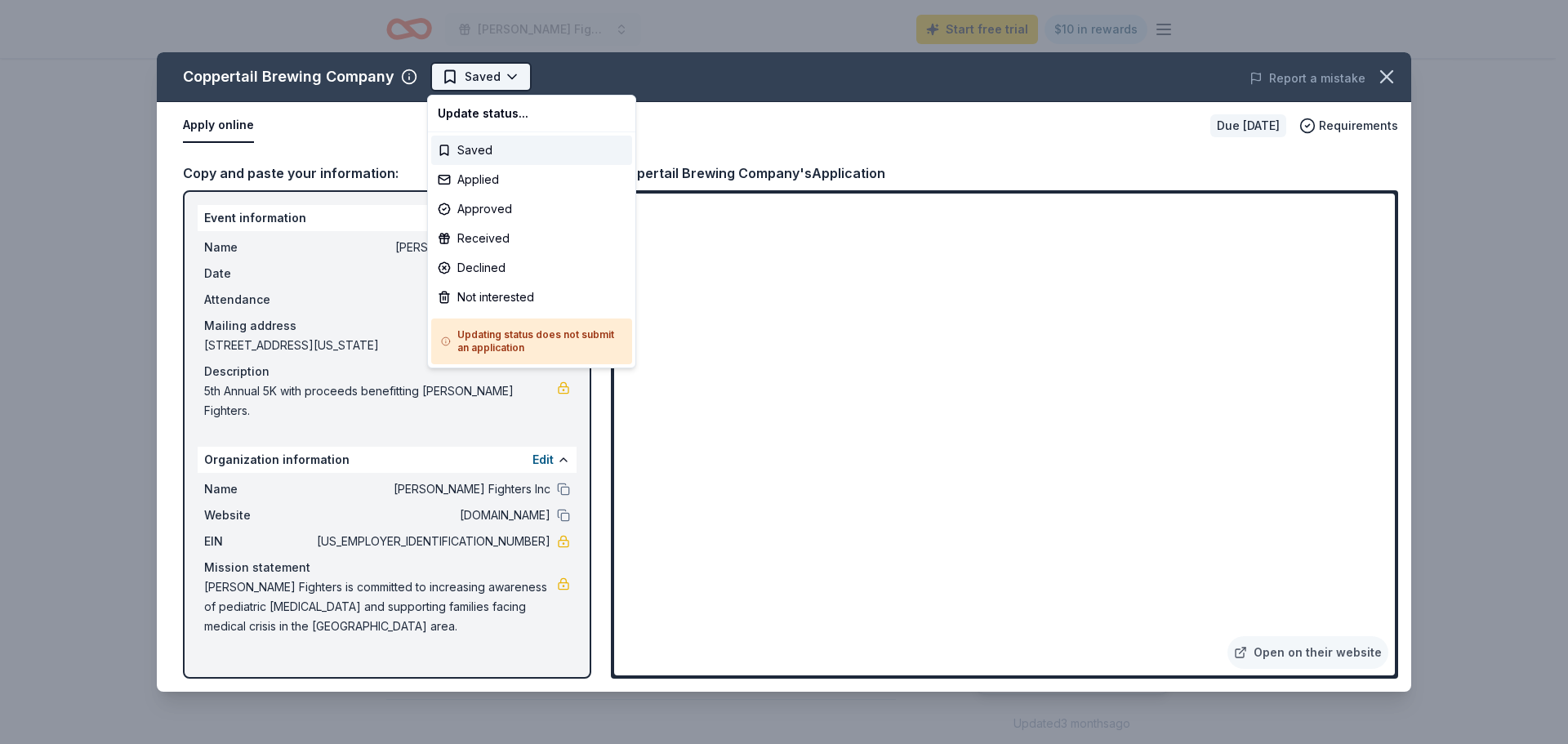
click at [503, 87] on html "Finn's Fighters 5K Start free trial $10 in rewards Due in 39 days Share Coppert…" at bounding box center [784, 372] width 1568 height 744
click at [507, 175] on div "Applied" at bounding box center [531, 180] width 201 height 29
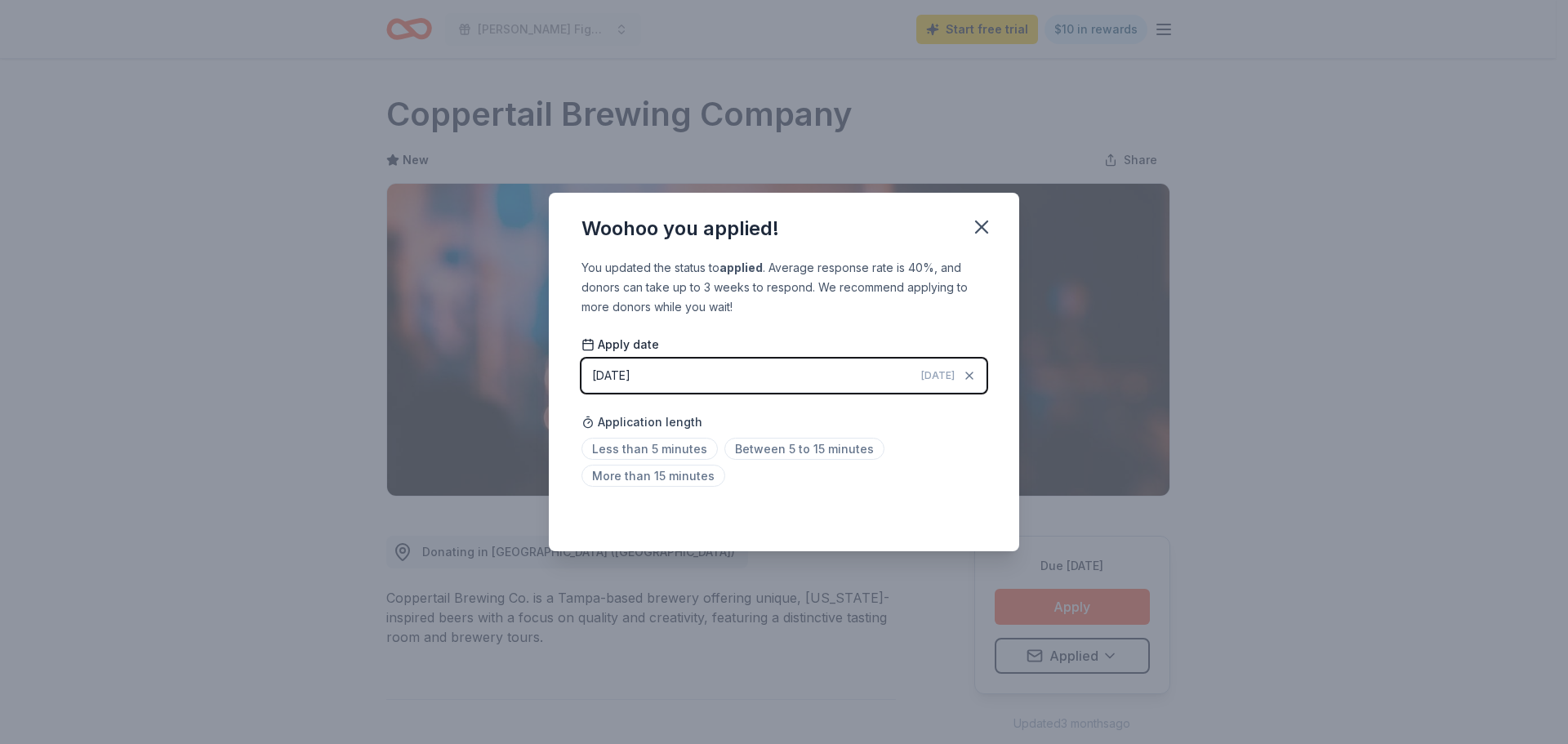
click at [743, 374] on button "09/10/2025 Today" at bounding box center [784, 376] width 405 height 34
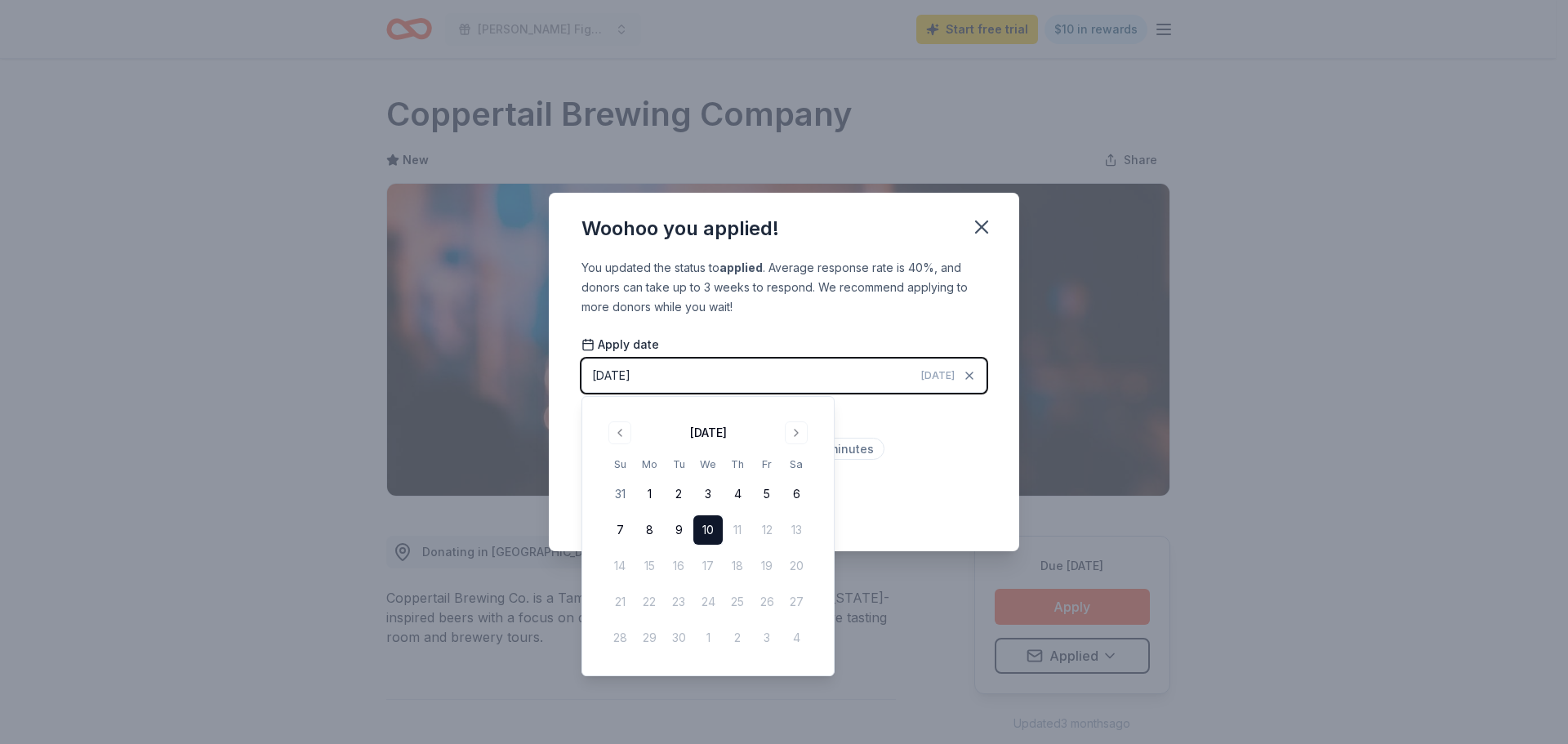
click at [766, 335] on div "You updated the status to applied . Average response rate is 40%, and donors ca…" at bounding box center [784, 404] width 470 height 294
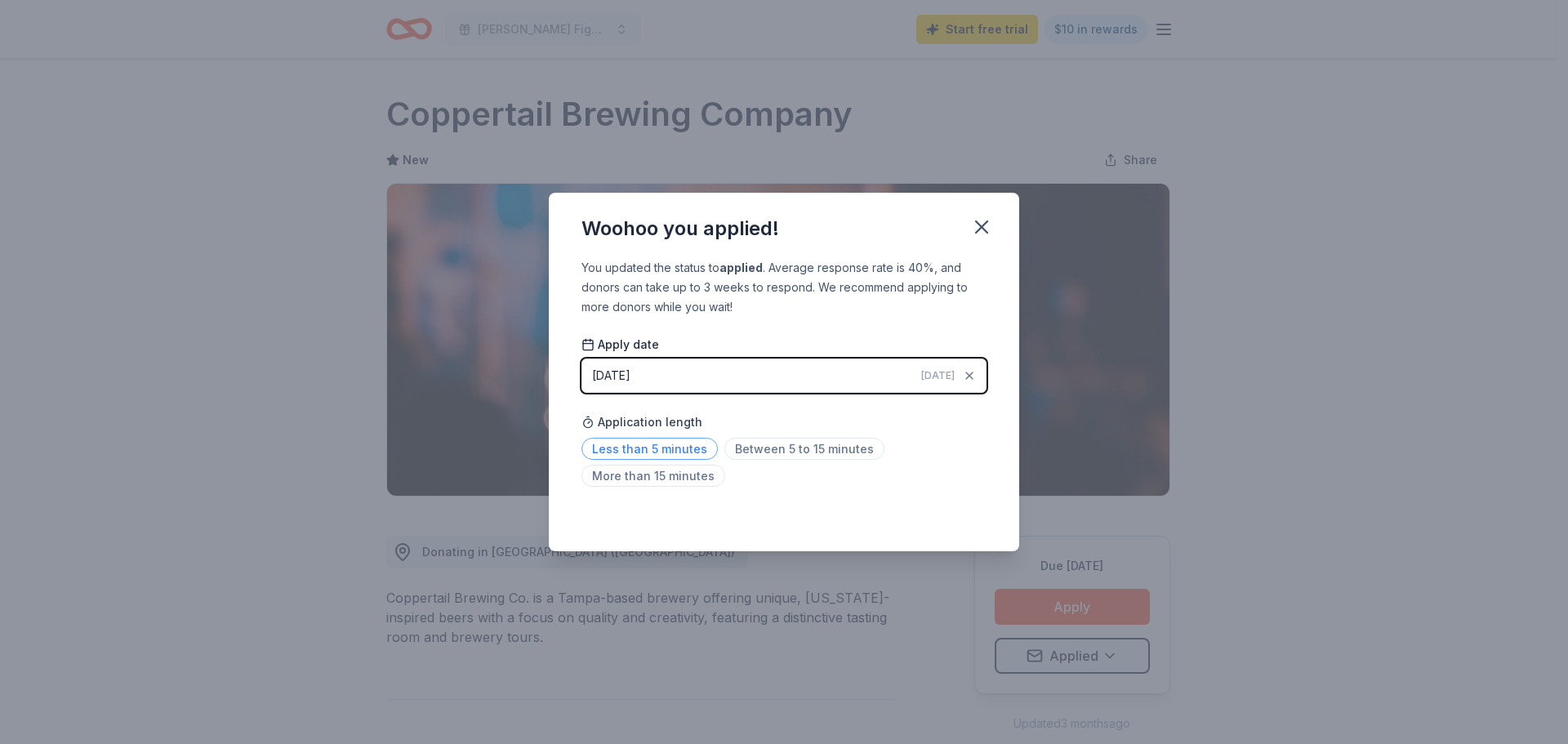
click at [645, 449] on span "Less than 5 minutes" at bounding box center [649, 449] width 136 height 22
click at [986, 223] on icon "button" at bounding box center [981, 226] width 11 height 11
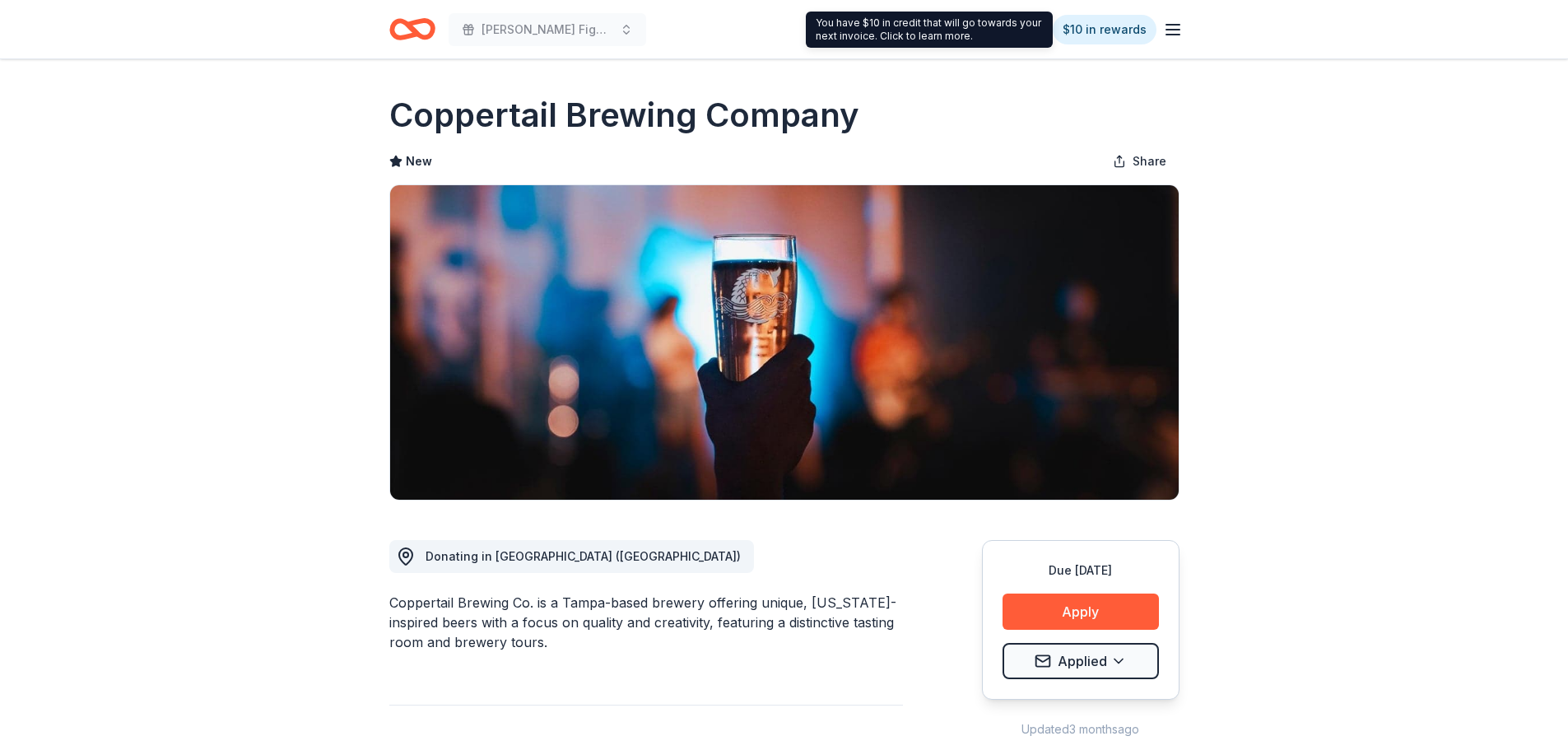
click at [1179, 27] on icon "button" at bounding box center [1173, 29] width 20 height 20
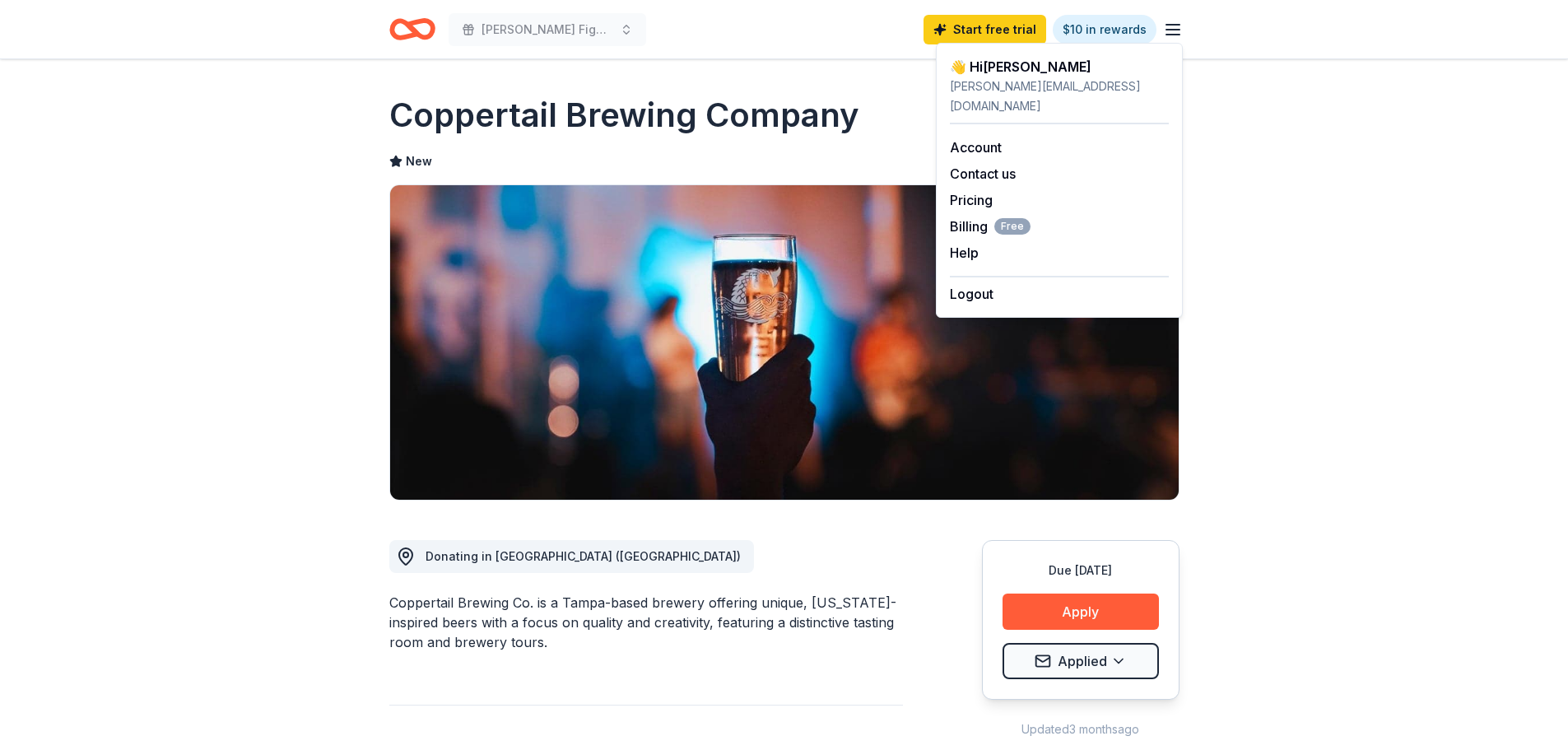
click at [1179, 27] on icon "button" at bounding box center [1173, 29] width 20 height 20
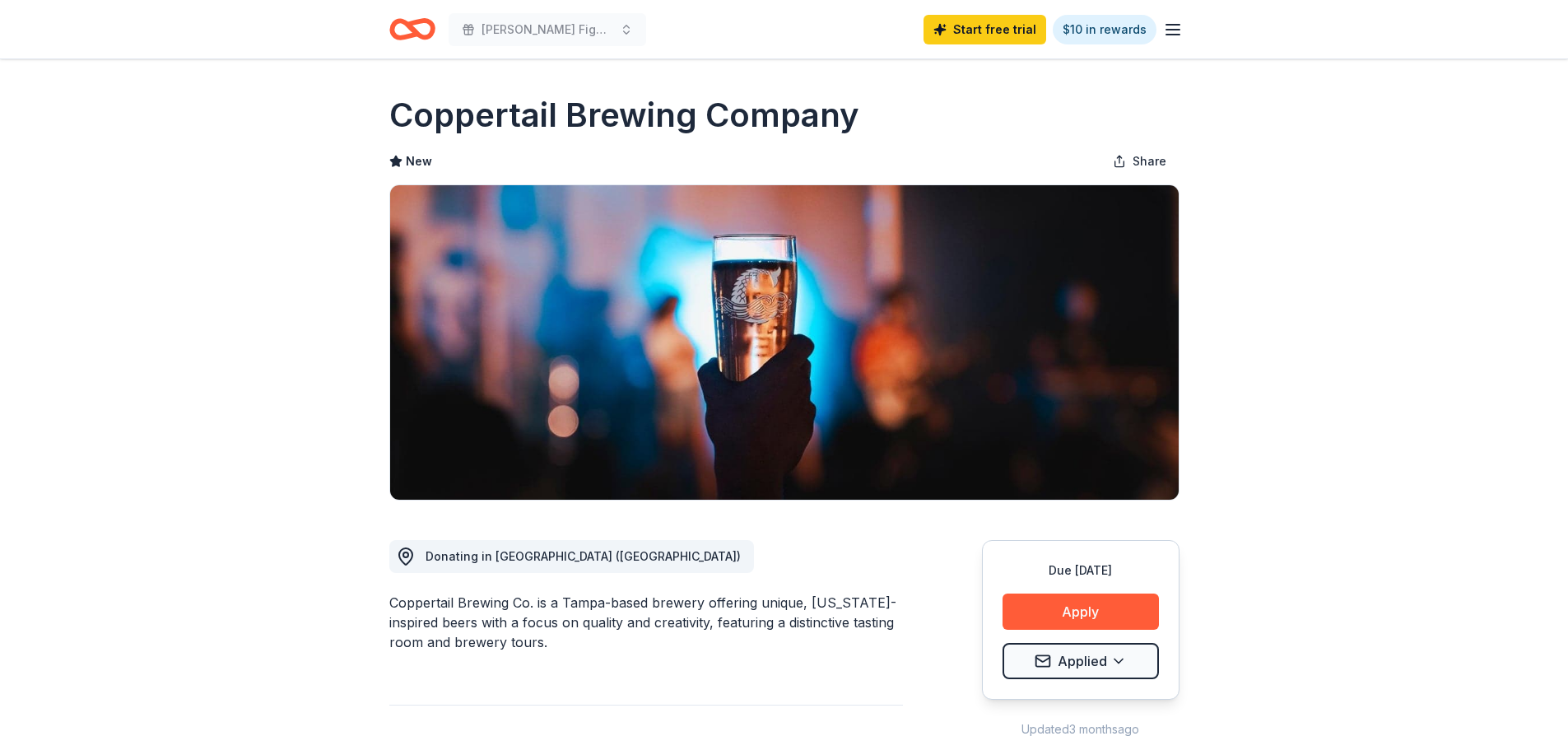
click at [400, 31] on icon "Home" at bounding box center [412, 28] width 46 height 39
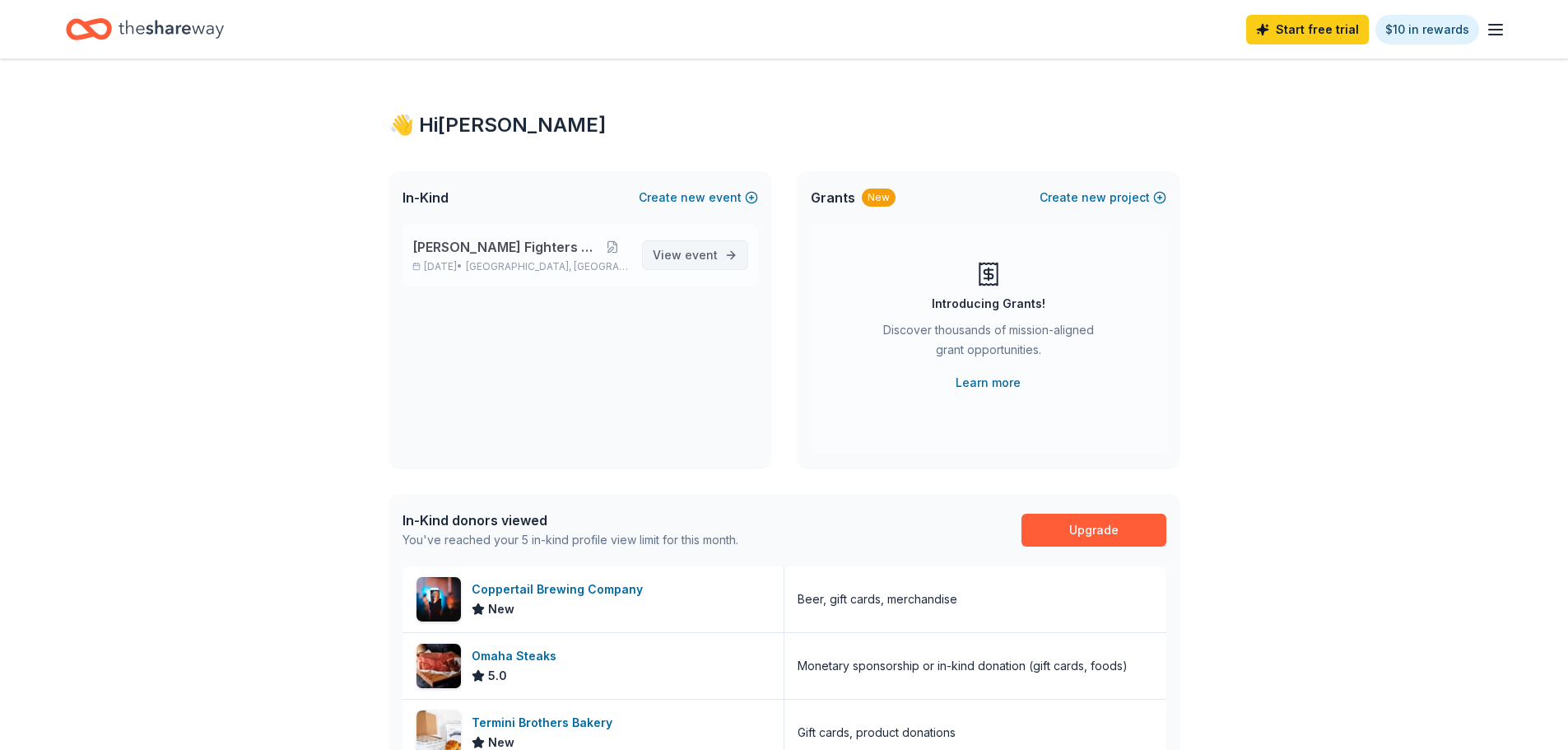
click at [713, 262] on span "View event" at bounding box center [685, 255] width 65 height 20
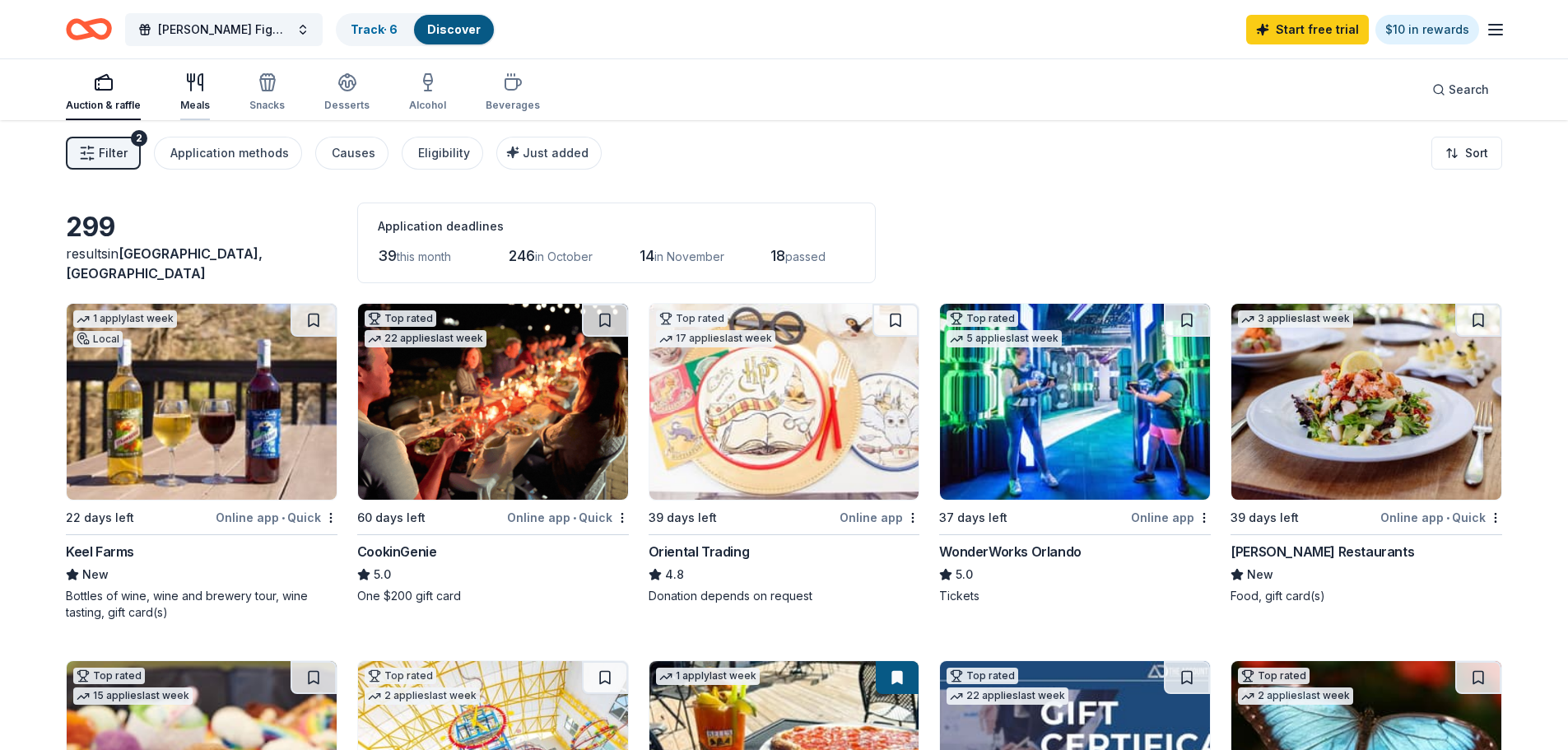
click at [199, 98] on div "Meals" at bounding box center [195, 104] width 29 height 13
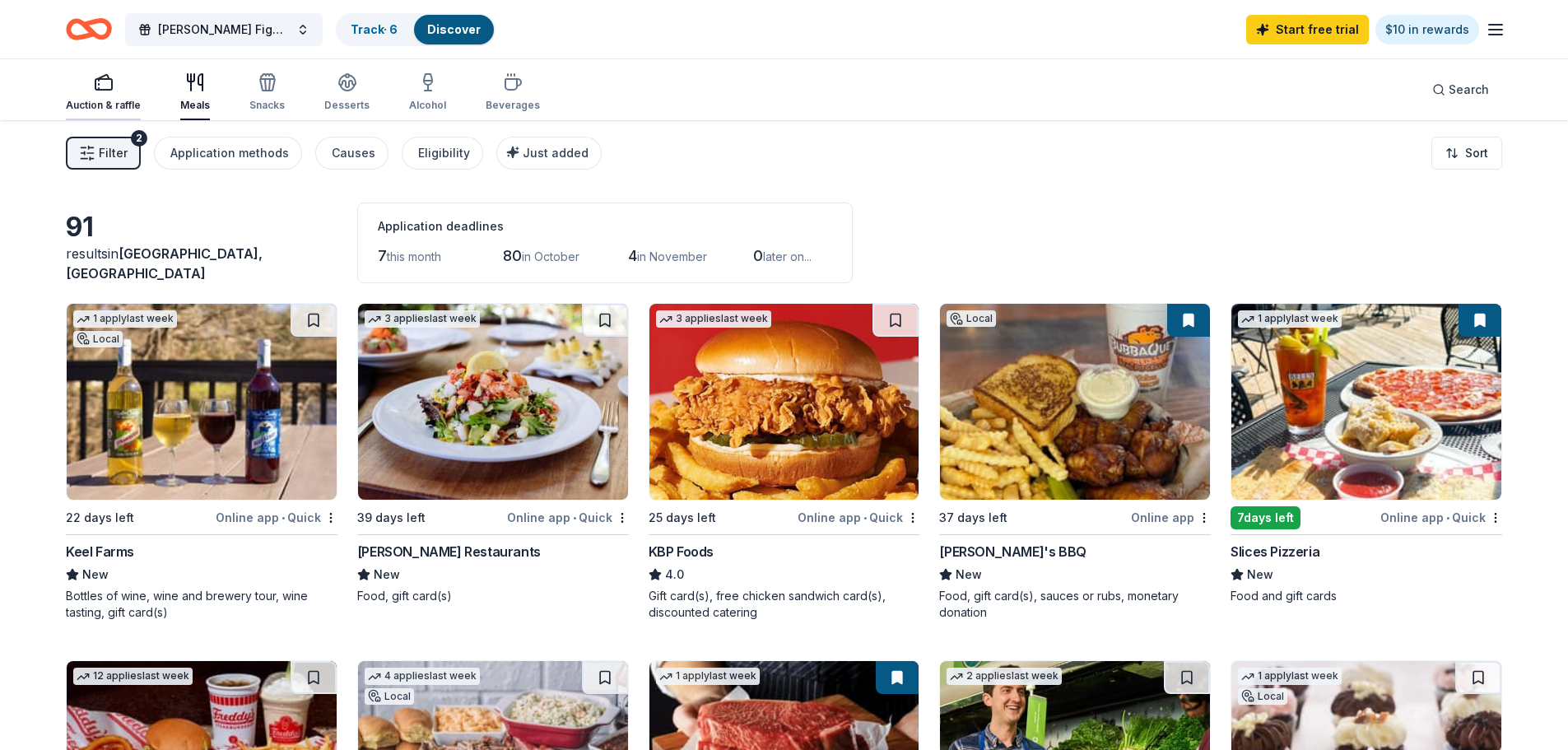
click at [92, 98] on div "Auction & raffle" at bounding box center [103, 92] width 75 height 40
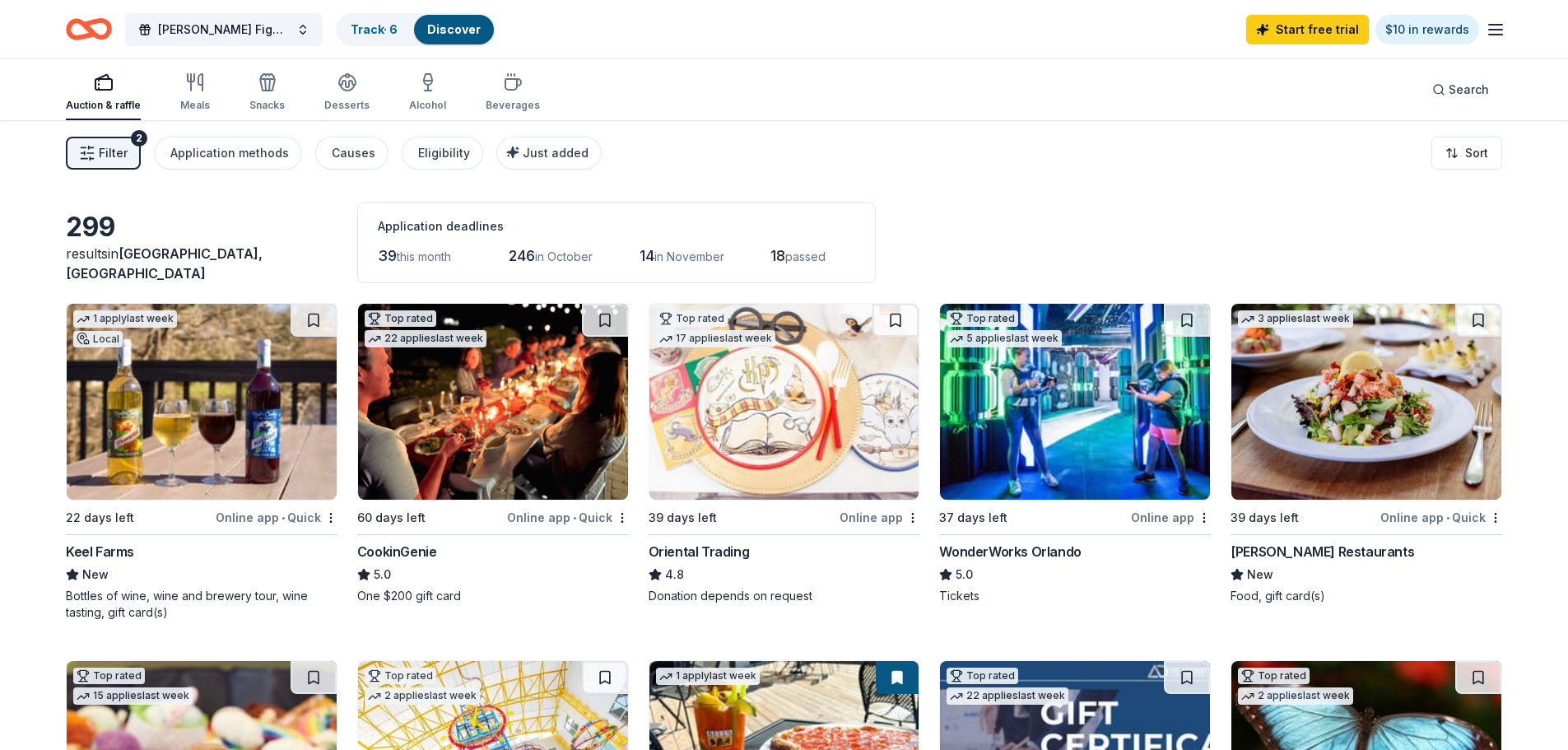
click at [486, 457] on img at bounding box center [493, 401] width 270 height 196
click at [260, 157] on div "Application methods" at bounding box center [229, 153] width 118 height 20
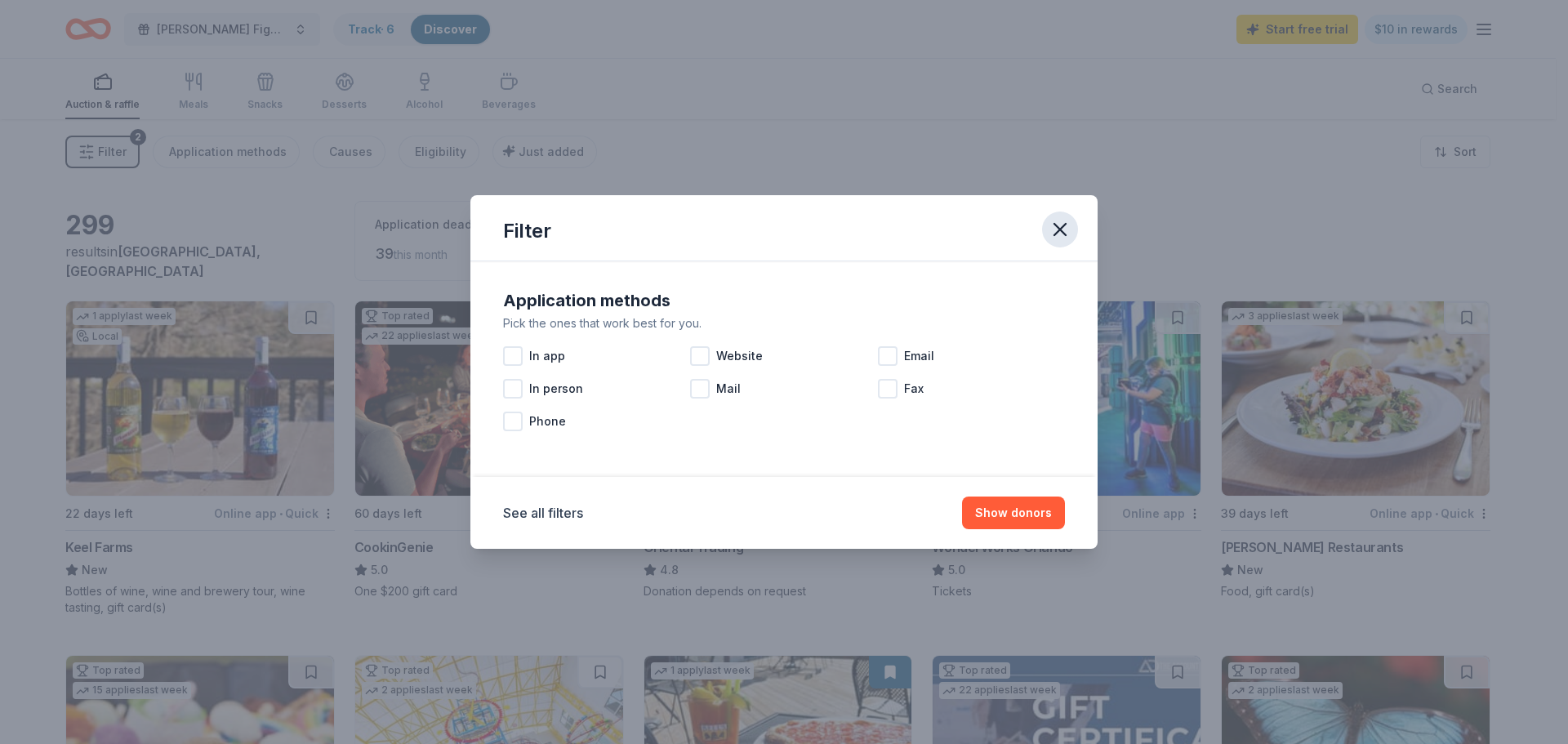
click at [1065, 226] on icon "button" at bounding box center [1059, 229] width 23 height 23
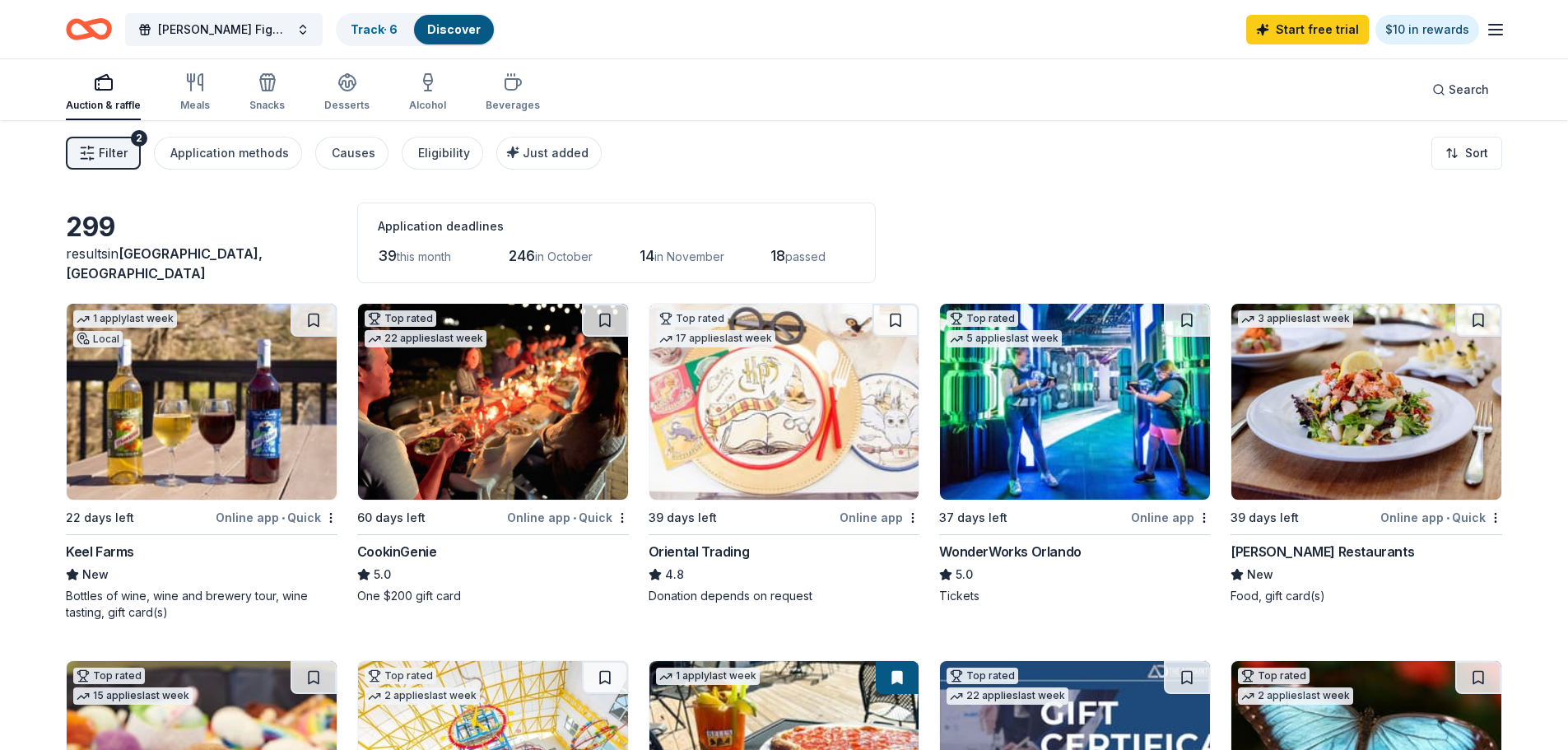
click at [98, 162] on button "Filter 2" at bounding box center [103, 153] width 75 height 33
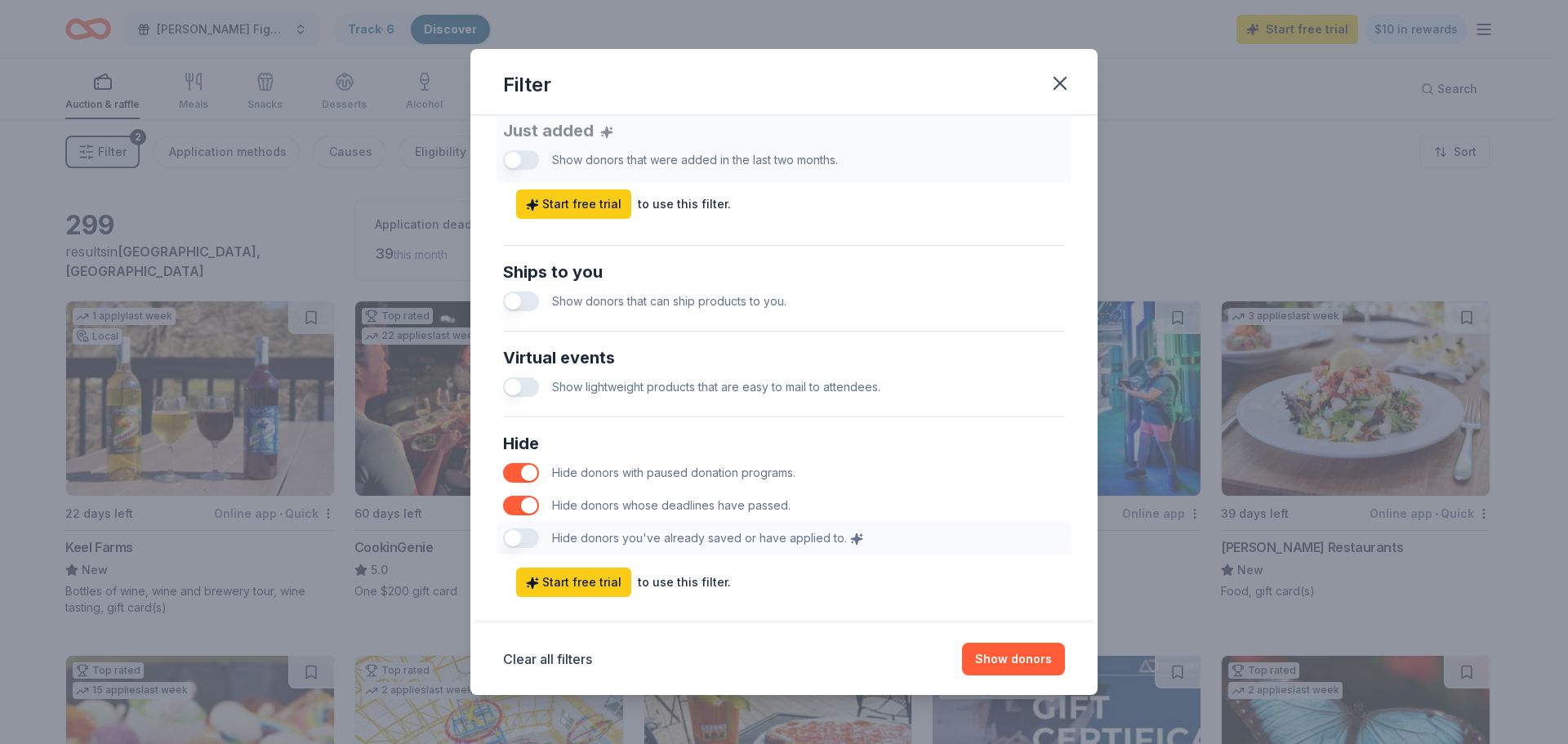
scroll to position [679, 0]
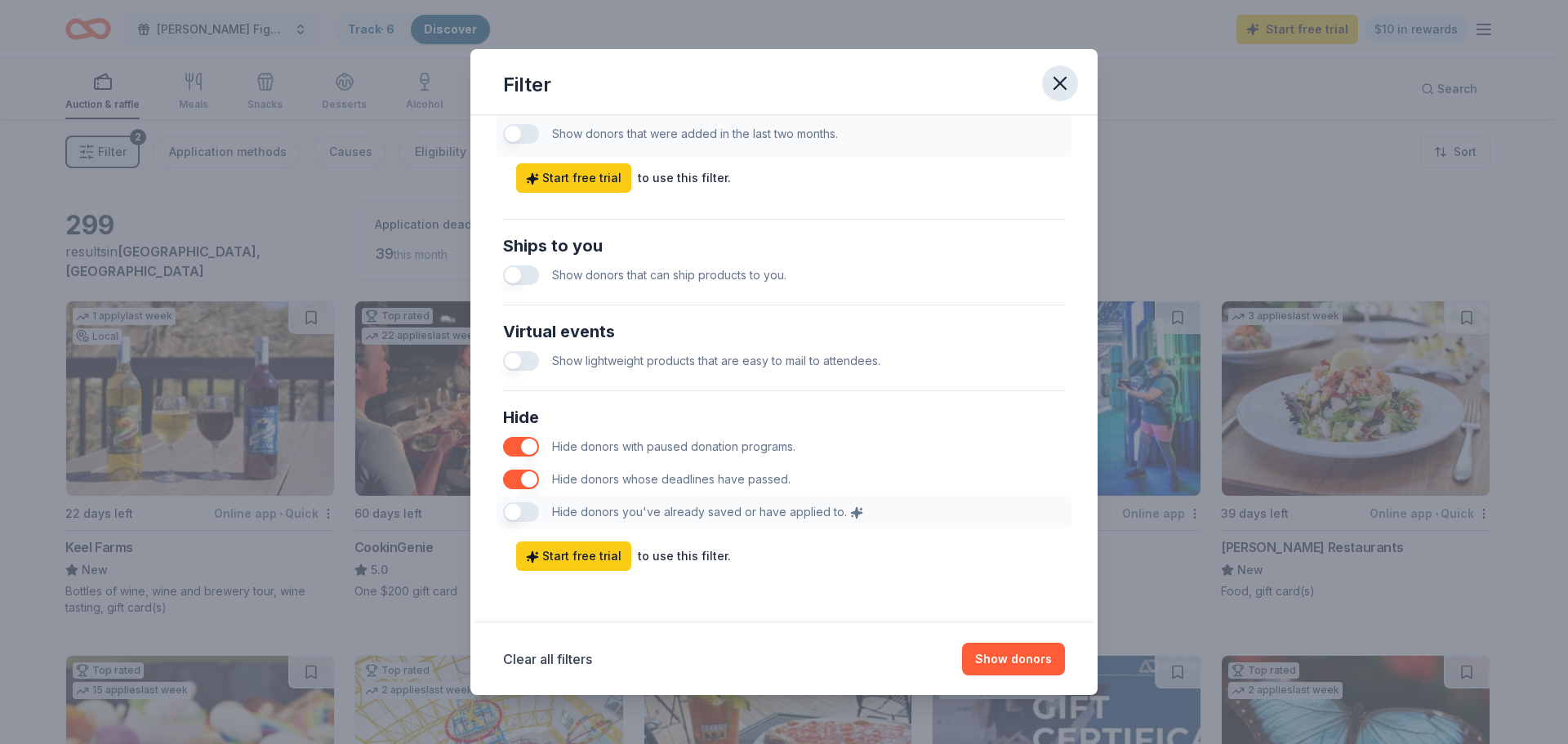
click at [1065, 86] on icon "button" at bounding box center [1059, 83] width 23 height 23
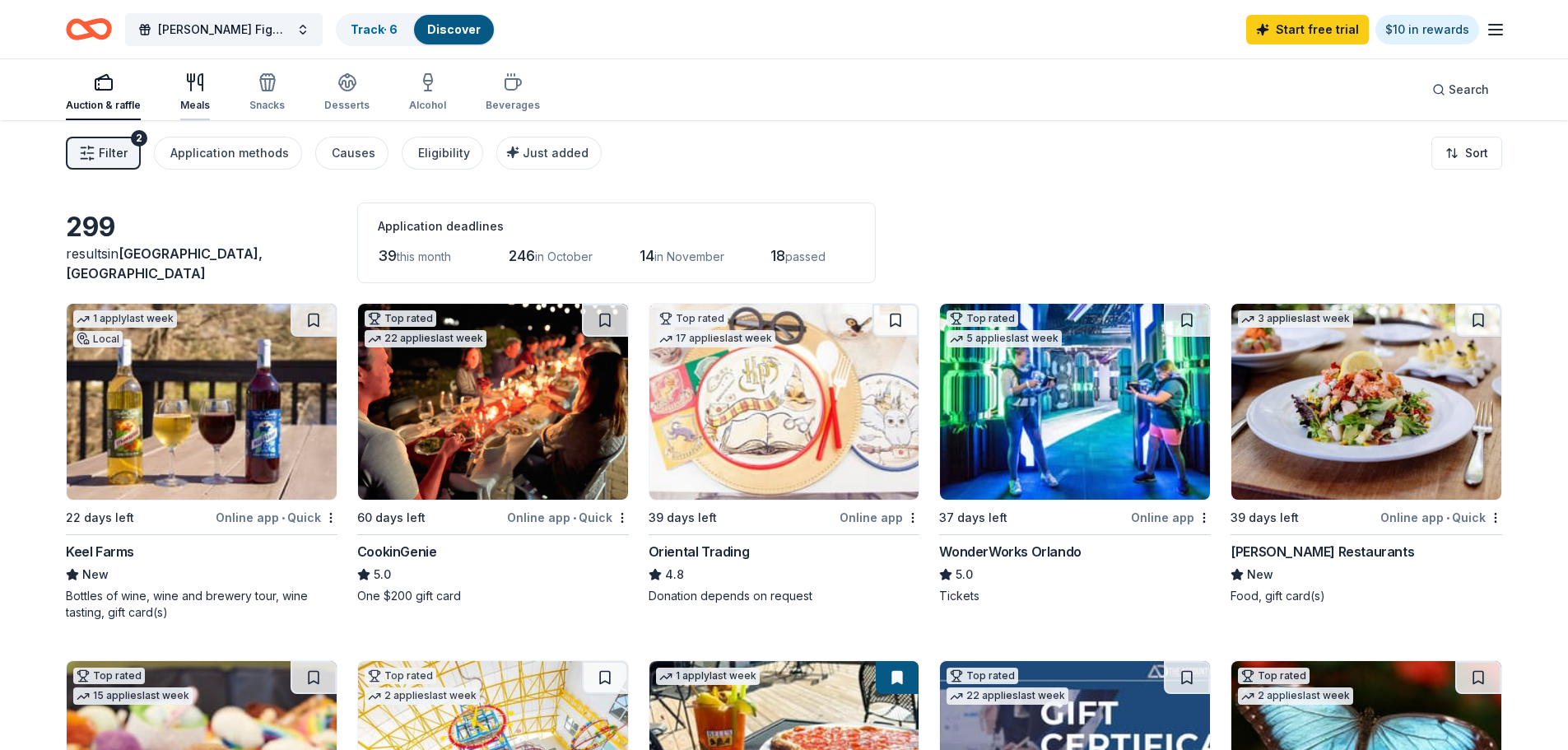
click at [193, 92] on div "Meals" at bounding box center [195, 92] width 29 height 40
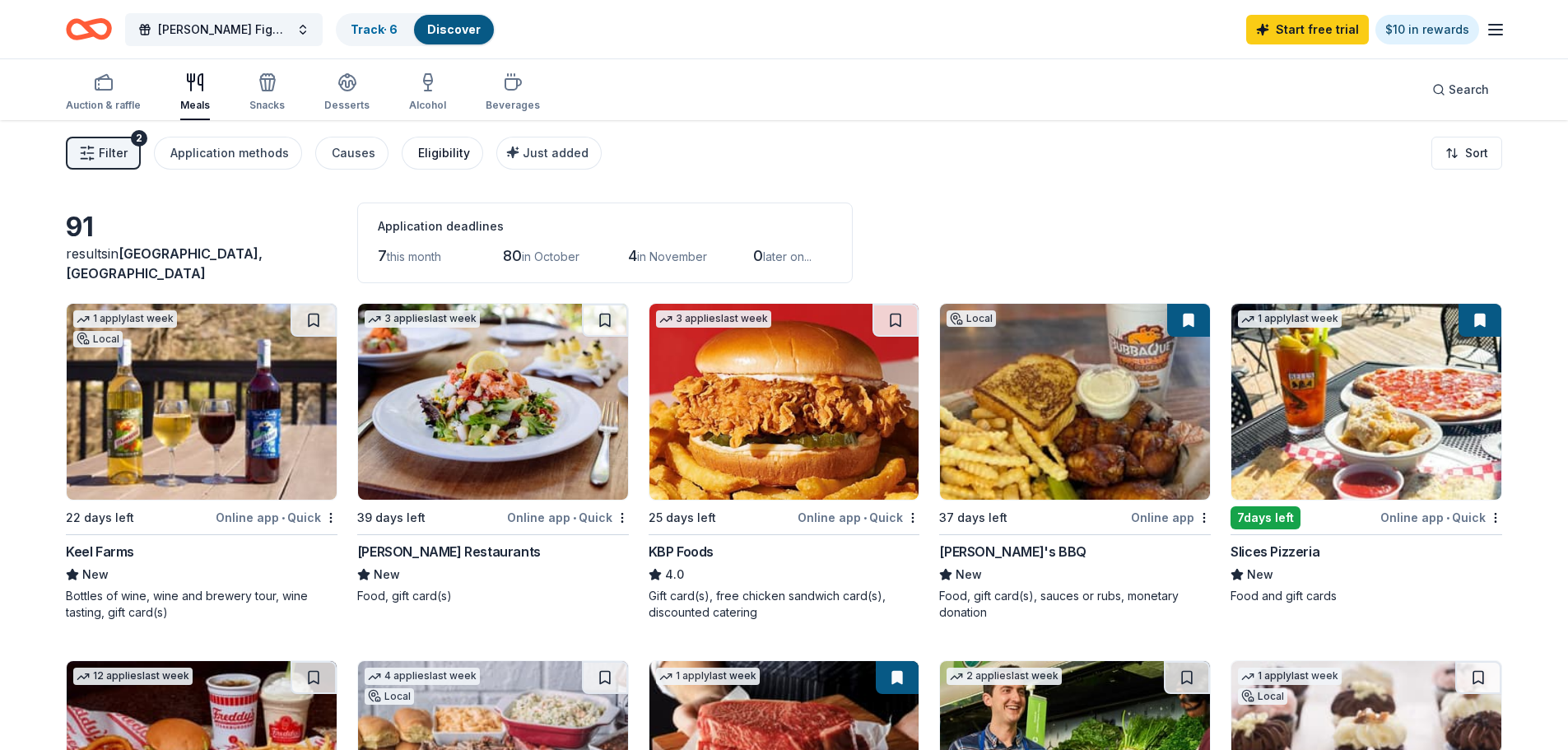
click at [433, 149] on div "Eligibility" at bounding box center [444, 153] width 52 height 20
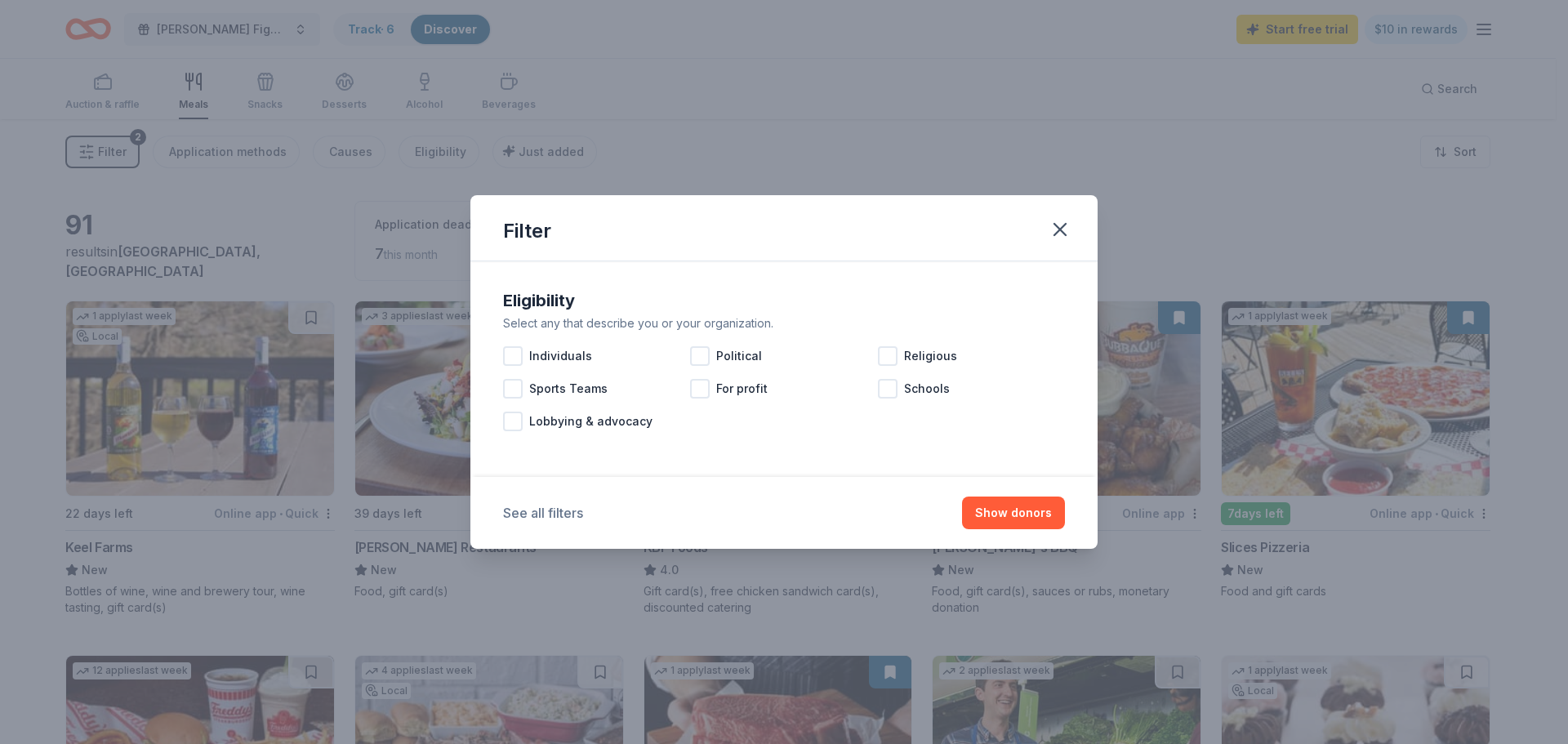
click at [563, 517] on button "See all filters" at bounding box center [542, 512] width 80 height 20
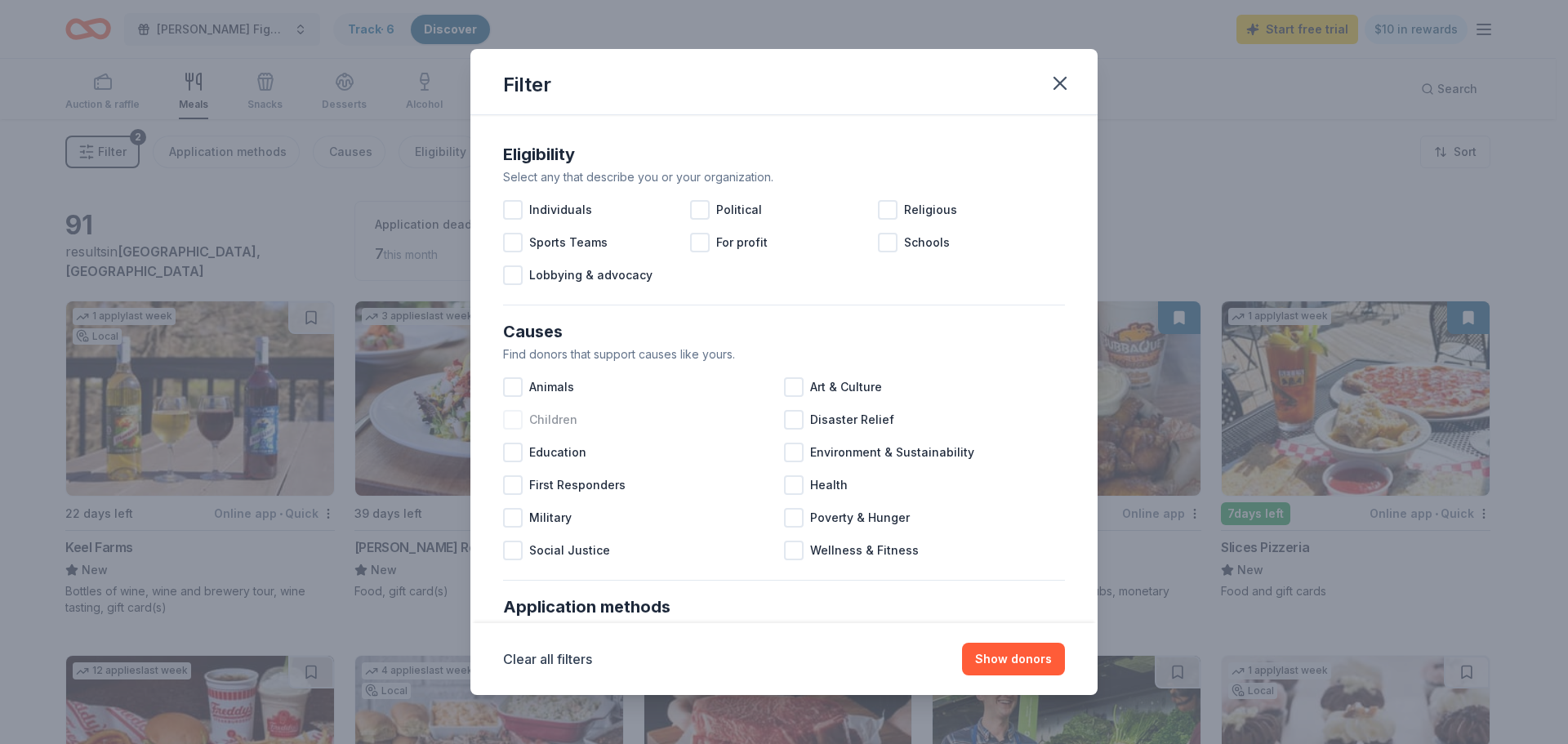
click at [559, 424] on span "Children" at bounding box center [553, 420] width 48 height 20
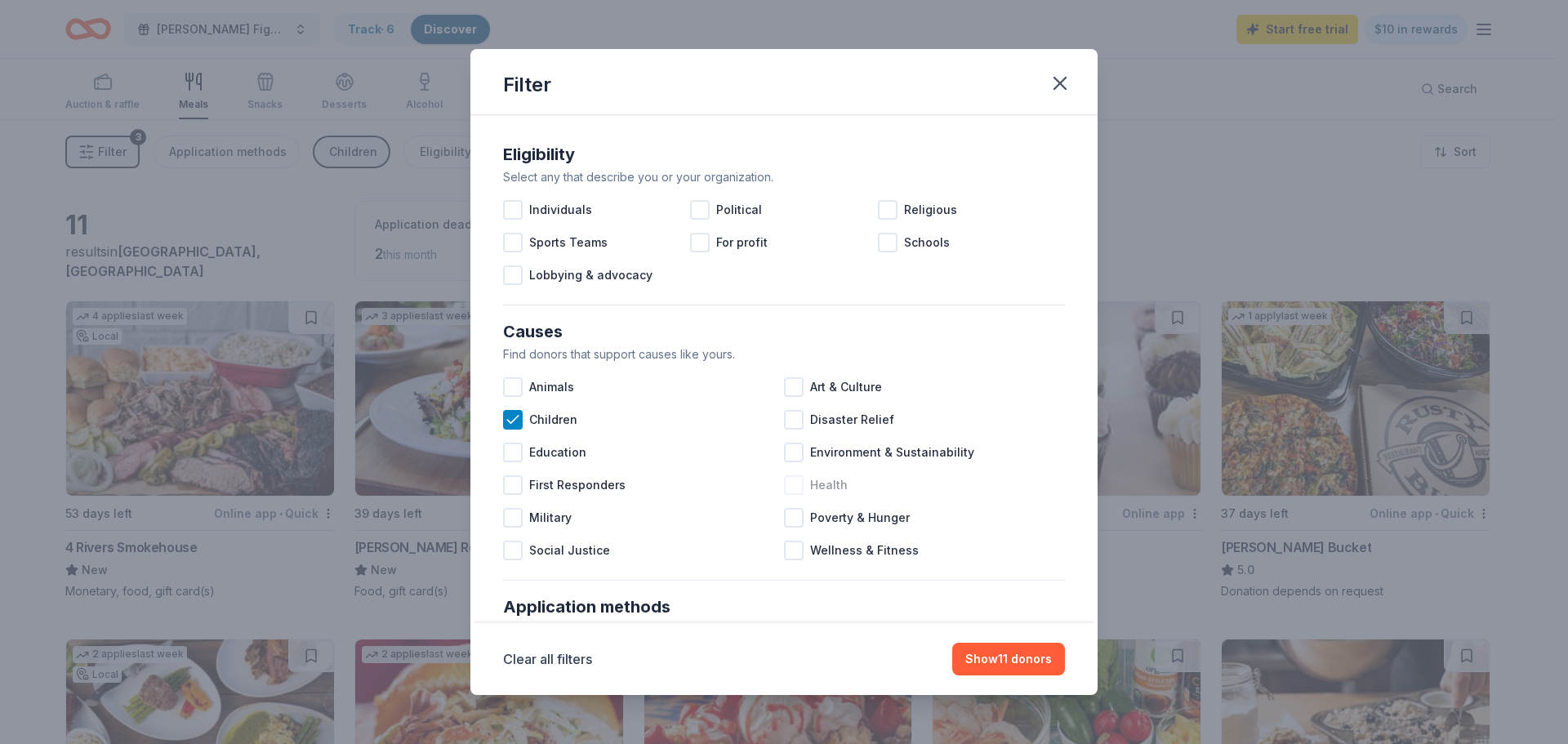
click at [816, 484] on span "Health" at bounding box center [829, 485] width 38 height 20
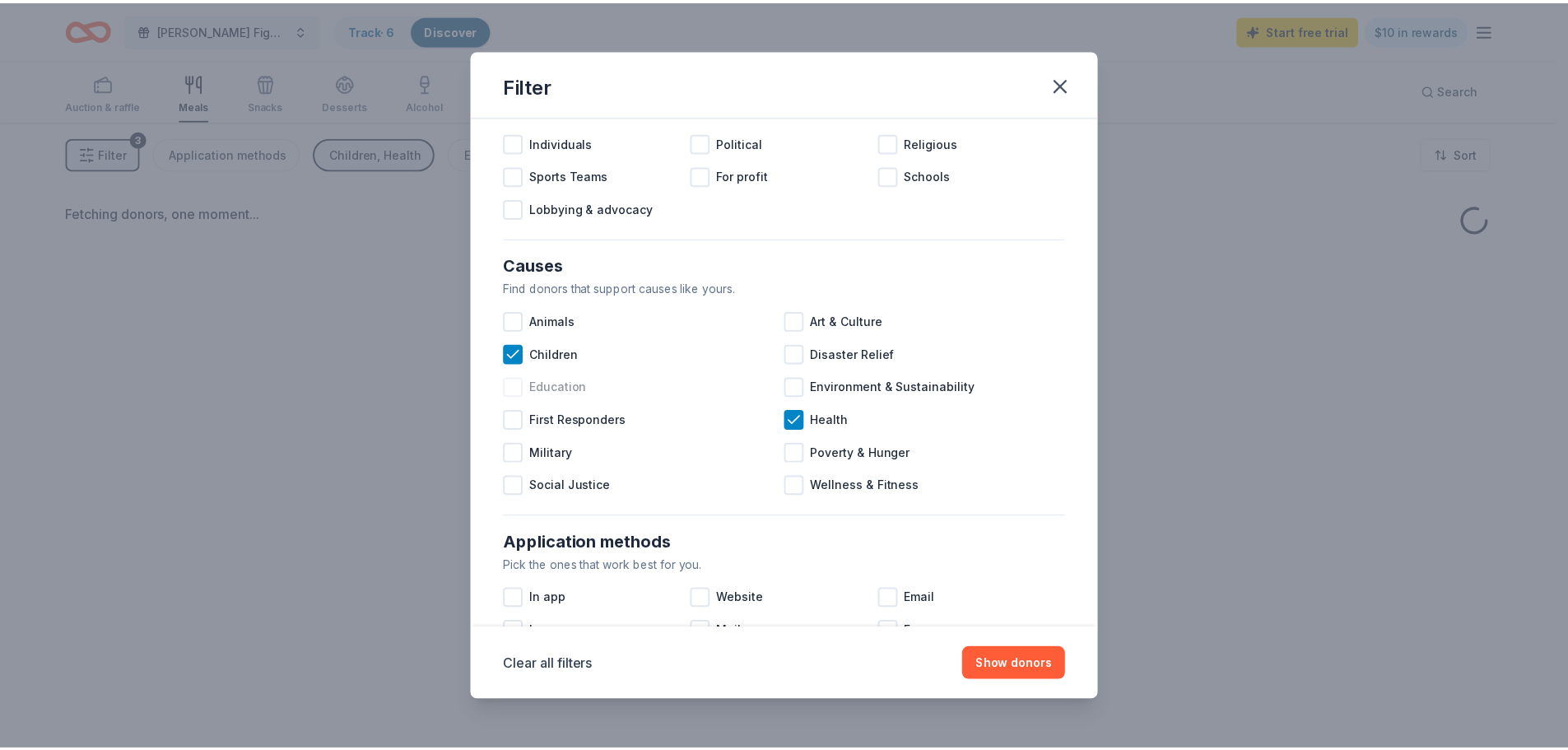
scroll to position [247, 0]
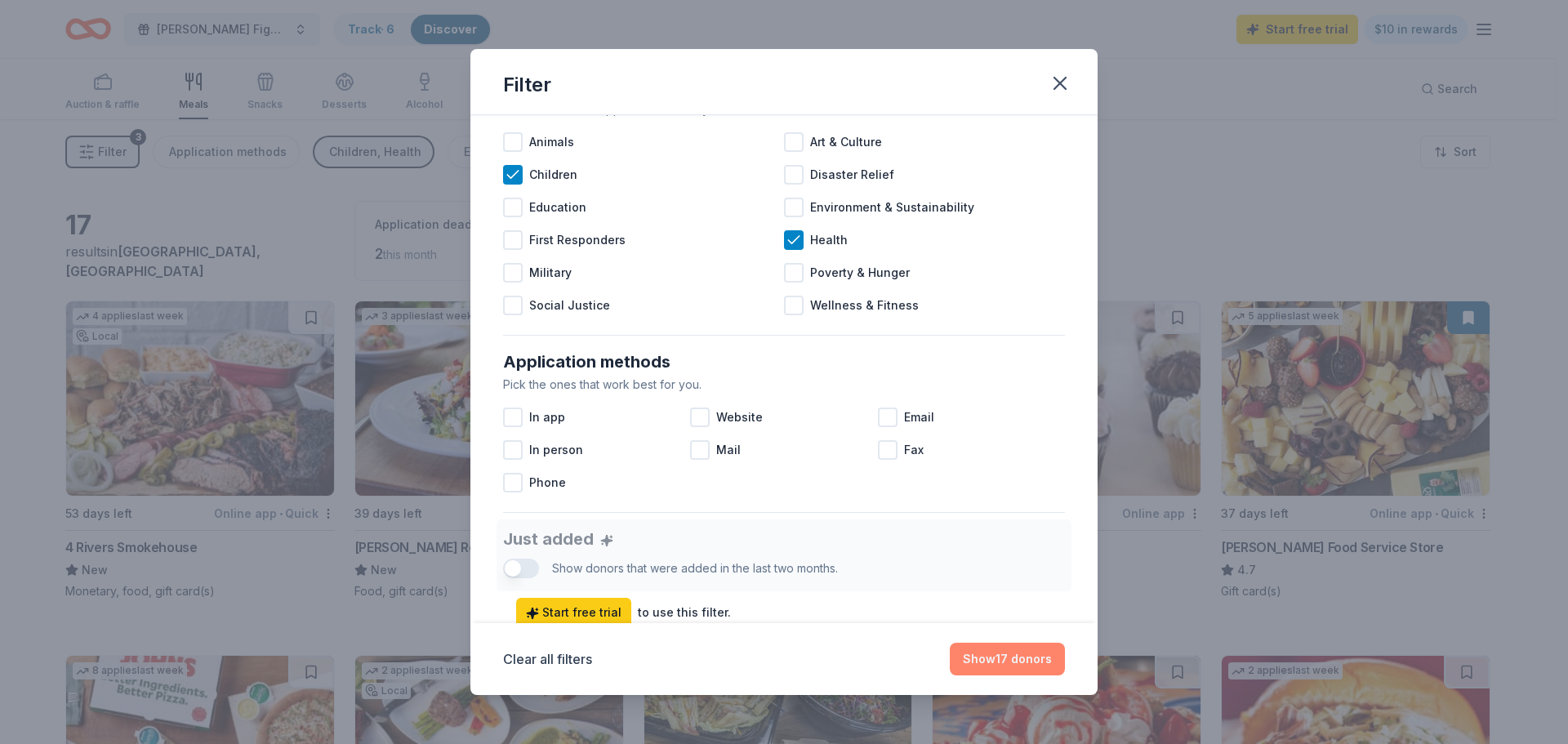
click at [1018, 654] on button "Show 17 donors" at bounding box center [1007, 658] width 115 height 33
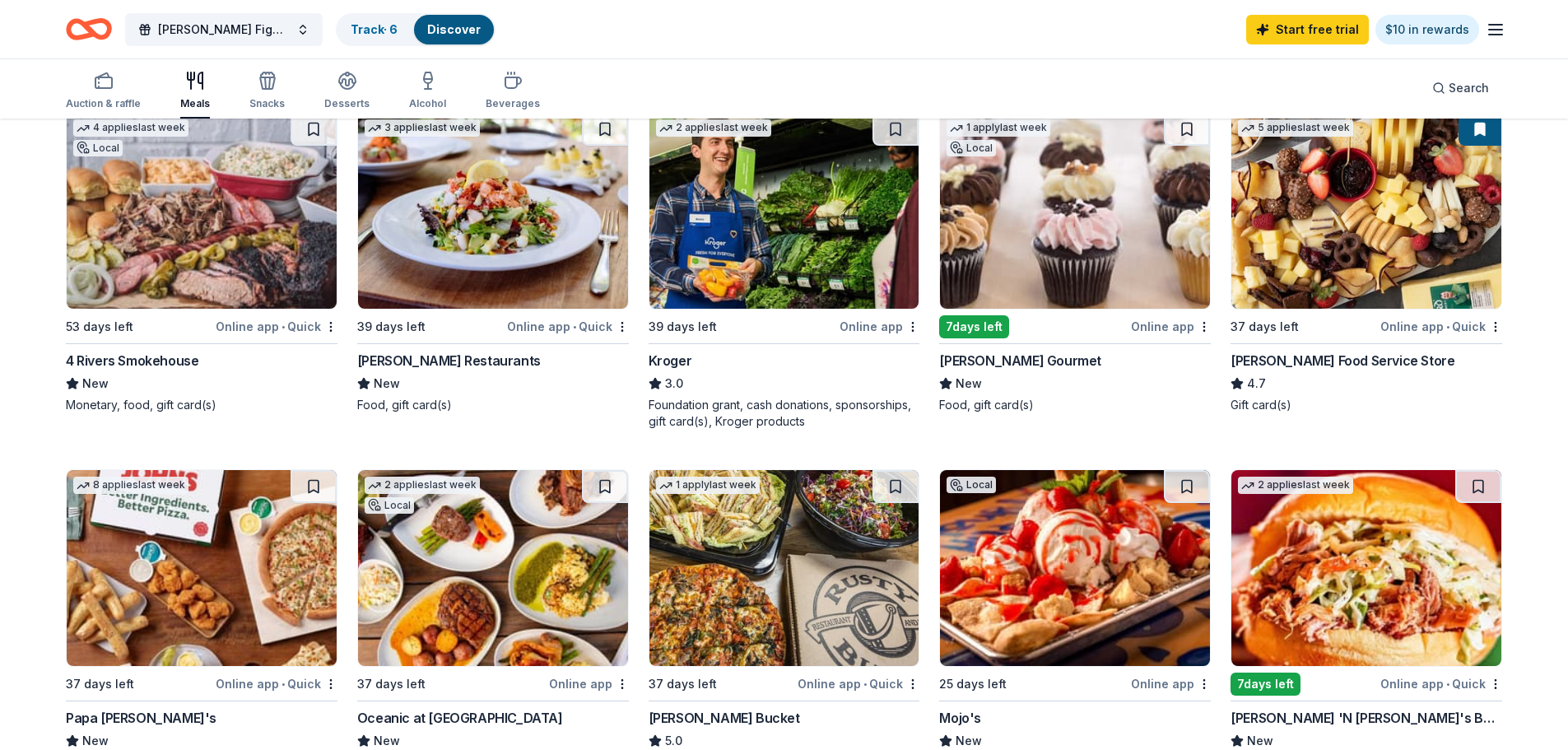
scroll to position [165, 0]
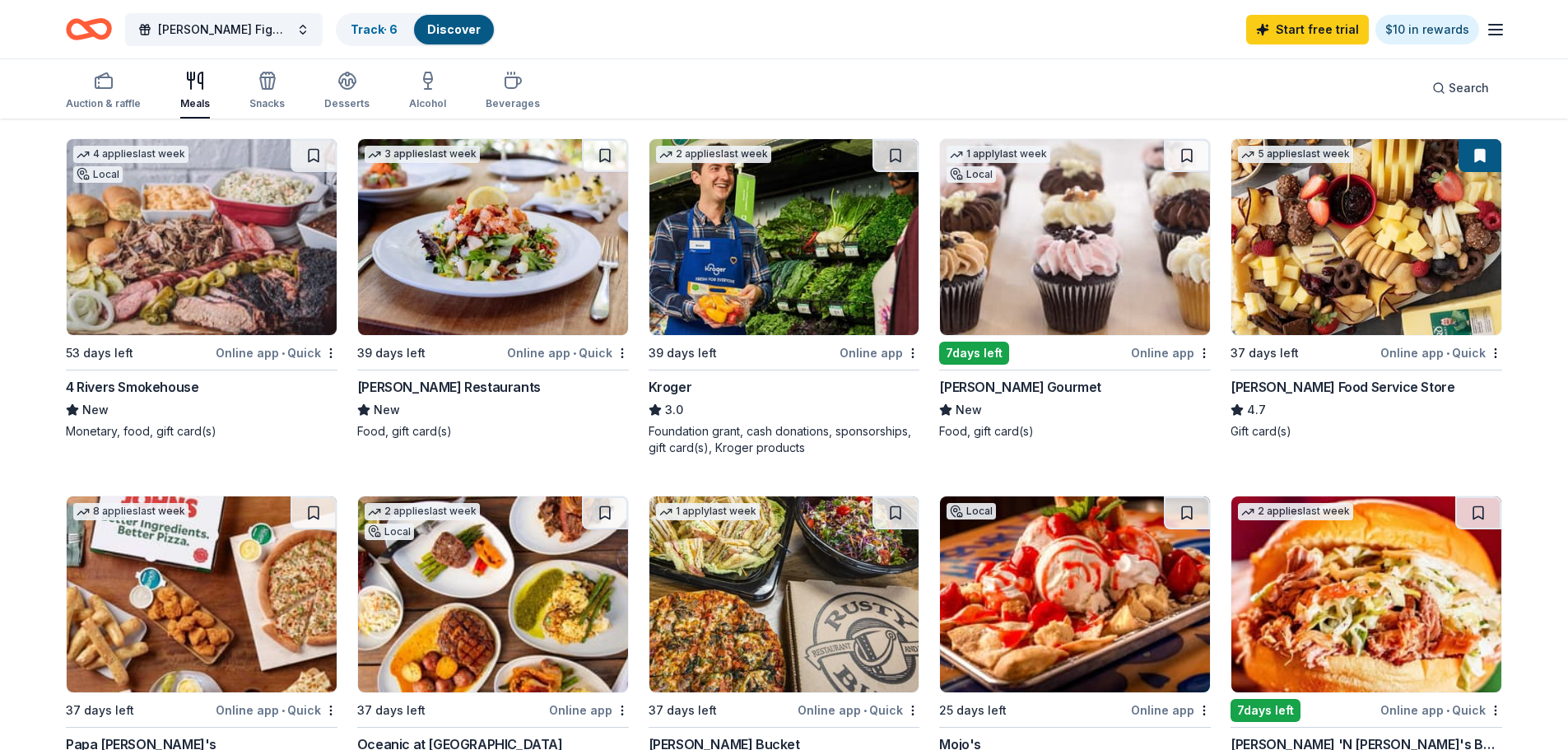
click at [785, 249] on img at bounding box center [784, 236] width 270 height 196
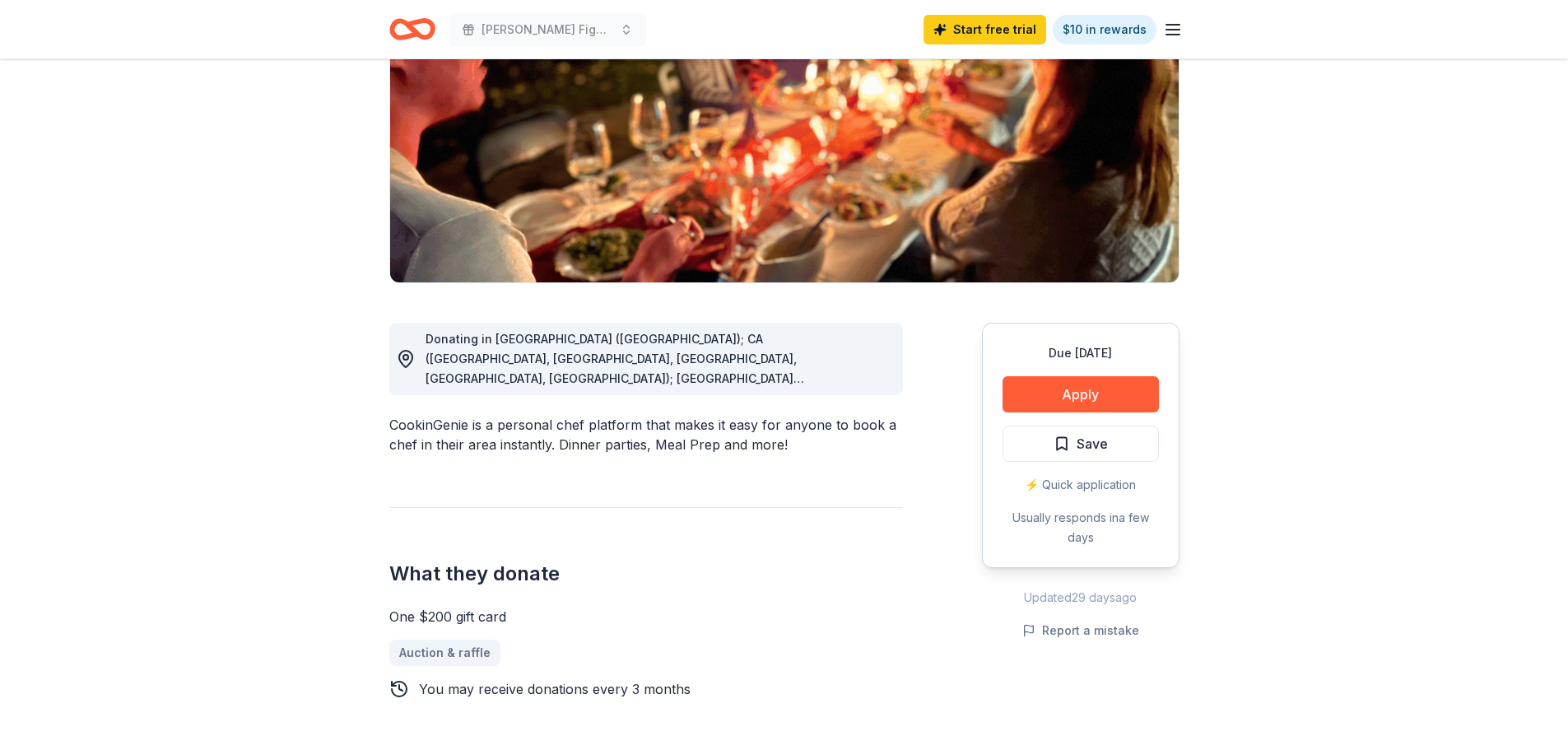
scroll to position [247, 0]
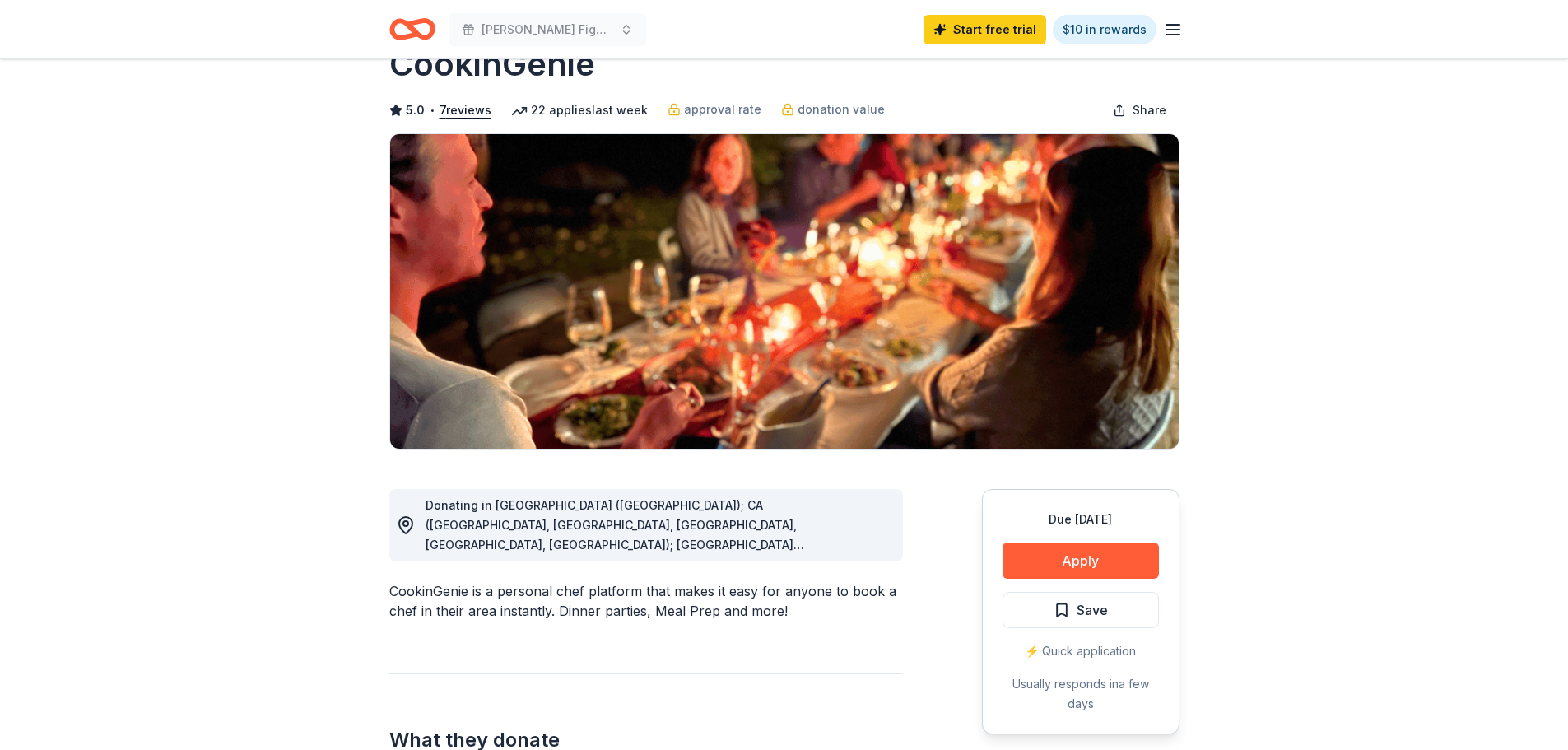
scroll to position [0, 0]
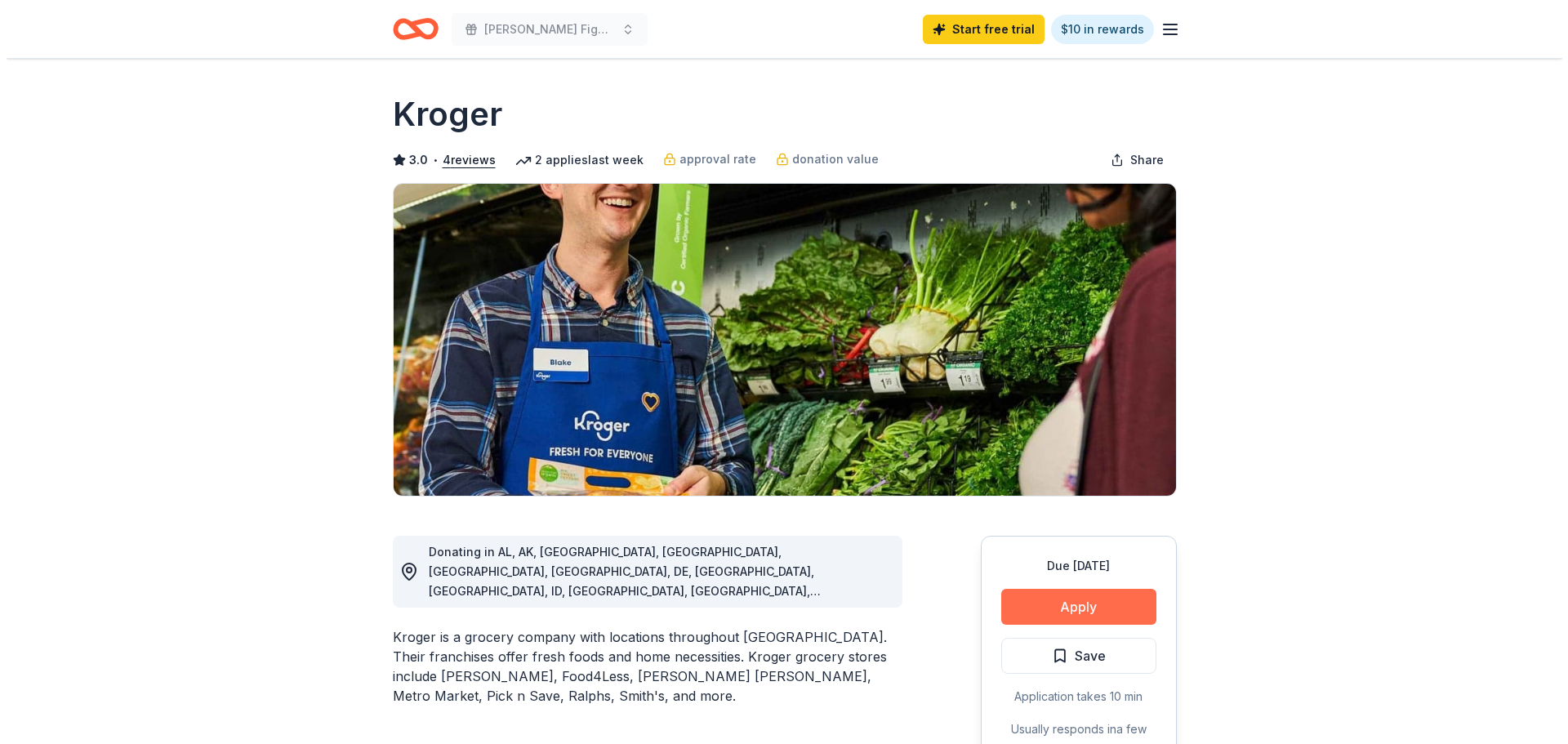
scroll to position [81, 0]
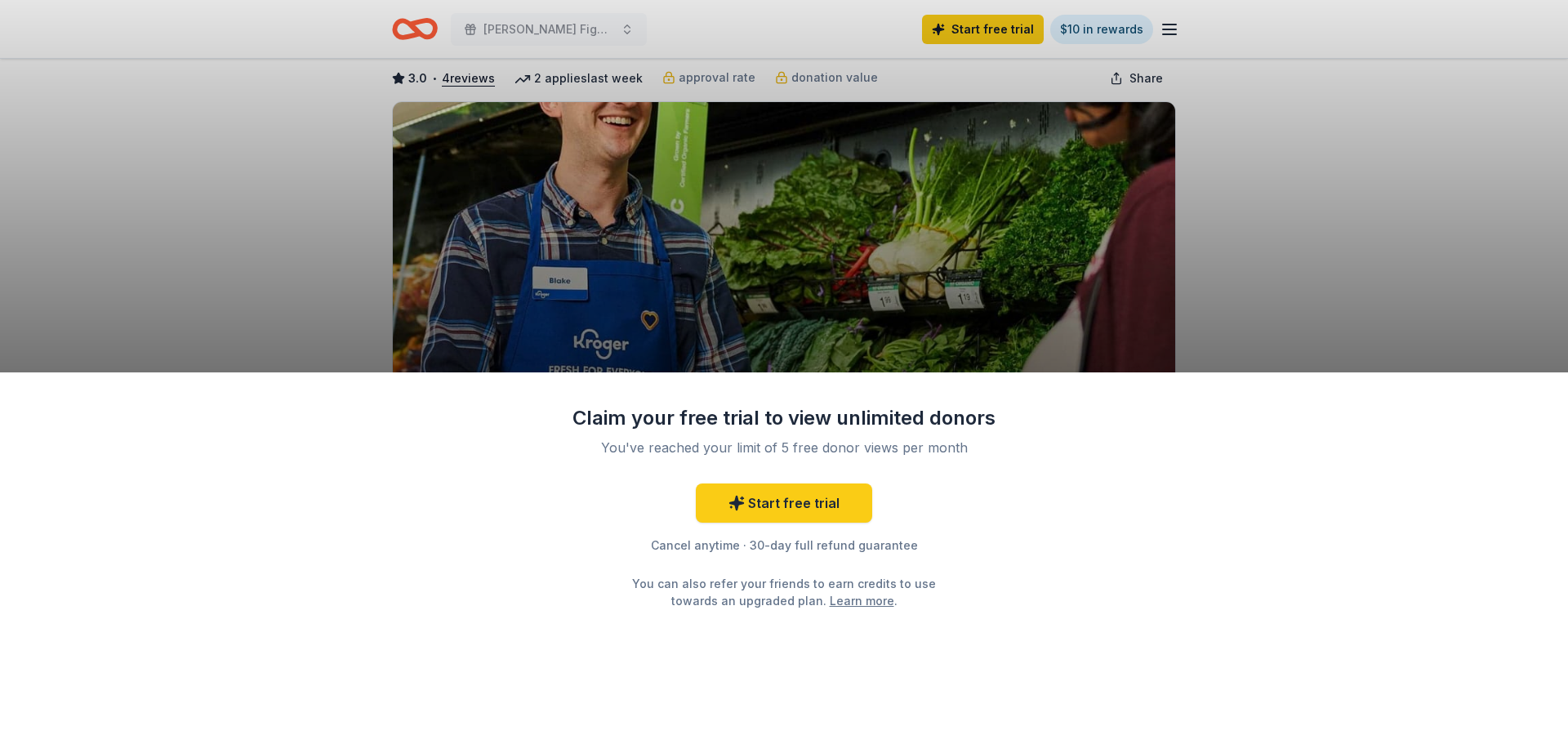
click at [1365, 313] on div "Claim your free trial to view unlimited donors You've reached your limit of 5 f…" at bounding box center [784, 372] width 1568 height 744
click at [897, 342] on div "Claim your free trial to view unlimited donors You've reached your limit of 5 f…" at bounding box center [784, 372] width 1568 height 744
